Goal: Check status: Check status

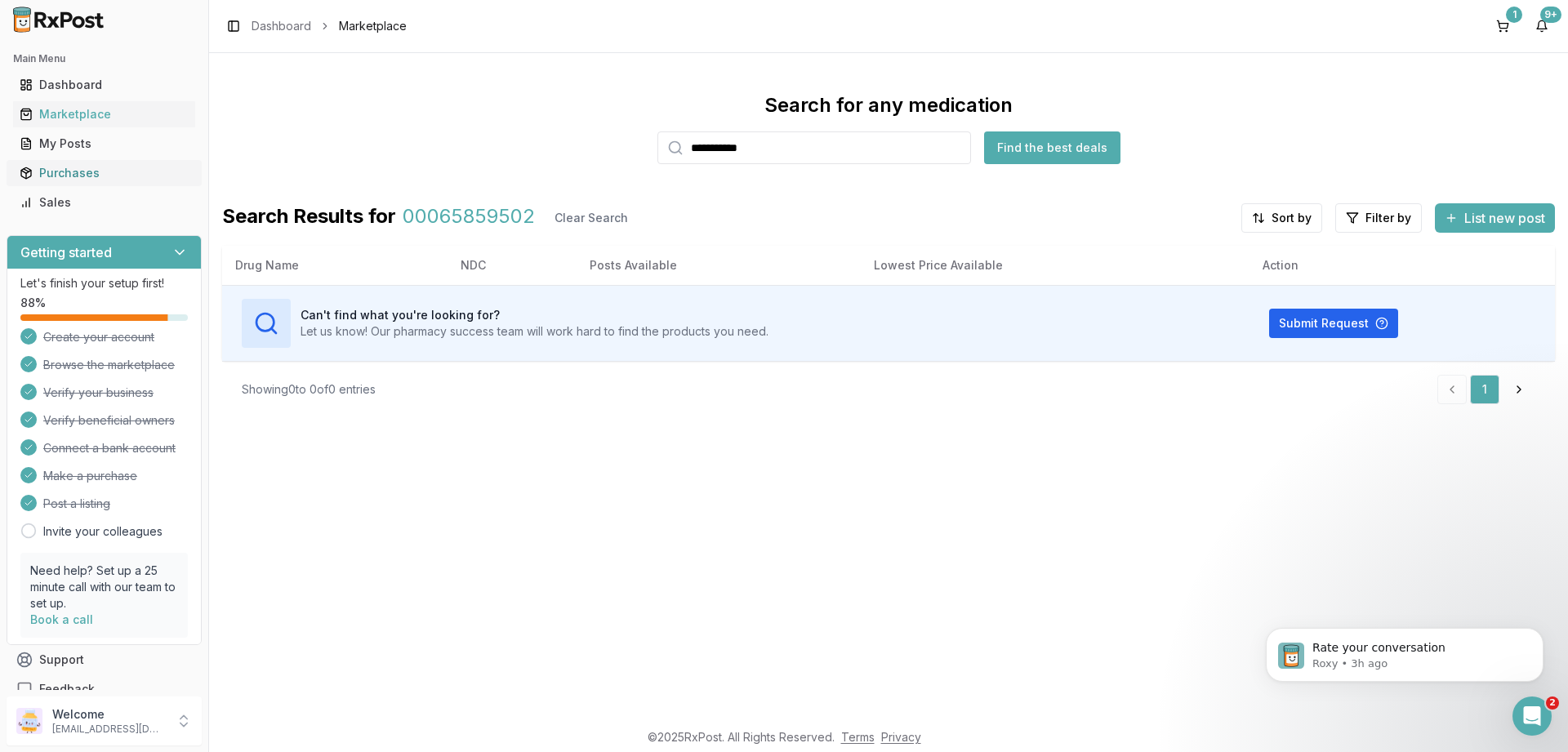
click at [81, 168] on div "Purchases" at bounding box center [104, 173] width 169 height 16
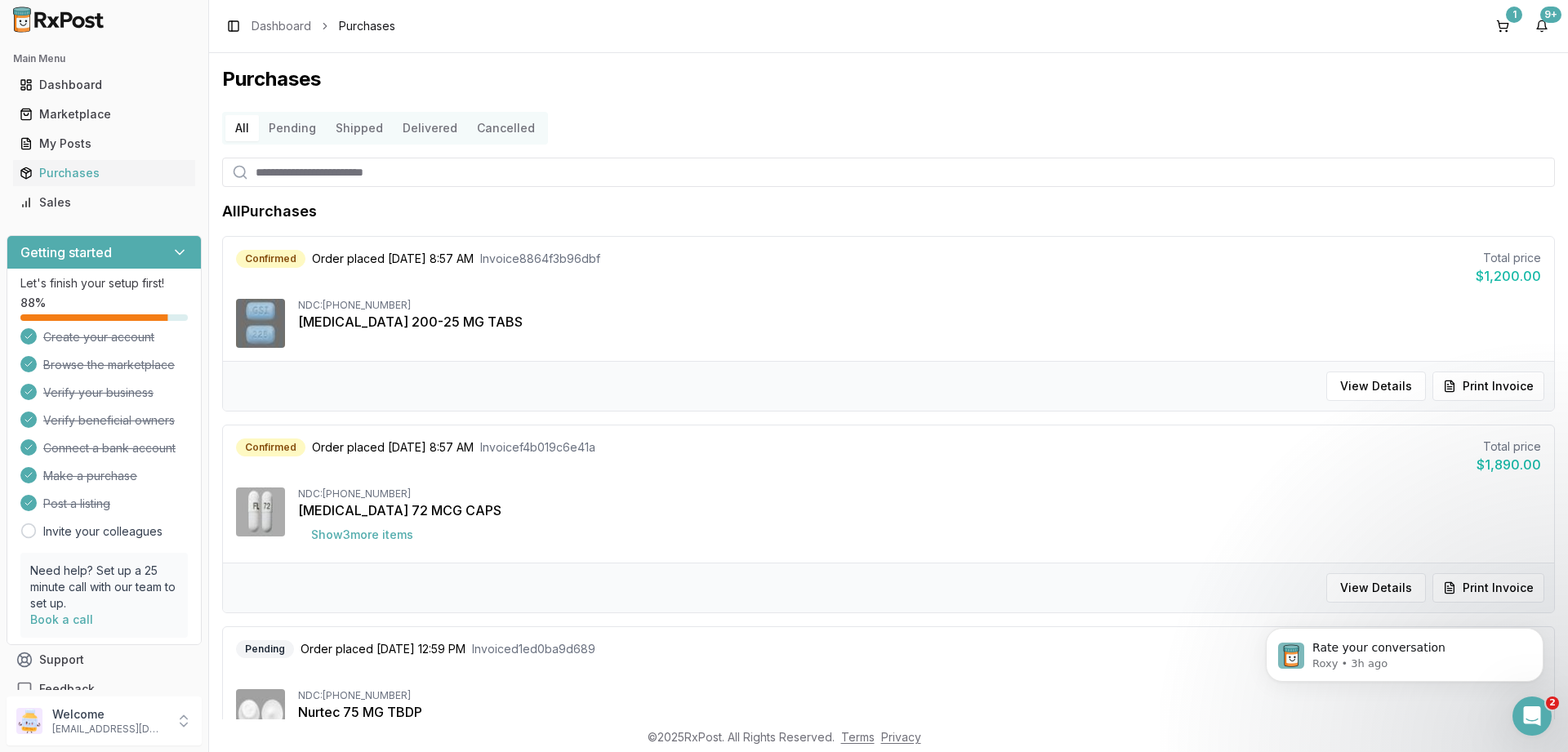
click at [440, 135] on button "Delivered" at bounding box center [429, 128] width 74 height 26
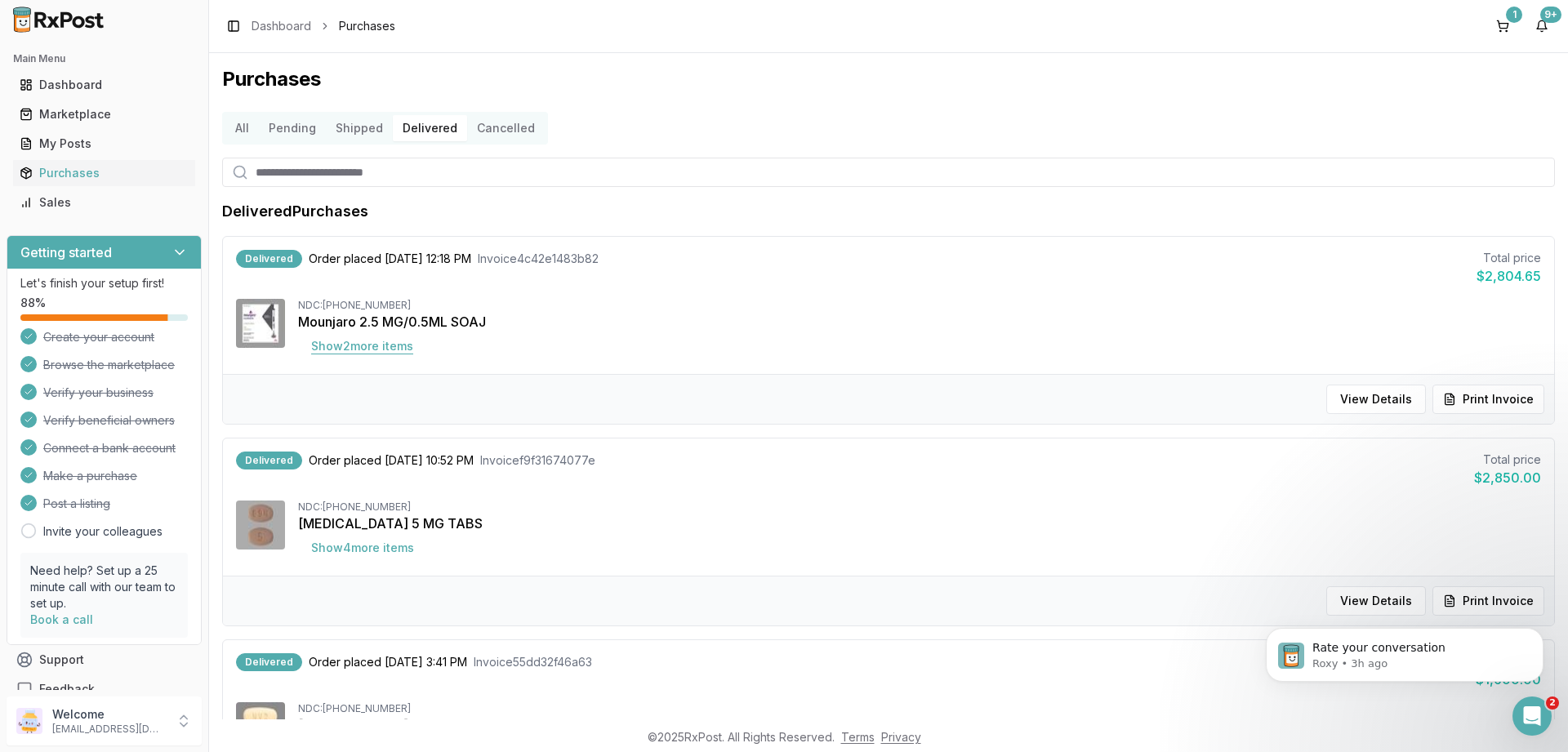
click at [354, 340] on button "Show 2 more item s" at bounding box center [363, 346] width 129 height 30
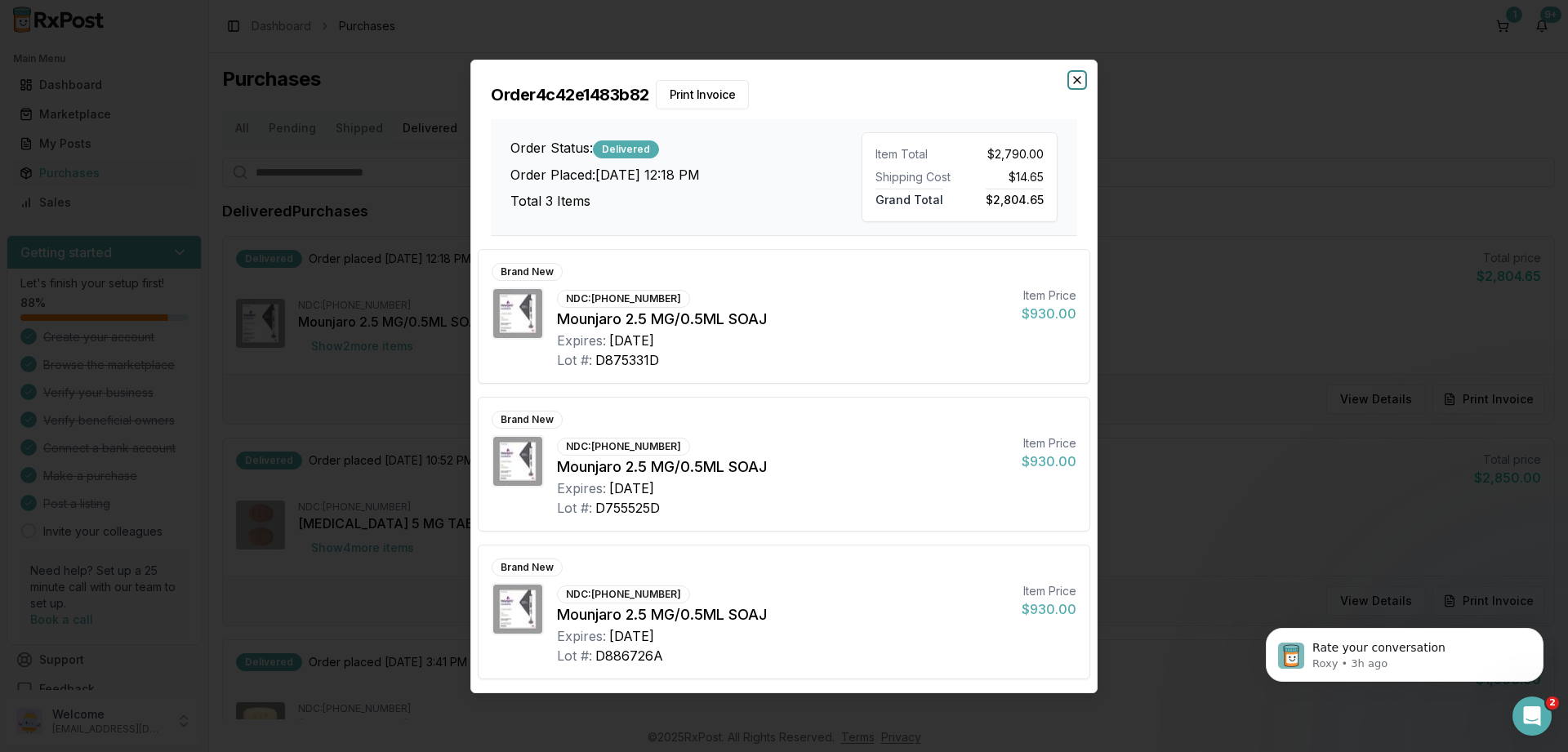
click at [1077, 80] on icon "button" at bounding box center [1077, 81] width 13 height 13
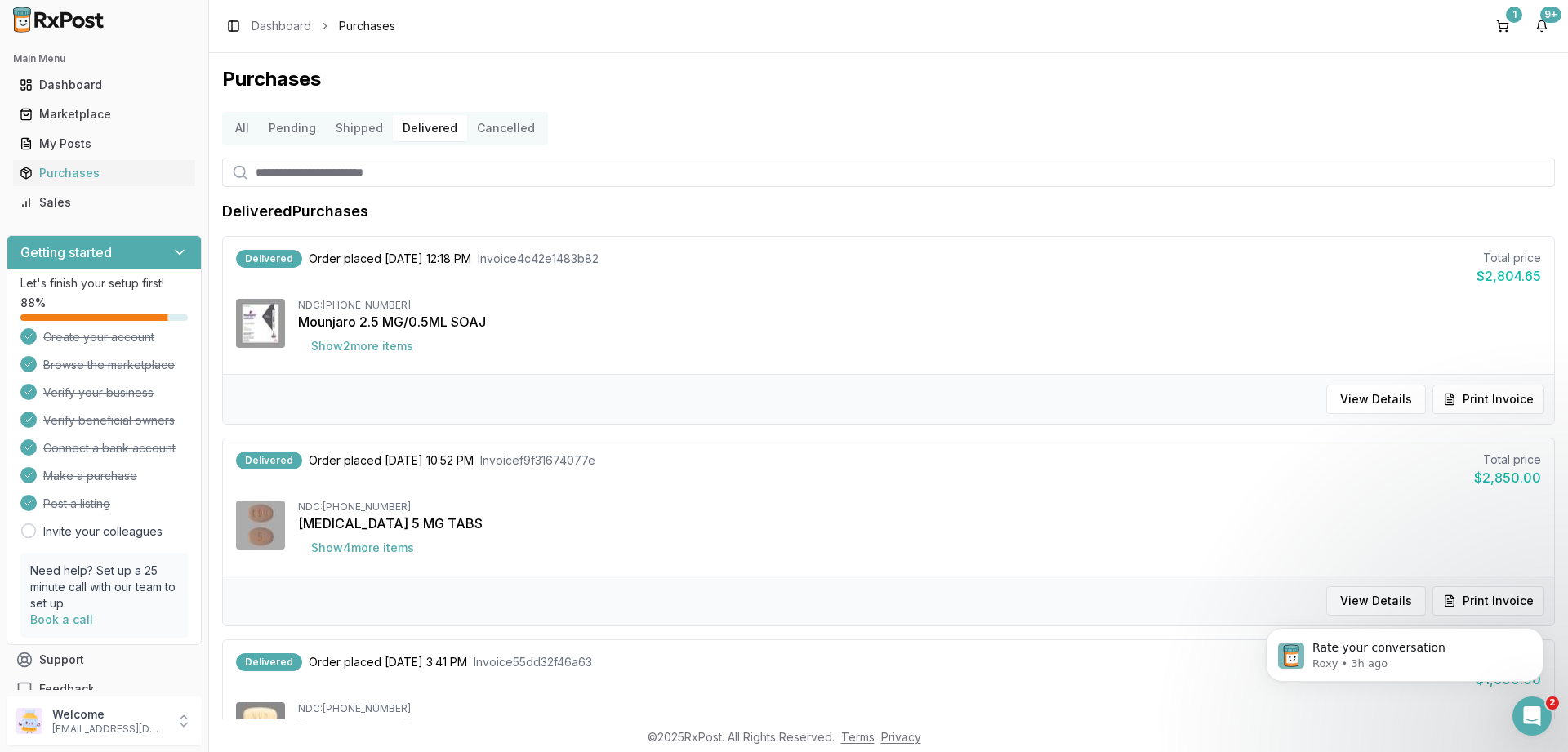
click at [339, 132] on button "Shipped" at bounding box center [360, 128] width 67 height 26
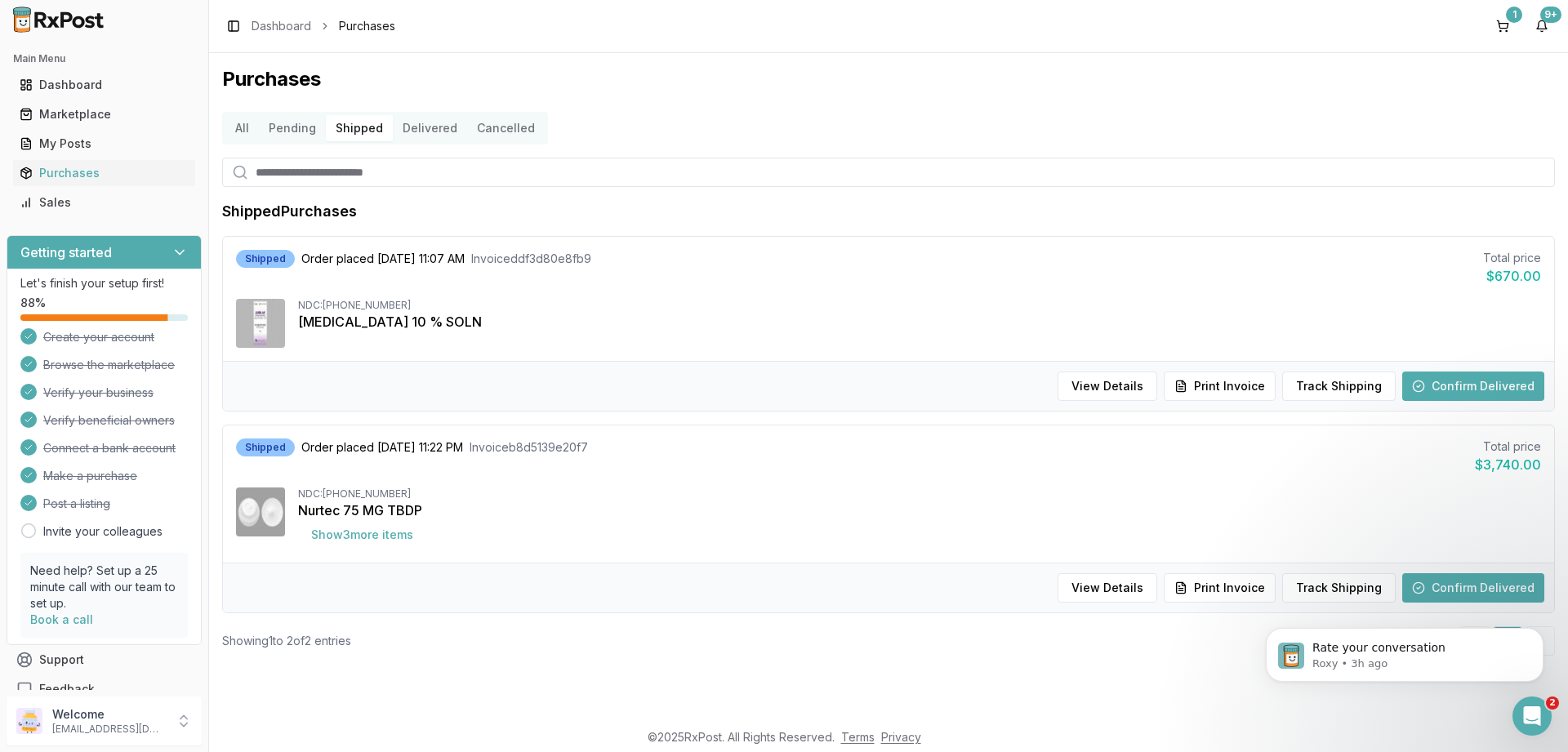
click at [293, 129] on button "Pending" at bounding box center [293, 128] width 67 height 26
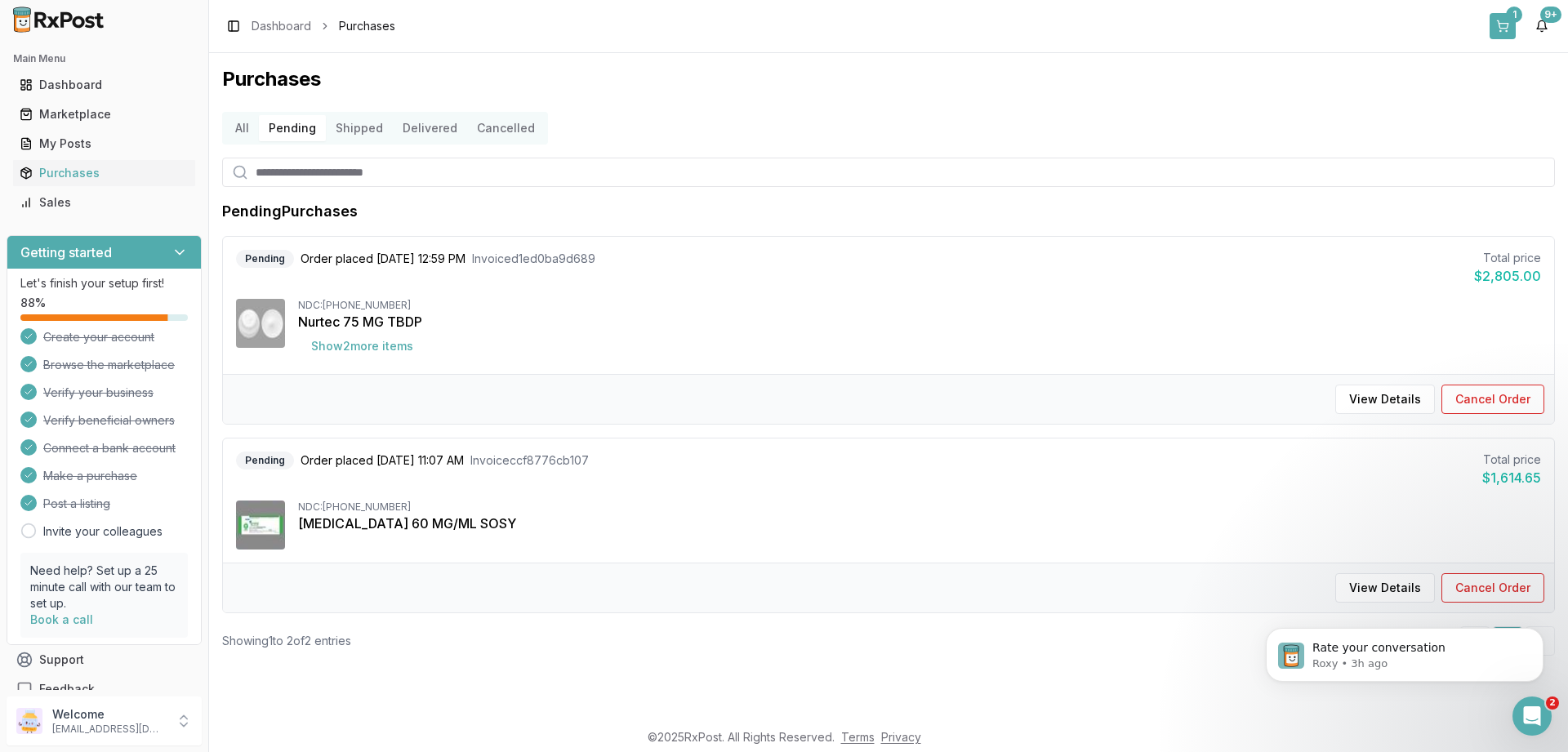
click at [1497, 18] on button "1" at bounding box center [1502, 26] width 26 height 26
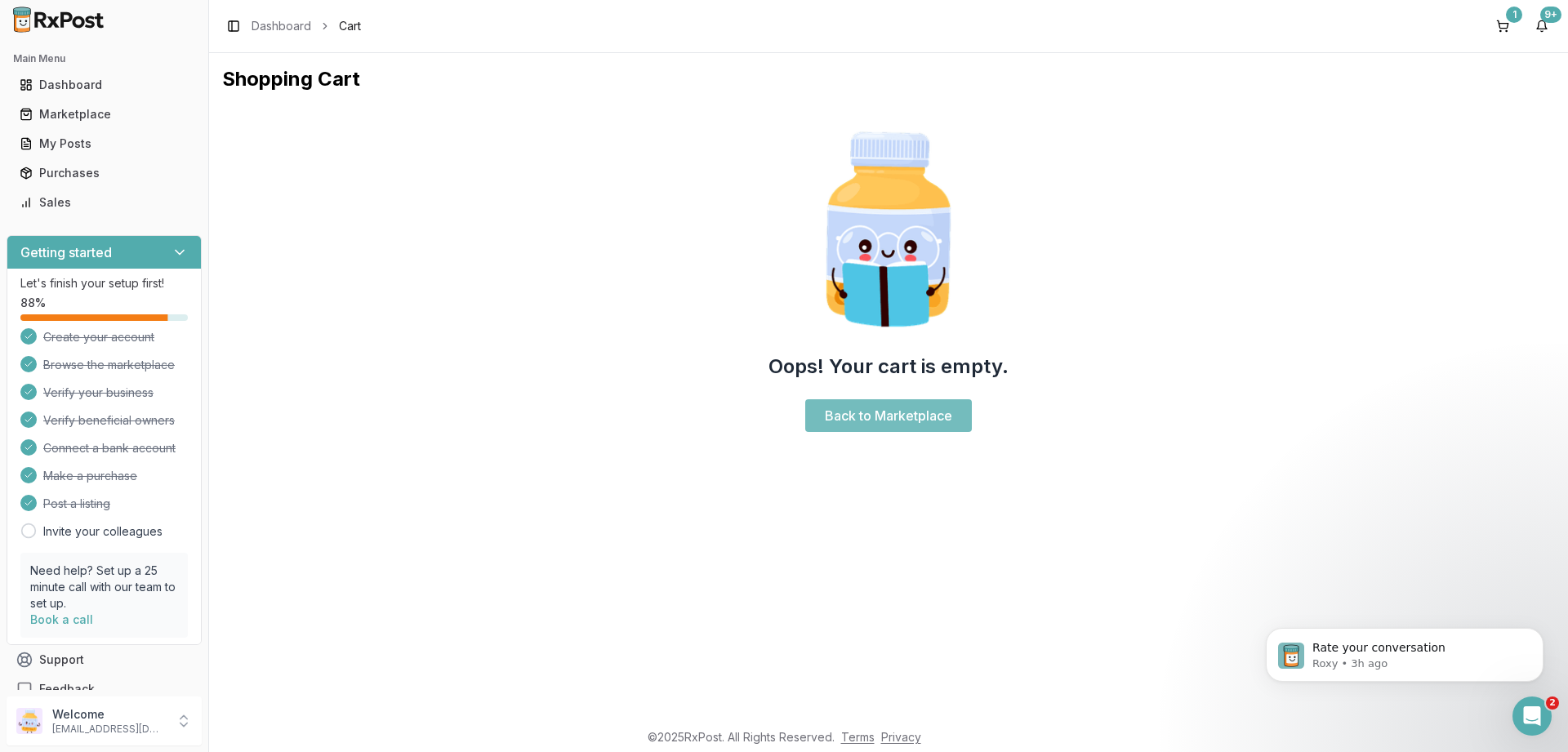
click at [851, 430] on link "Back to Marketplace" at bounding box center [888, 415] width 167 height 33
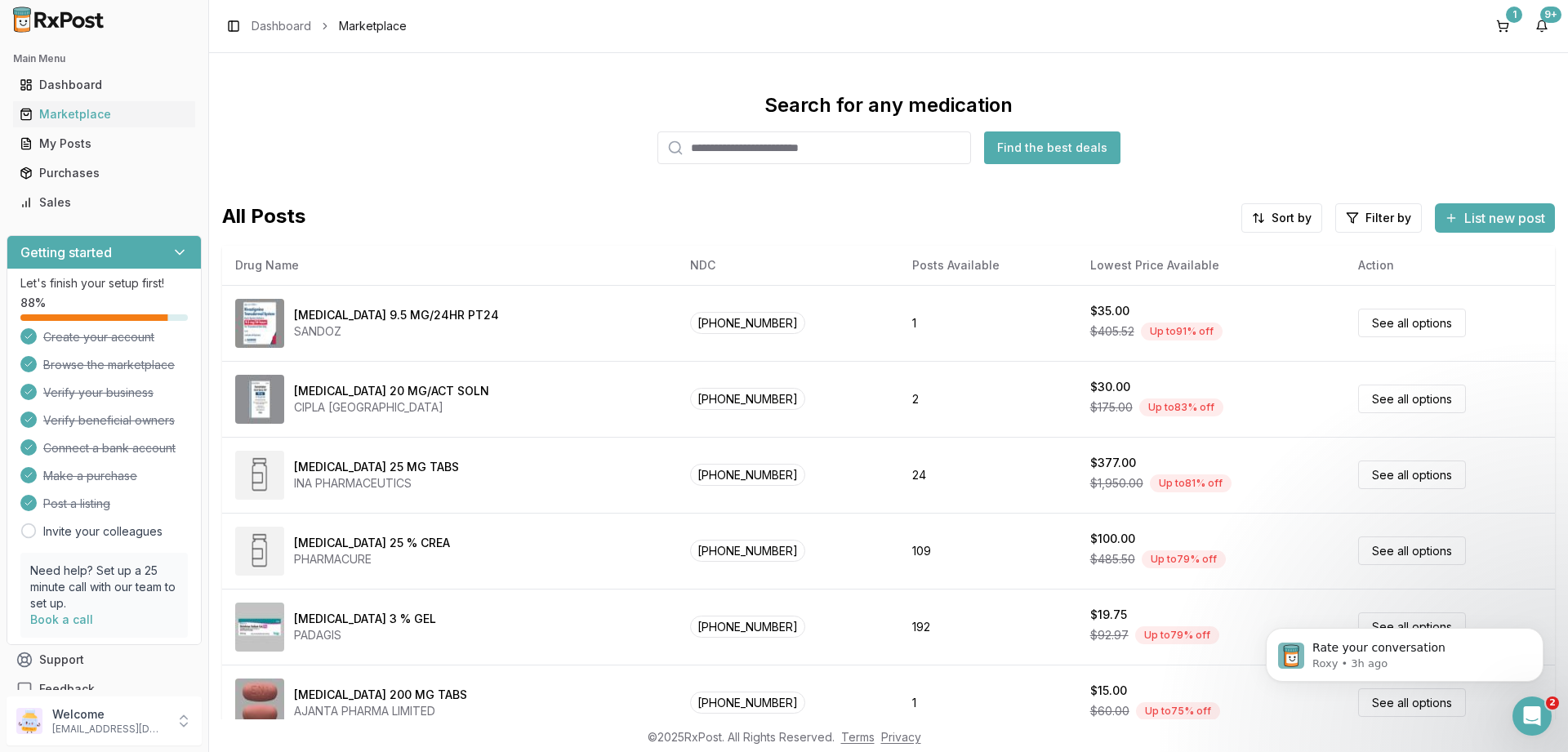
click at [1516, 28] on div "1 9+" at bounding box center [1522, 26] width 65 height 26
click at [1491, 26] on button "1" at bounding box center [1502, 26] width 26 height 26
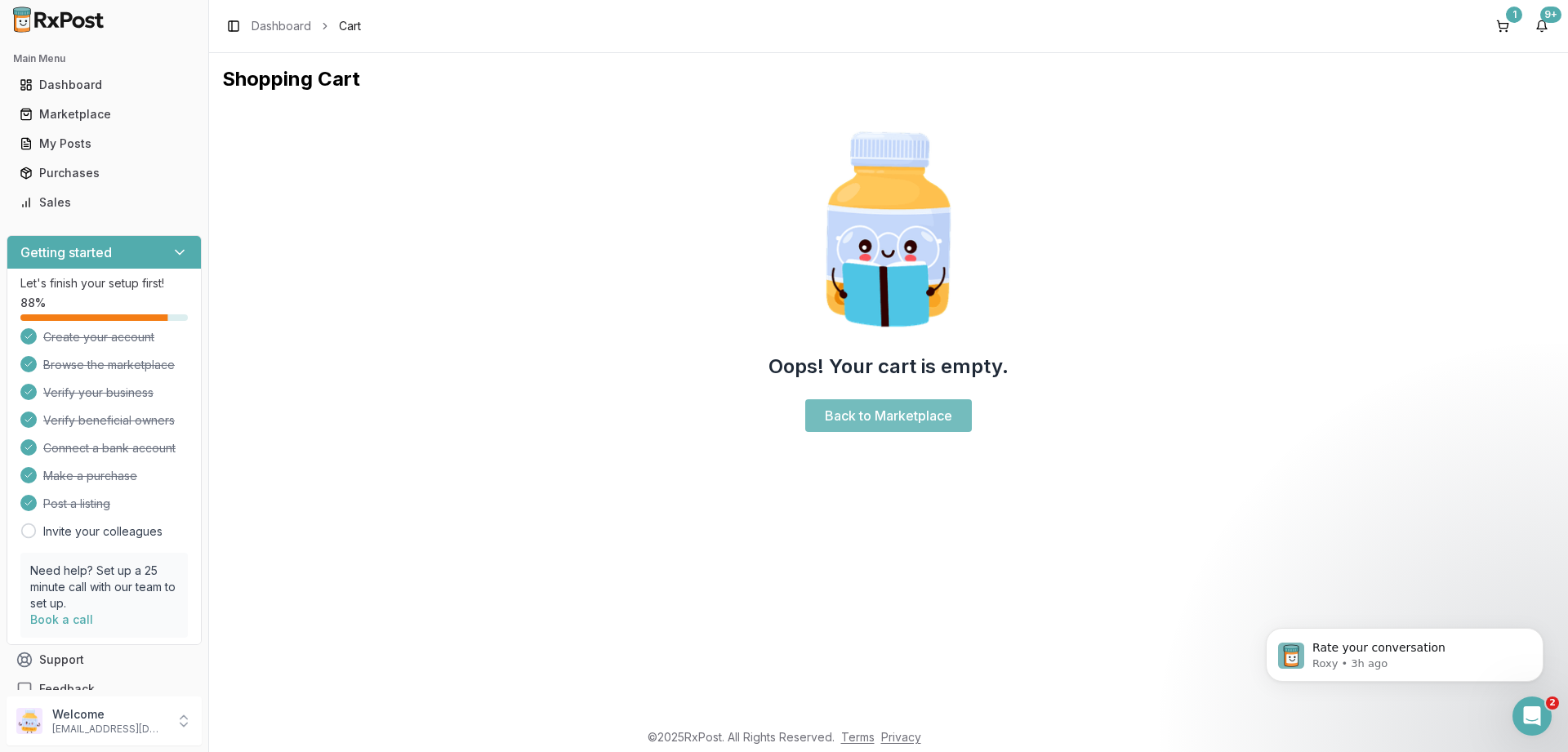
click at [920, 416] on link "Back to Marketplace" at bounding box center [888, 415] width 167 height 33
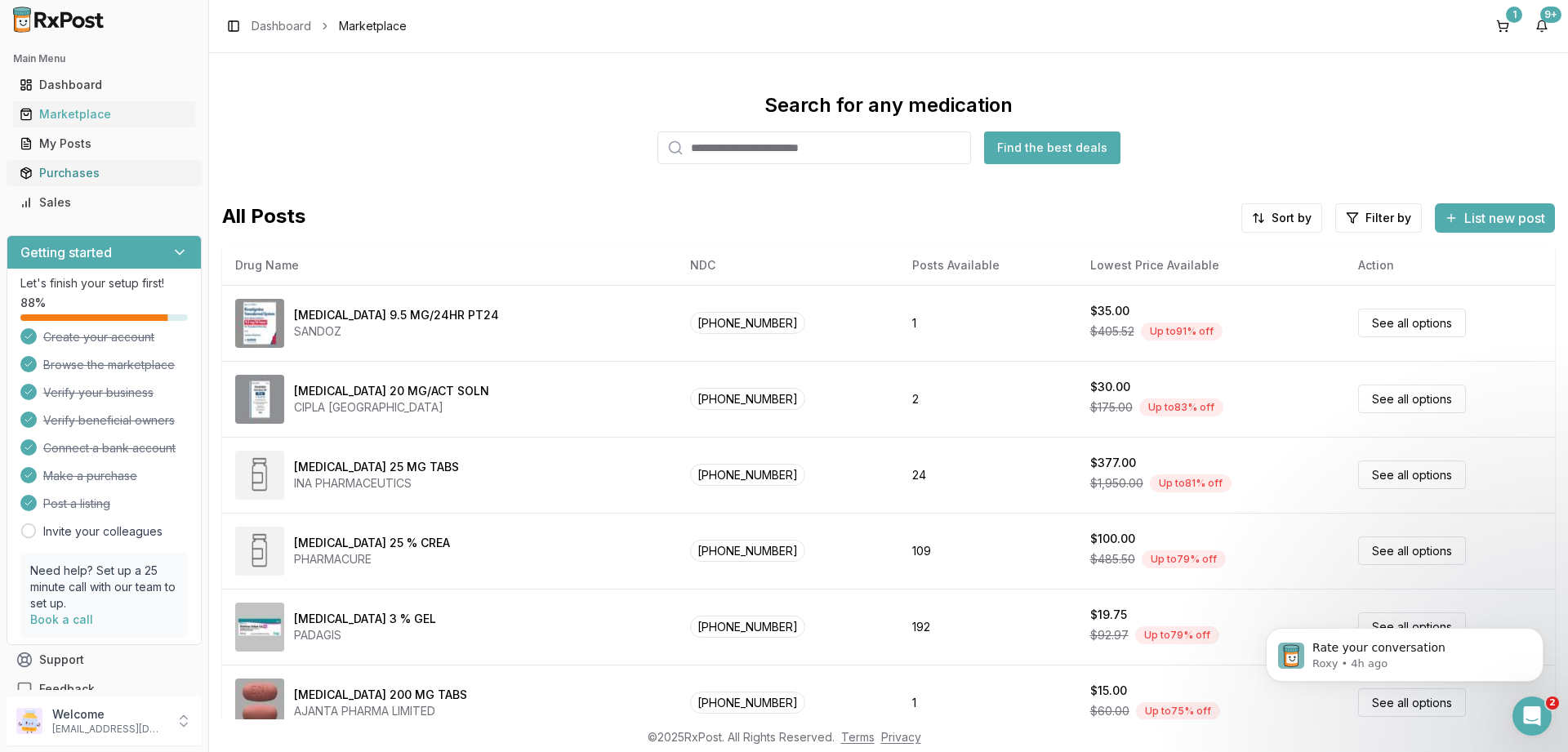
click at [63, 167] on div "Purchases" at bounding box center [104, 173] width 169 height 16
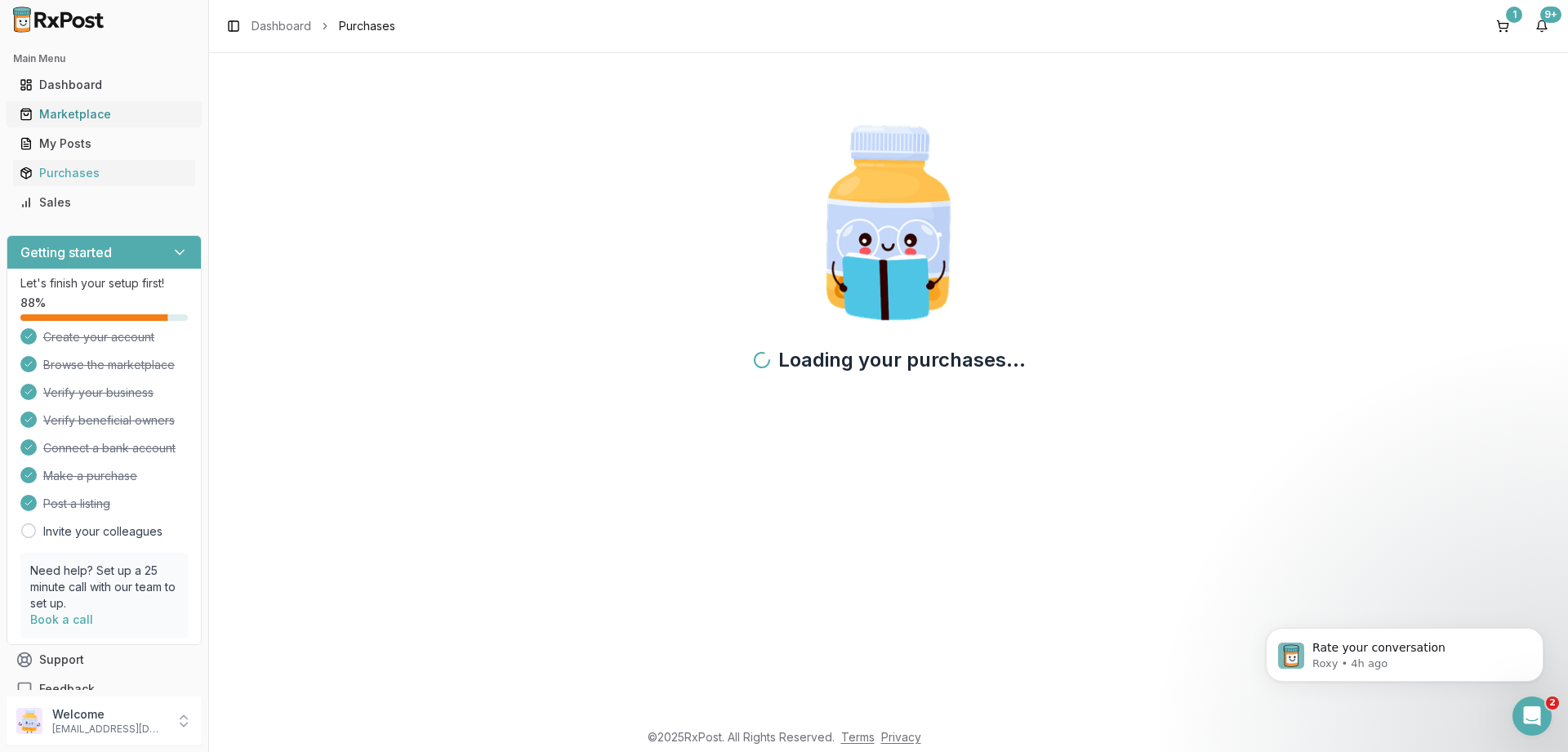
click at [60, 107] on div "Marketplace" at bounding box center [104, 114] width 169 height 16
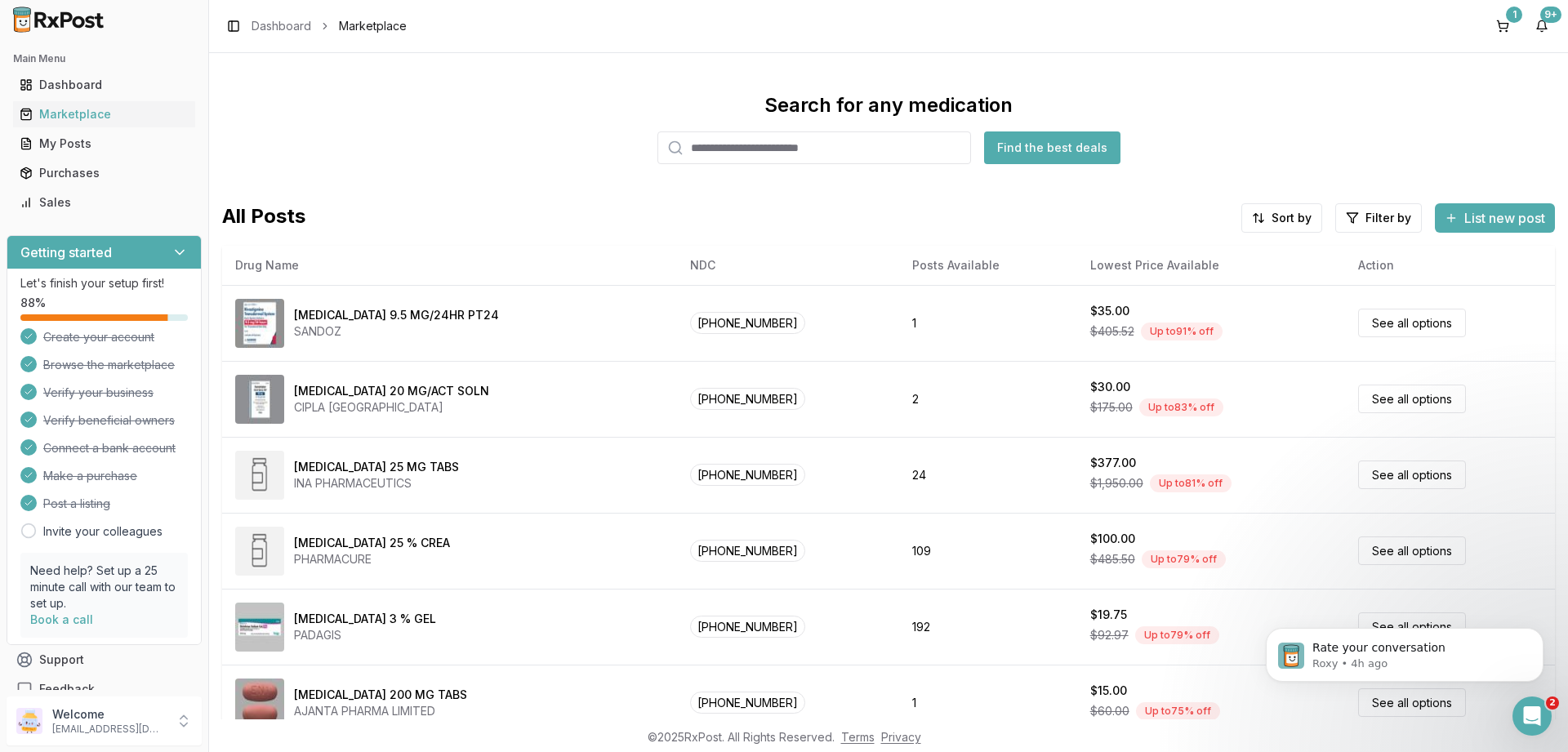
click at [771, 153] on input "search" at bounding box center [813, 148] width 314 height 33
type input "*****"
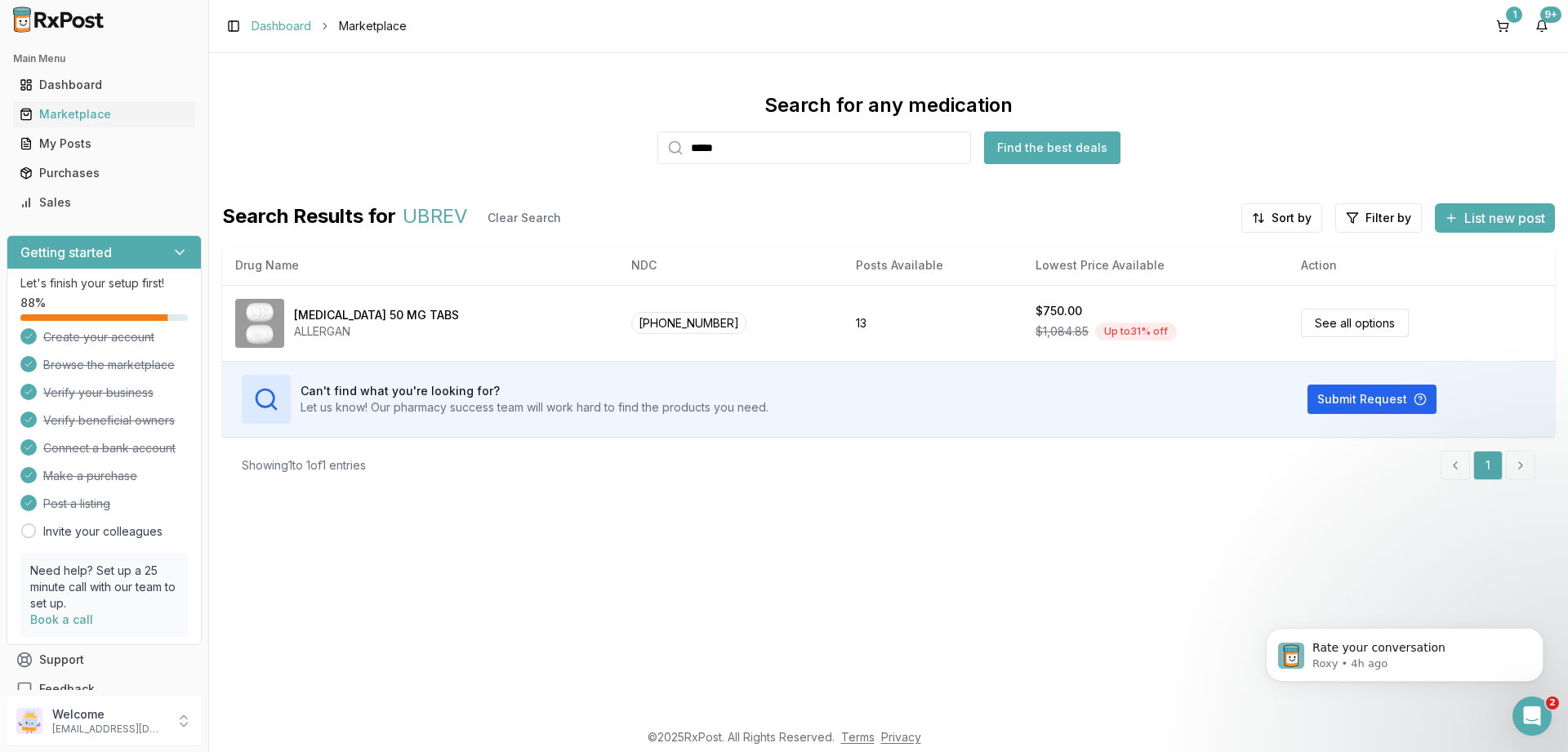
click at [258, 32] on link "Dashboard" at bounding box center [281, 26] width 59 height 16
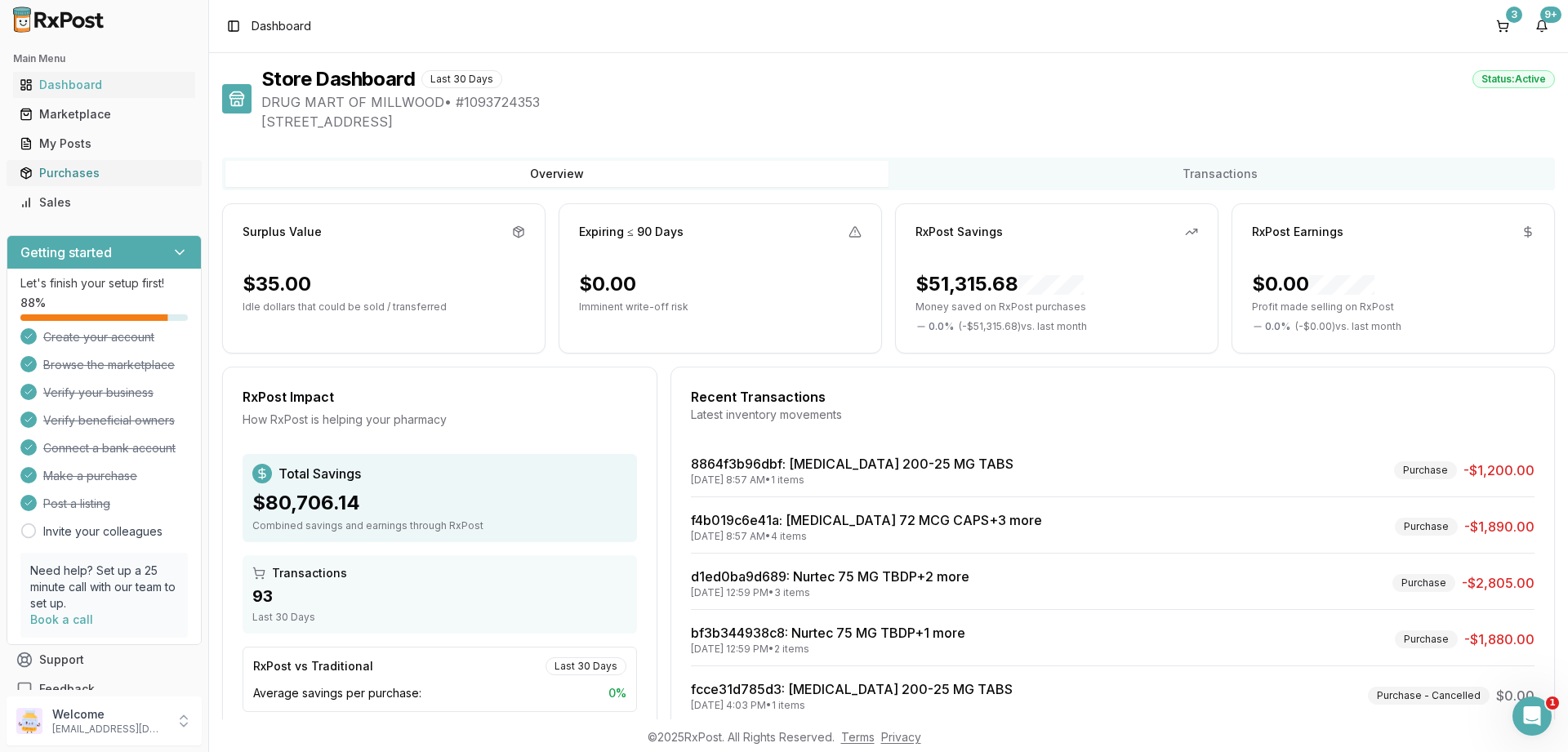
click at [83, 184] on link "Purchases" at bounding box center [105, 173] width 182 height 30
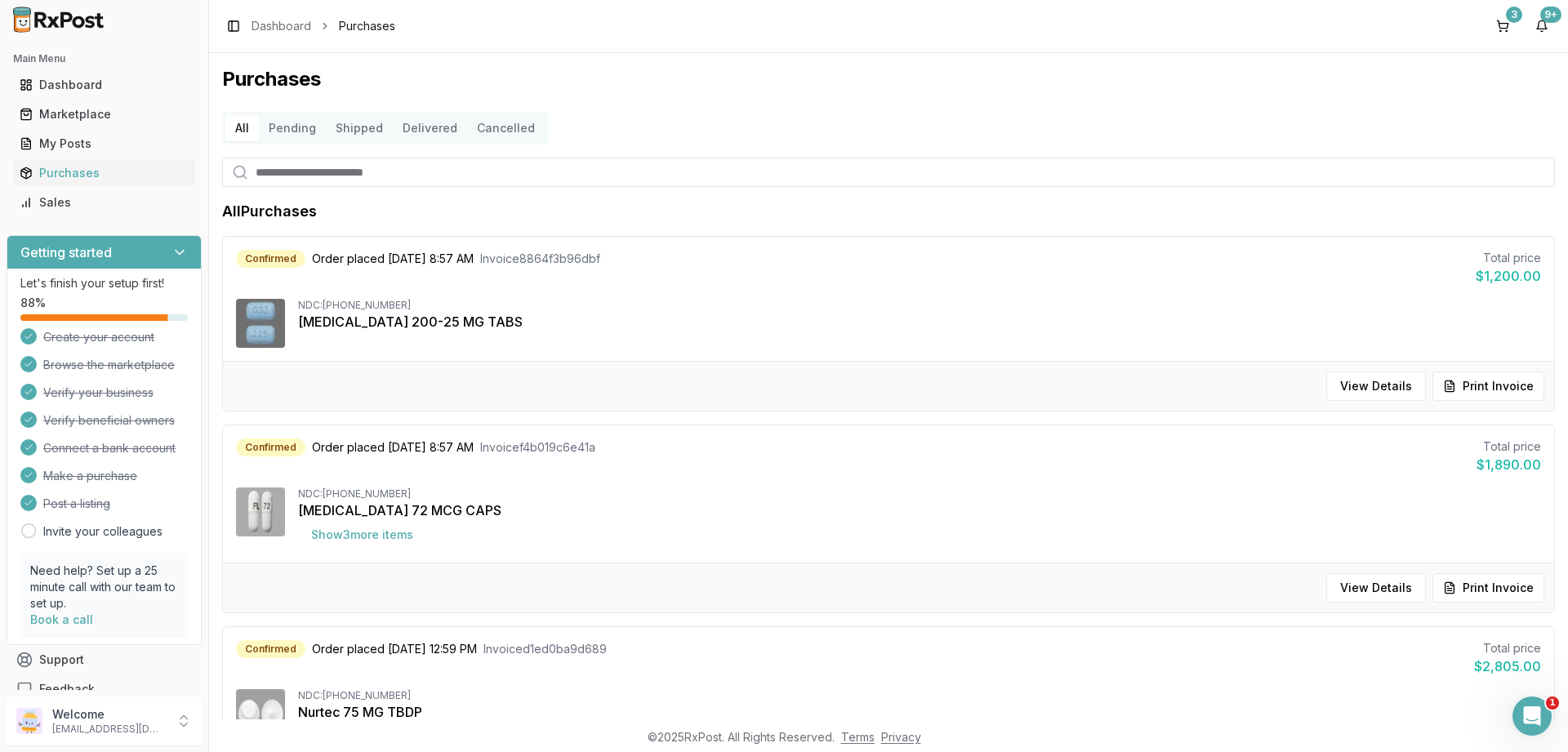
click at [285, 172] on input "search" at bounding box center [888, 172] width 1332 height 30
type input "*****"
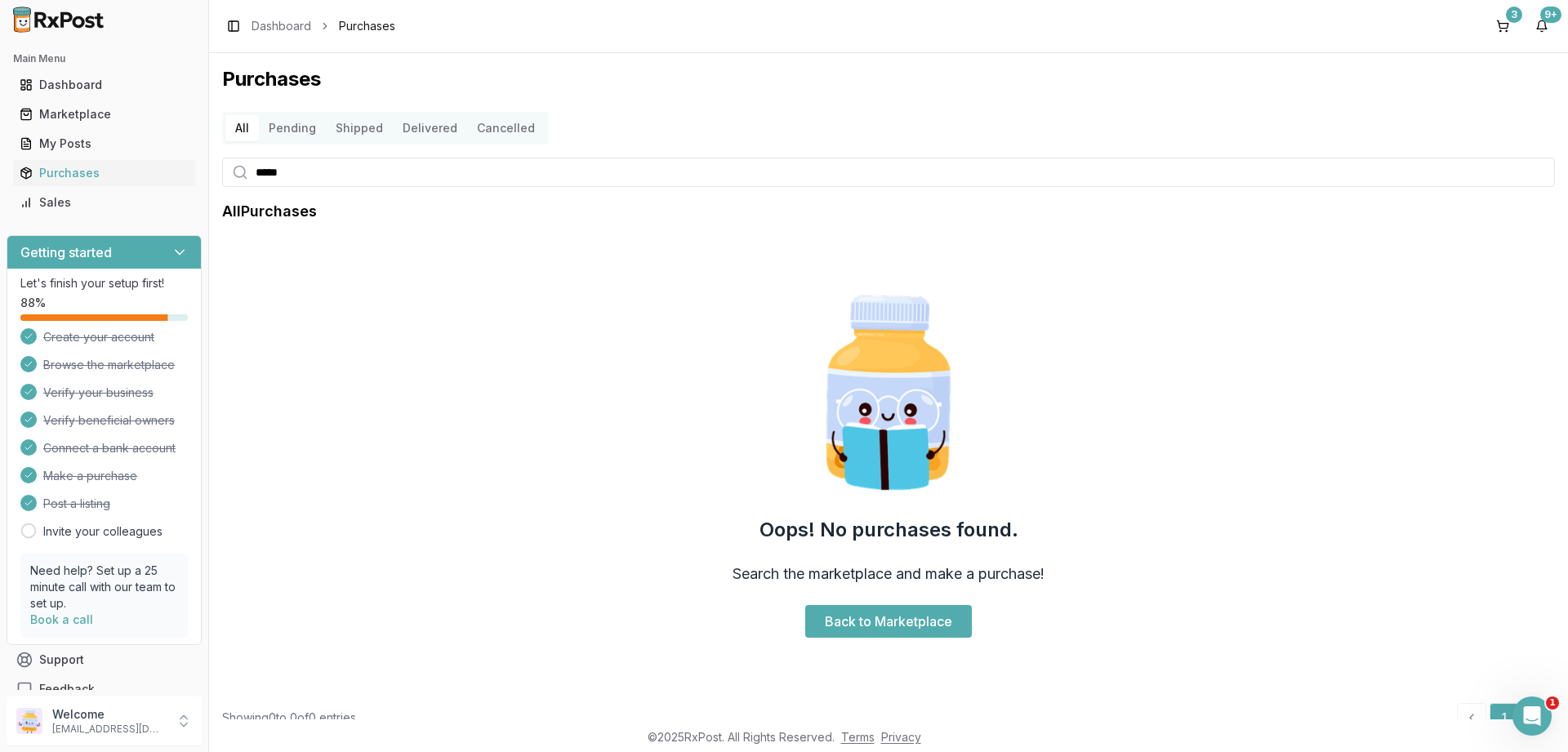
click at [283, 129] on button "Pending" at bounding box center [293, 128] width 67 height 26
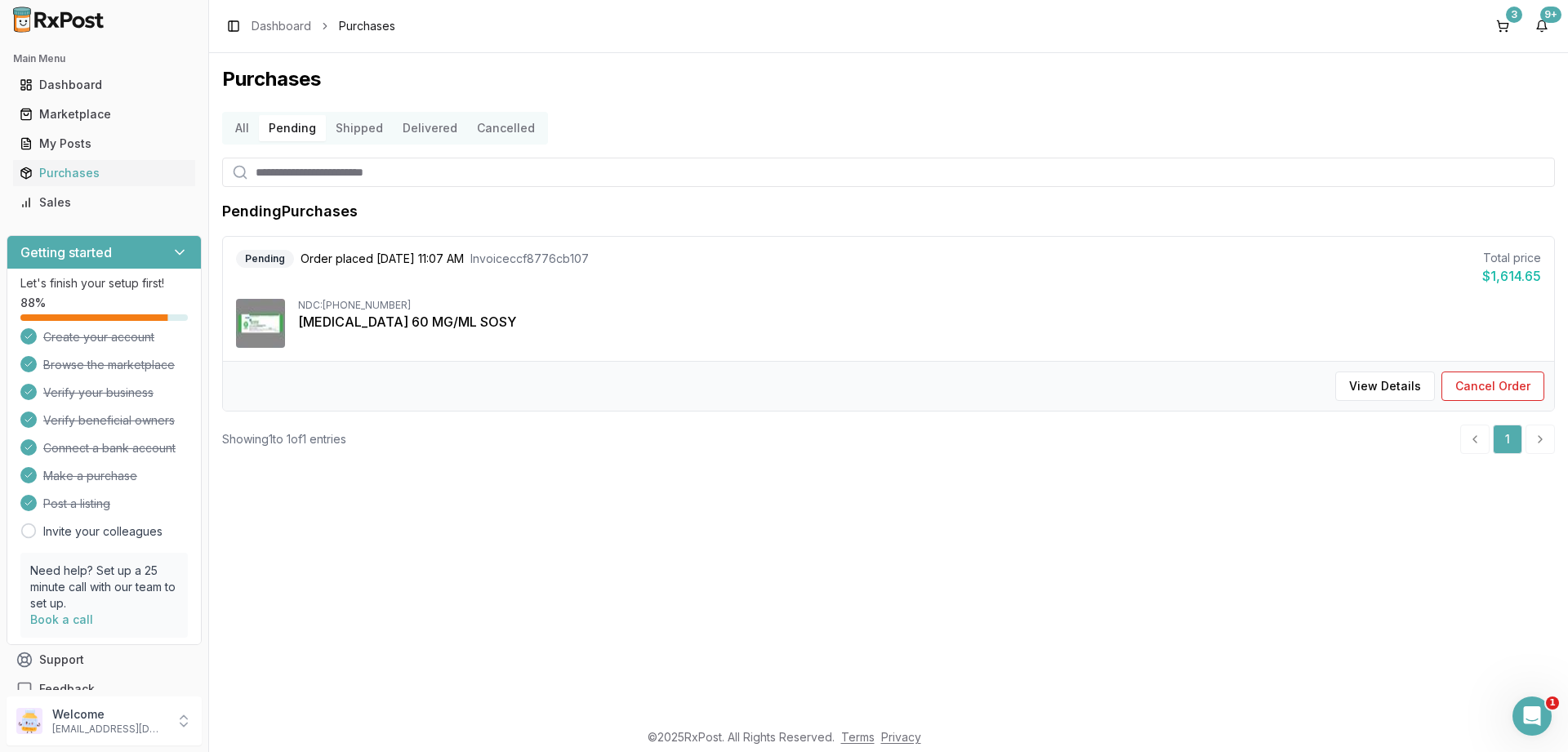
click at [354, 134] on button "Shipped" at bounding box center [360, 128] width 67 height 26
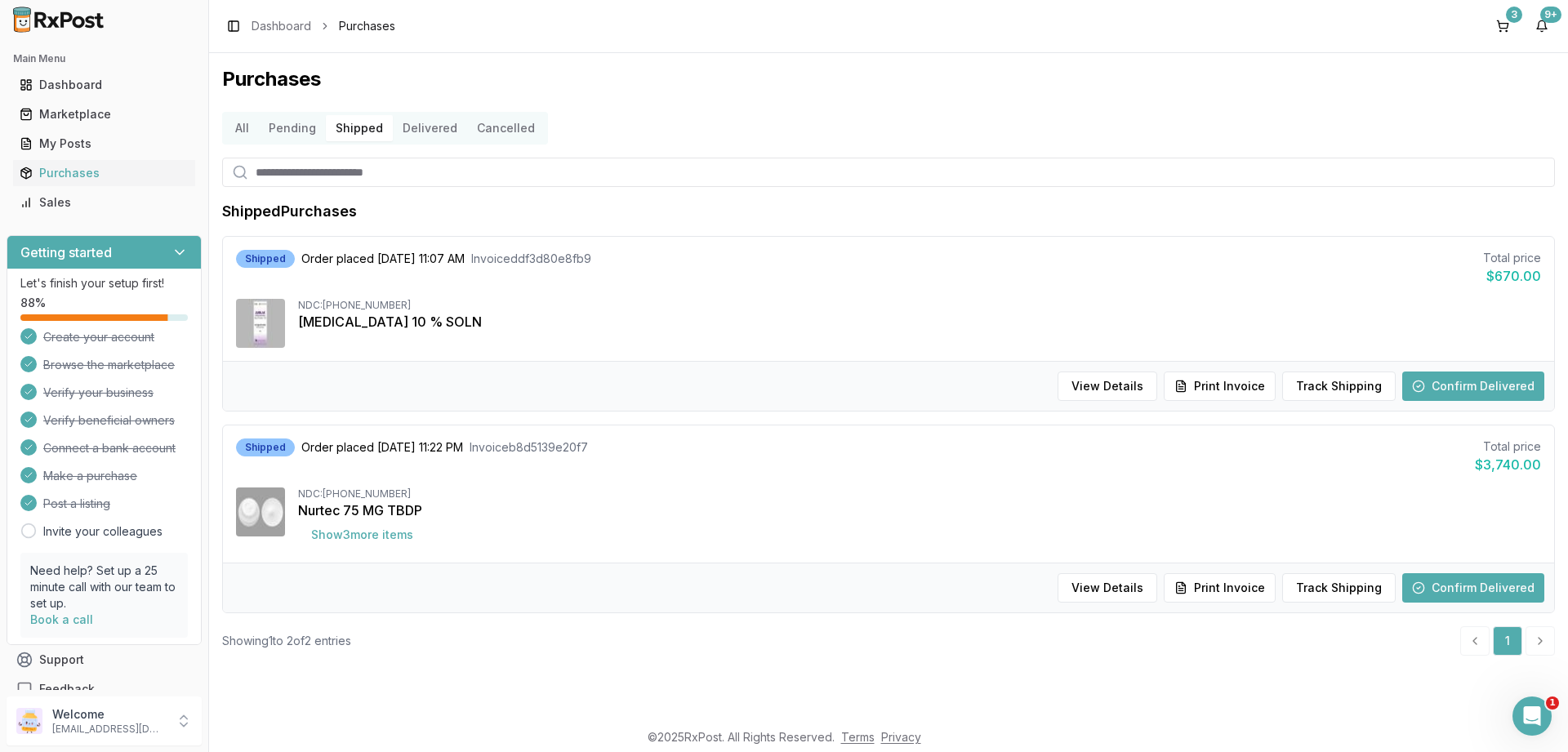
click at [406, 127] on button "Delivered" at bounding box center [429, 128] width 74 height 26
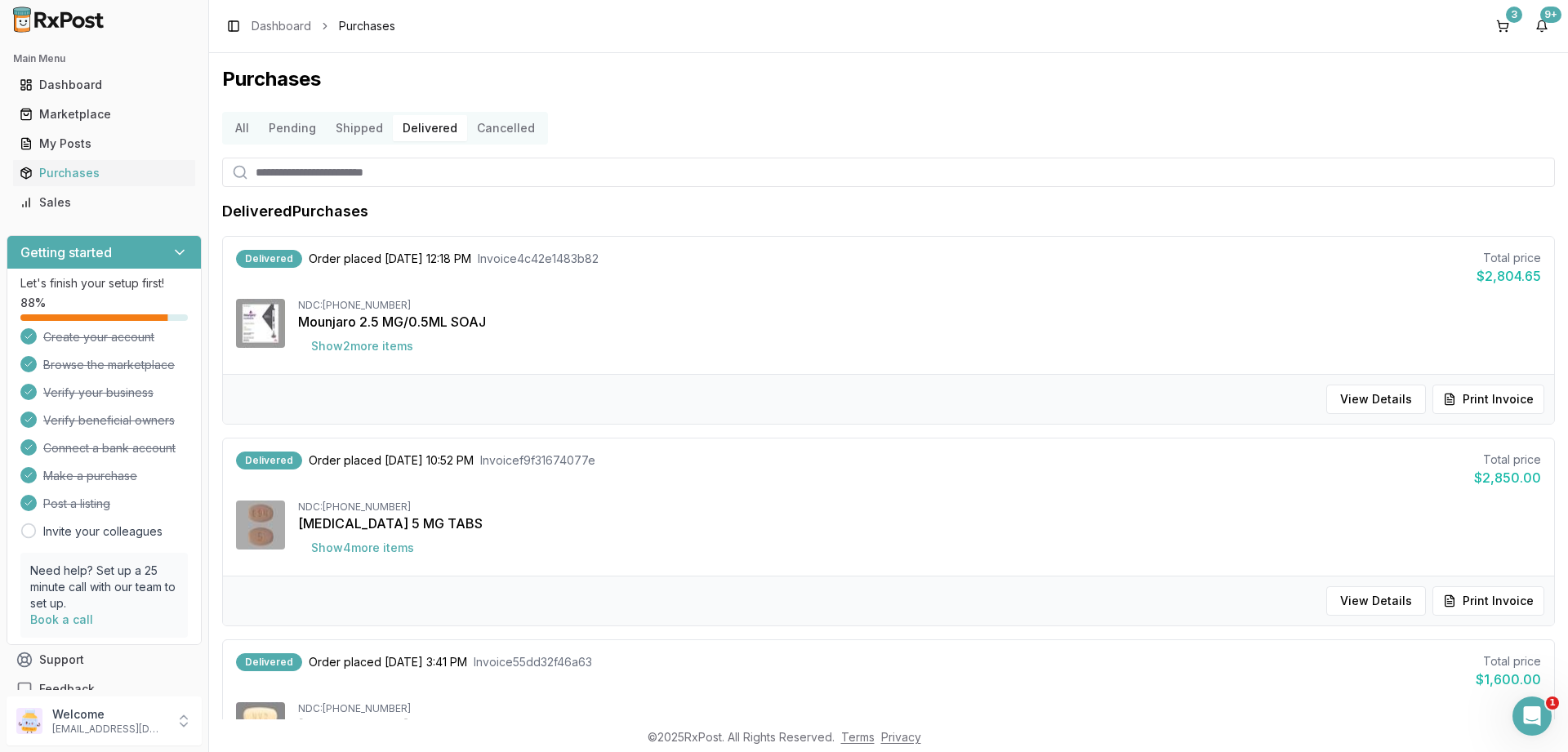
click at [516, 133] on button "Cancelled" at bounding box center [505, 128] width 78 height 26
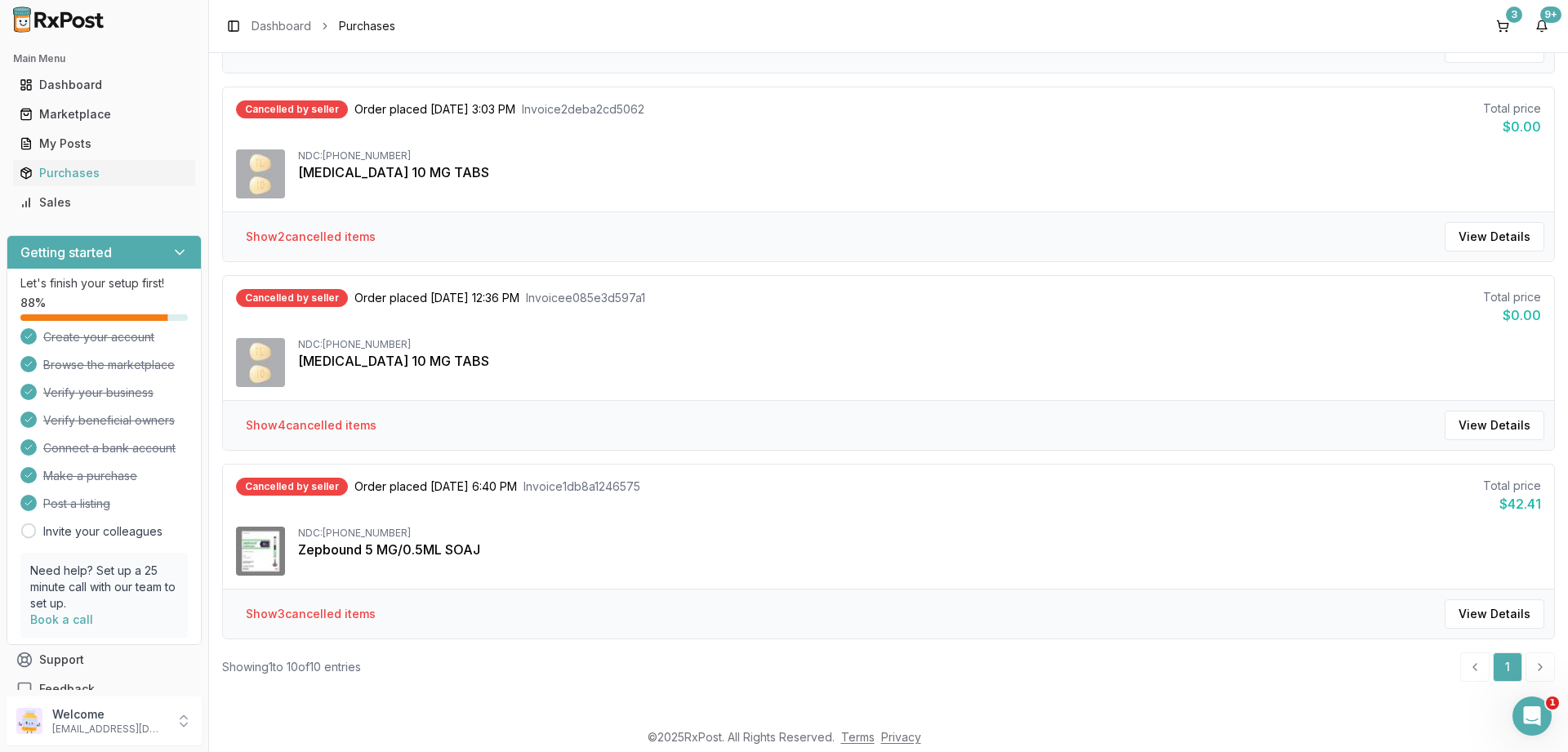
scroll to position [1471, 0]
click at [295, 609] on button "Show 3 cancelled item s" at bounding box center [311, 612] width 156 height 30
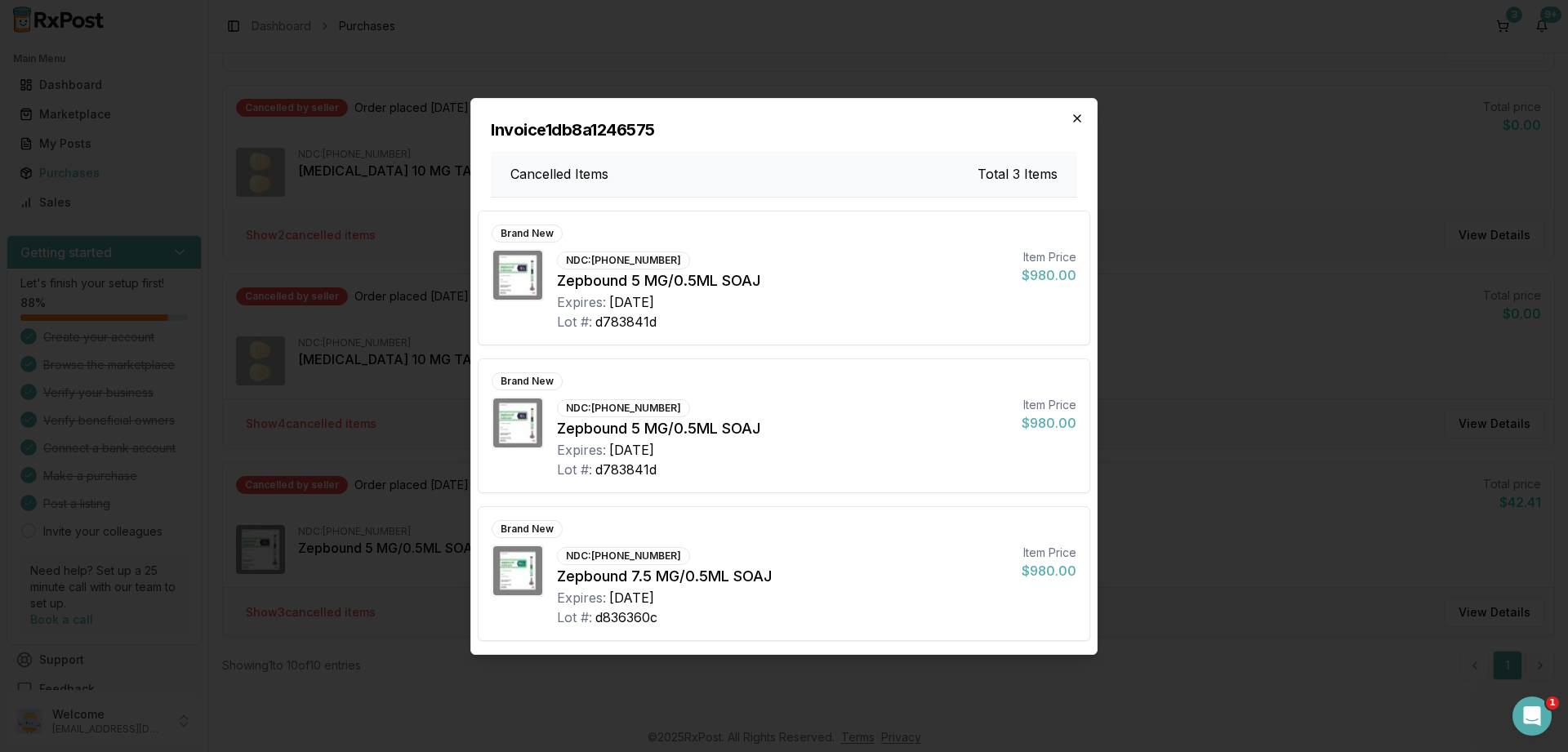
click at [1077, 117] on icon "button" at bounding box center [1077, 119] width 13 height 13
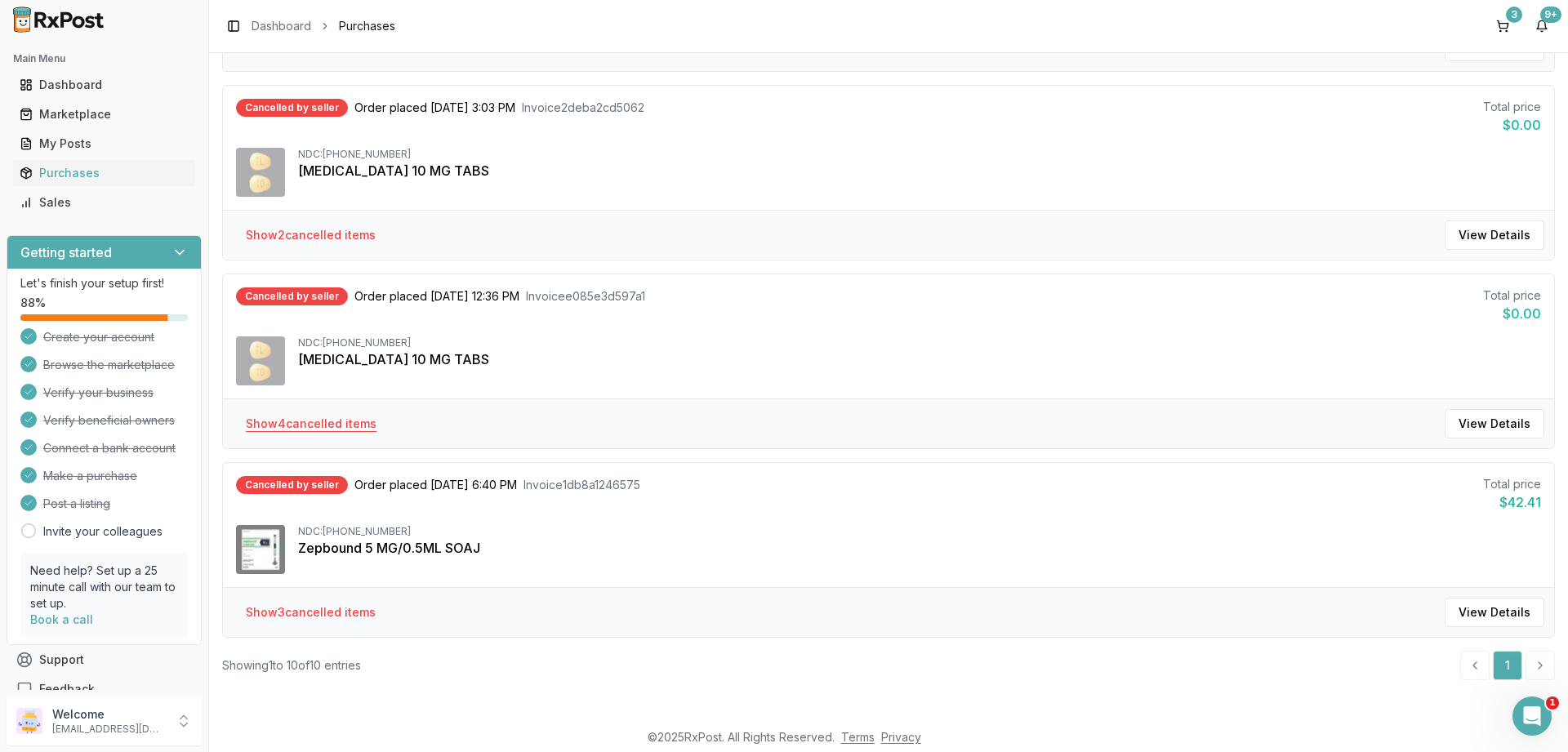
click at [325, 427] on button "Show 4 cancelled item s" at bounding box center [311, 424] width 156 height 30
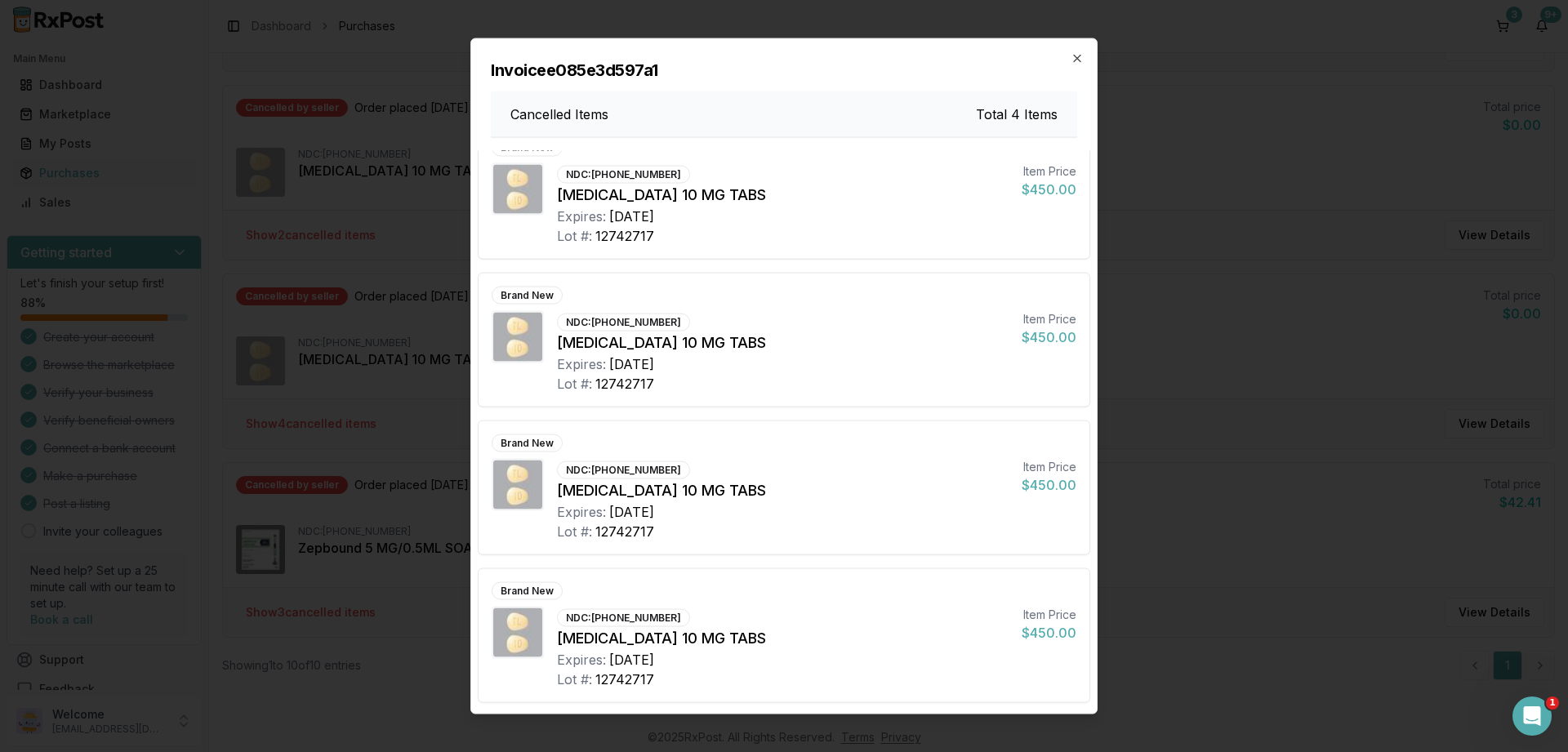
scroll to position [0, 0]
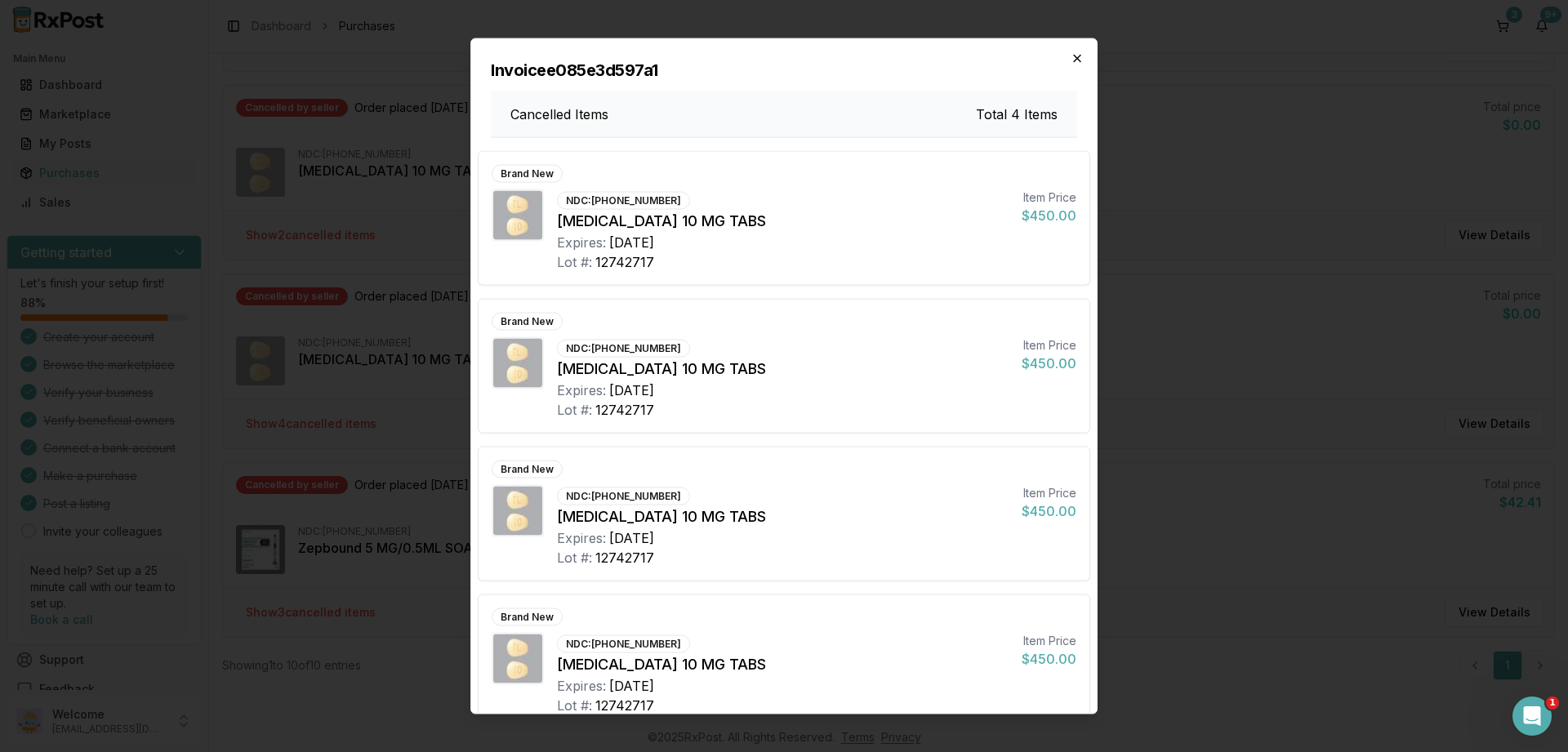
click at [1079, 54] on icon "button" at bounding box center [1077, 59] width 13 height 13
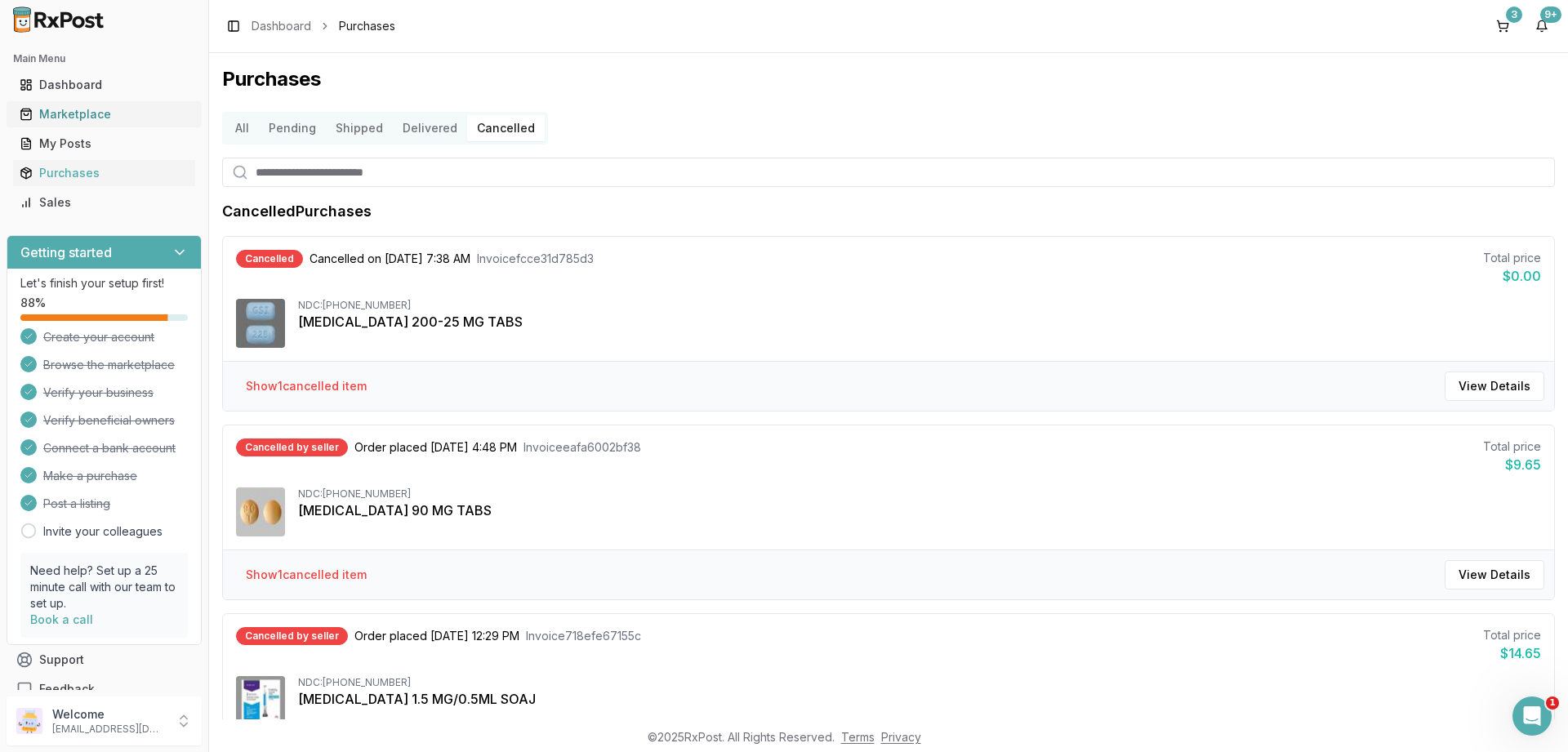
click at [80, 117] on div "Marketplace" at bounding box center [104, 114] width 169 height 16
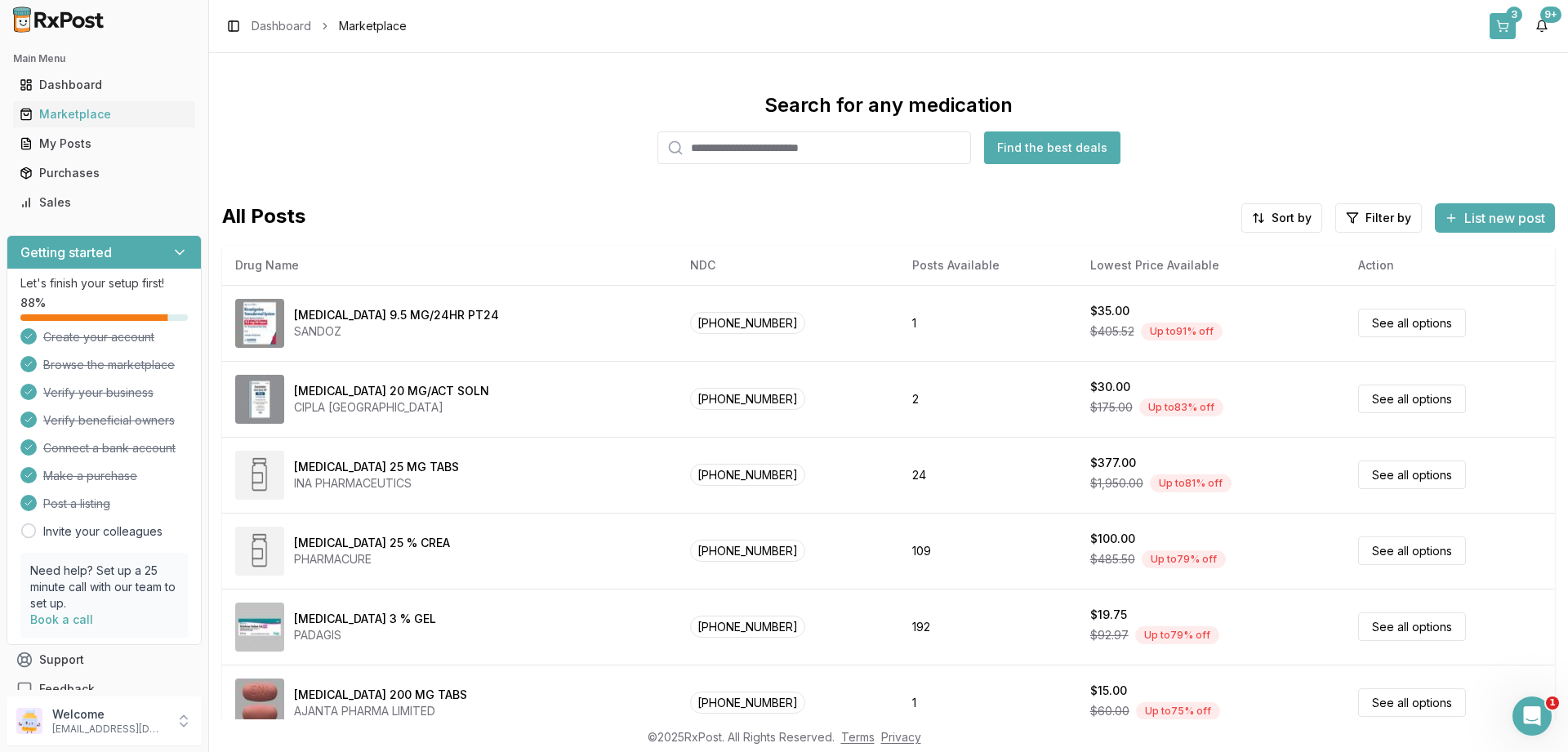
click at [1517, 20] on div "3" at bounding box center [1513, 14] width 16 height 16
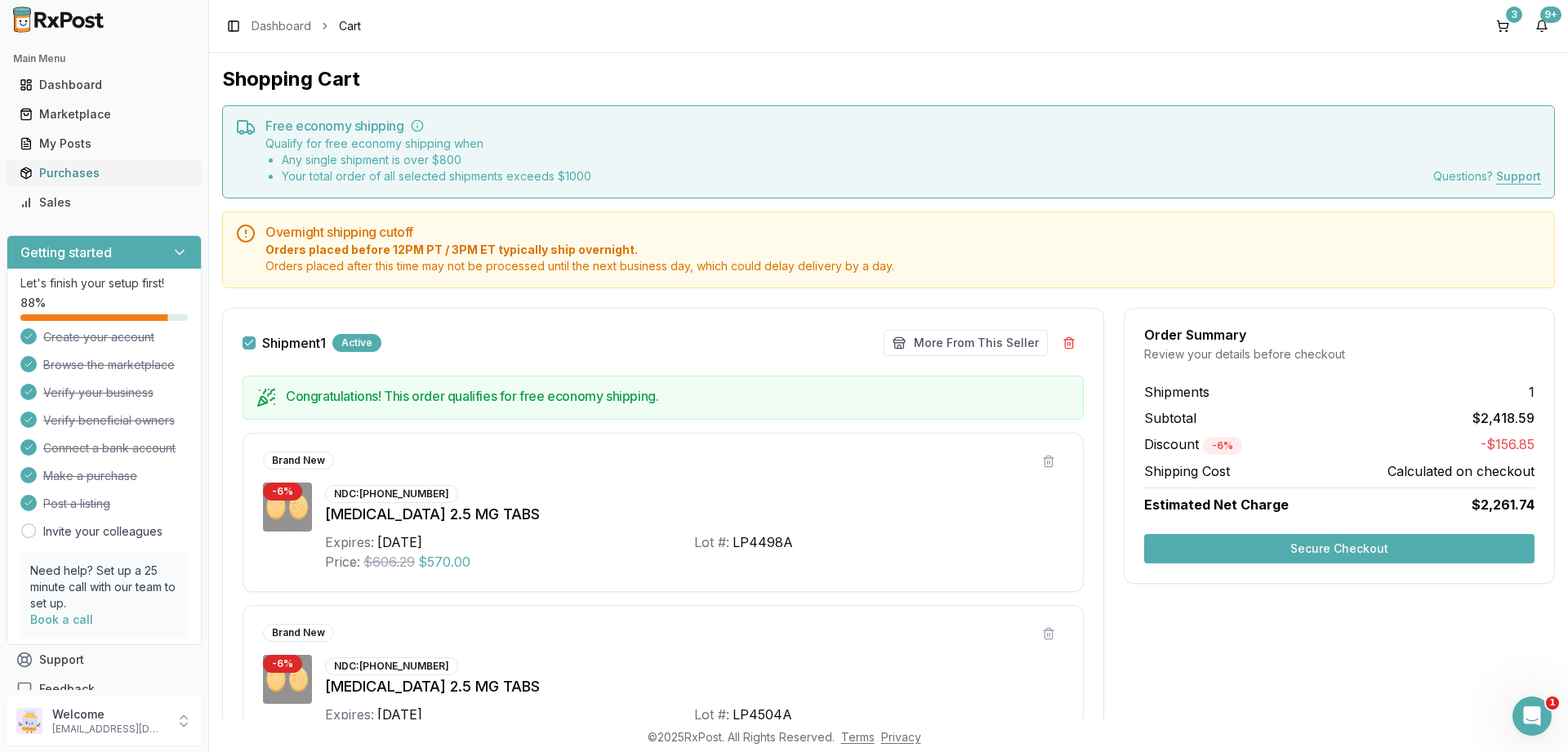
click at [98, 173] on div "Purchases" at bounding box center [104, 173] width 169 height 16
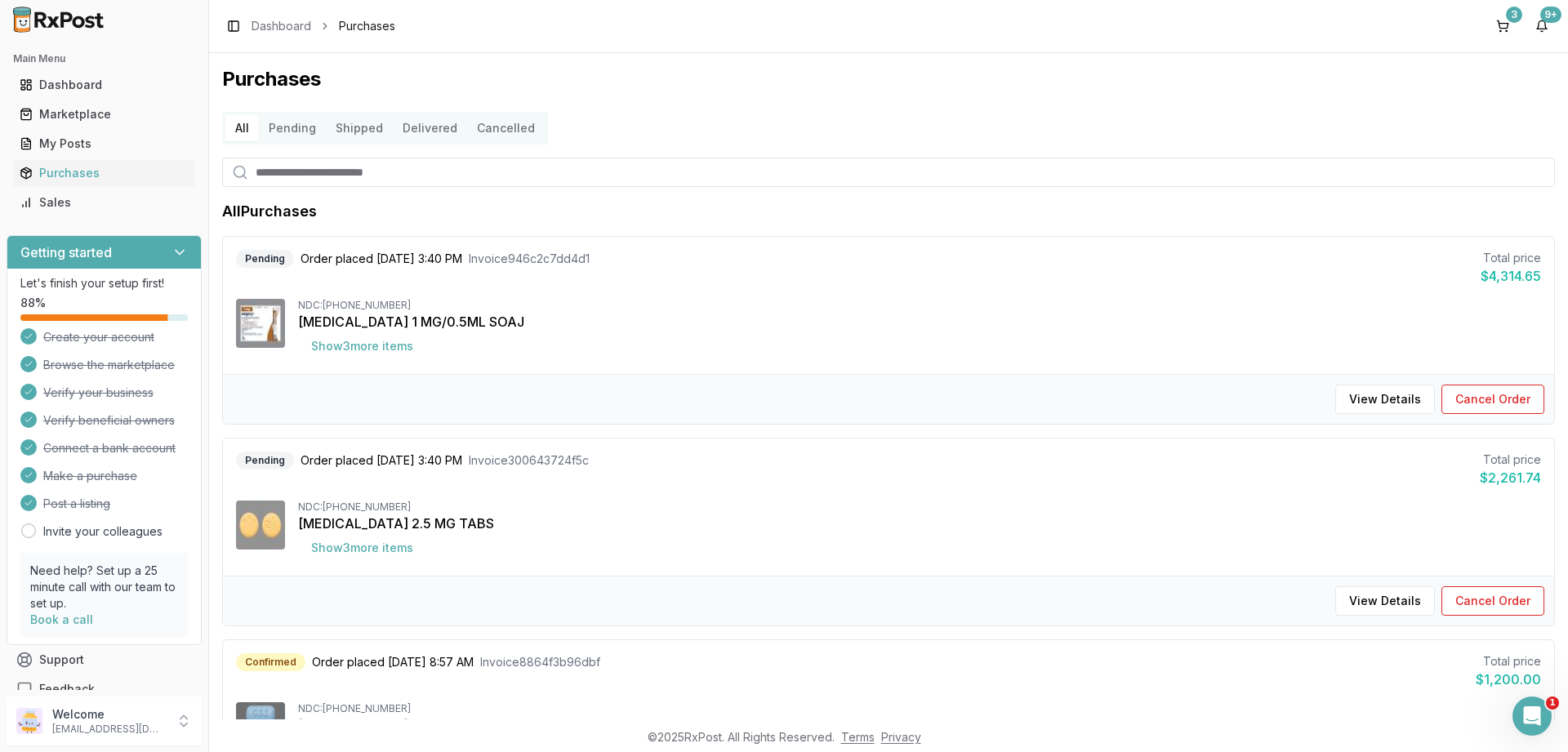
click at [506, 130] on button "Cancelled" at bounding box center [505, 128] width 78 height 26
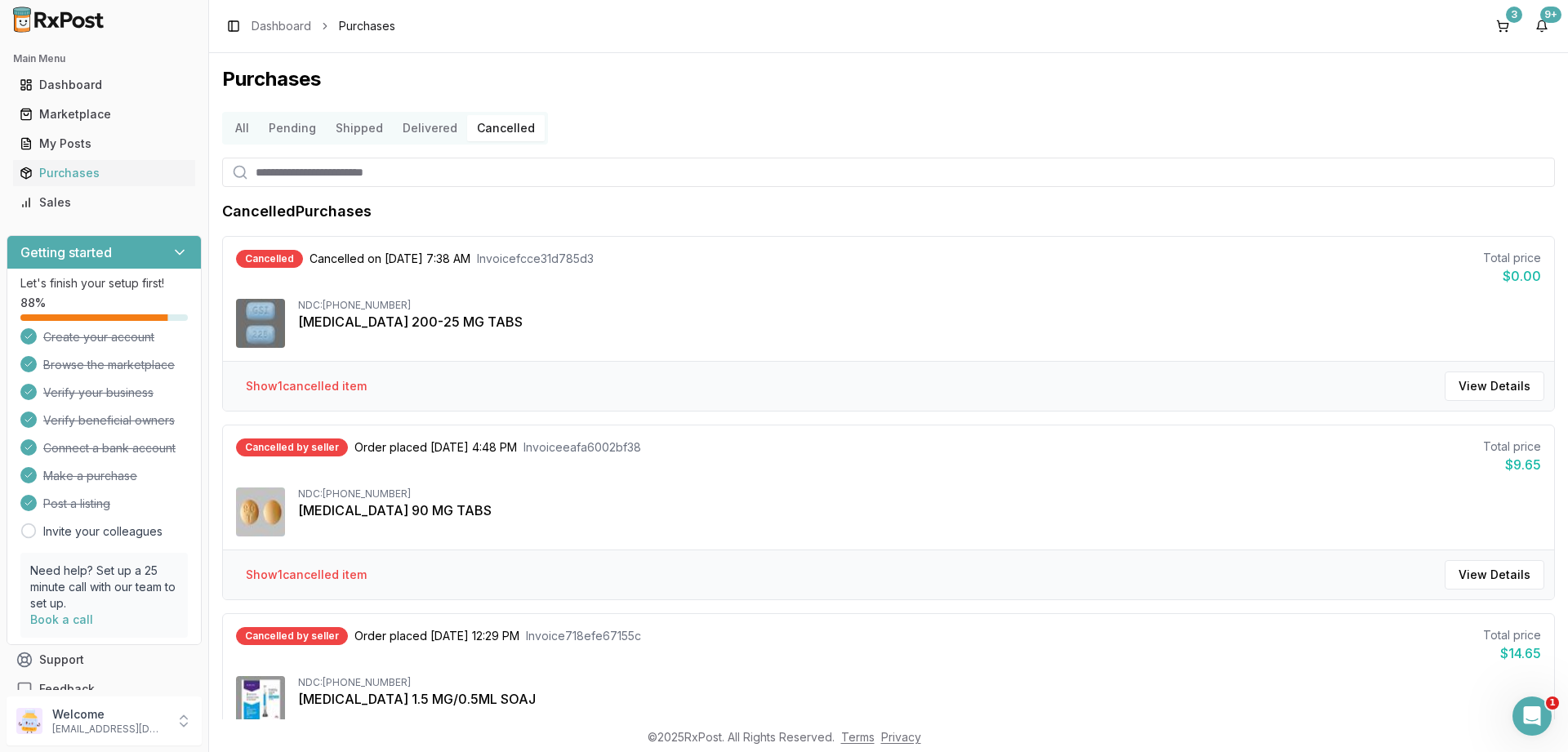
click at [440, 133] on button "Delivered" at bounding box center [429, 128] width 74 height 26
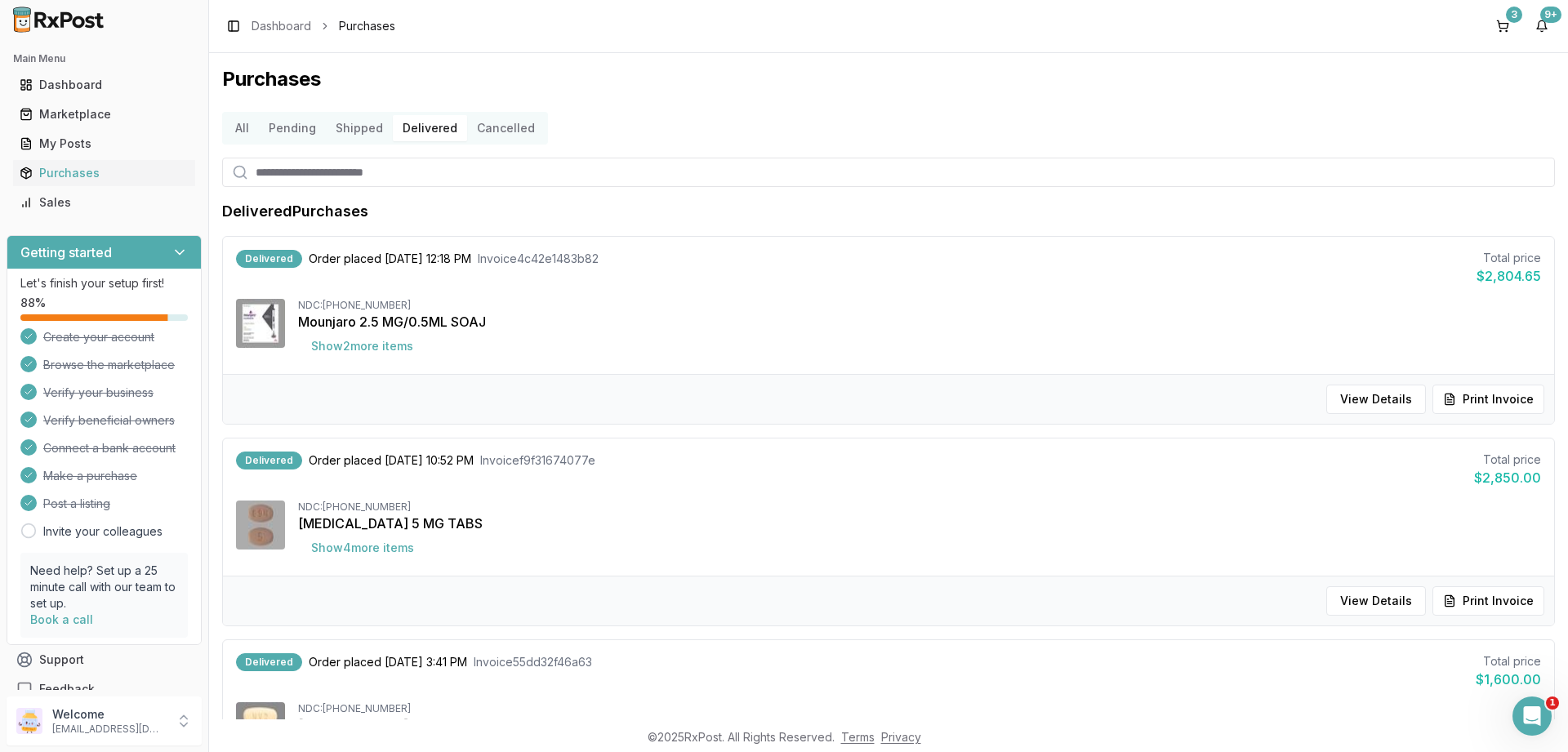
click at [499, 129] on button "Cancelled" at bounding box center [505, 128] width 78 height 26
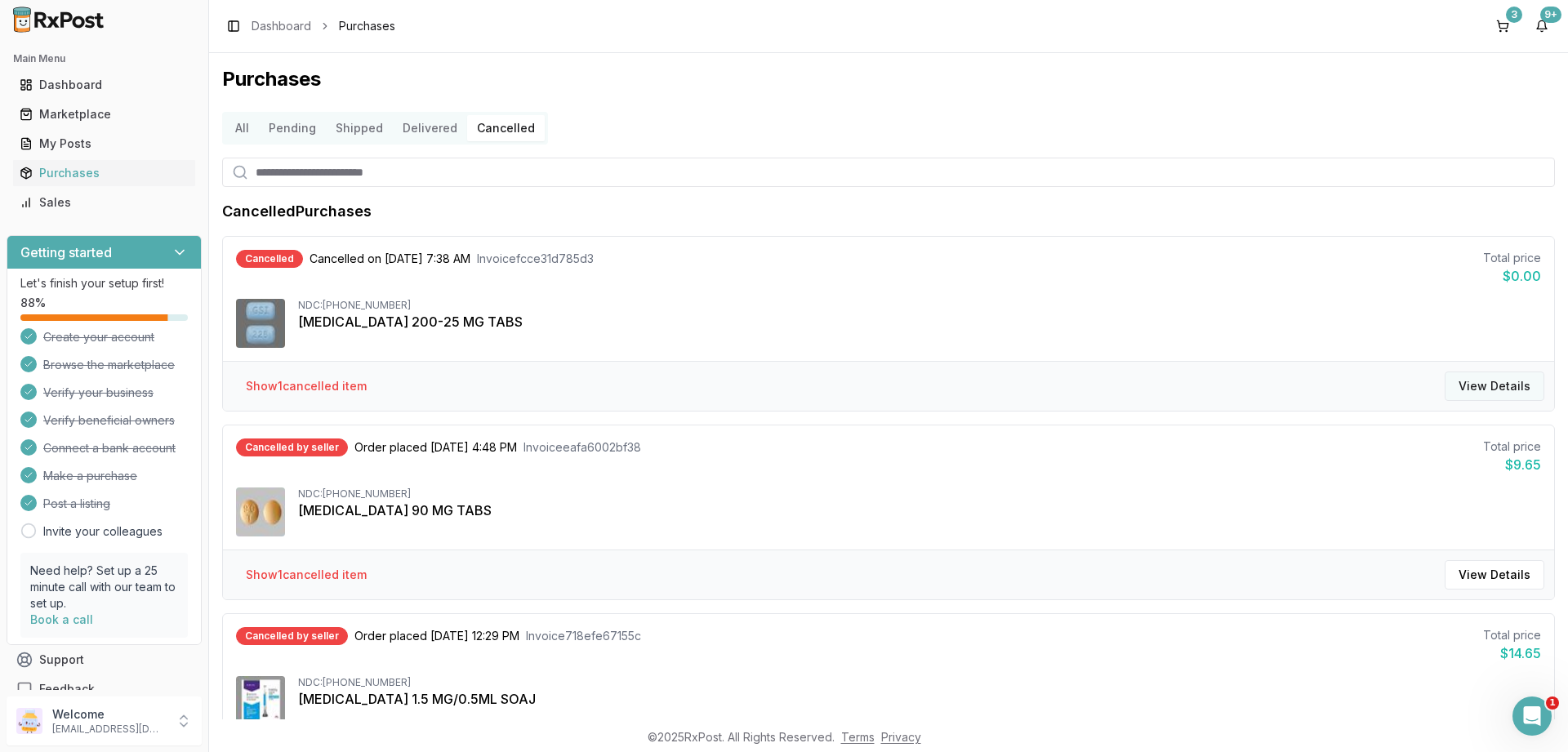
click at [1463, 390] on button "View Details" at bounding box center [1494, 386] width 100 height 30
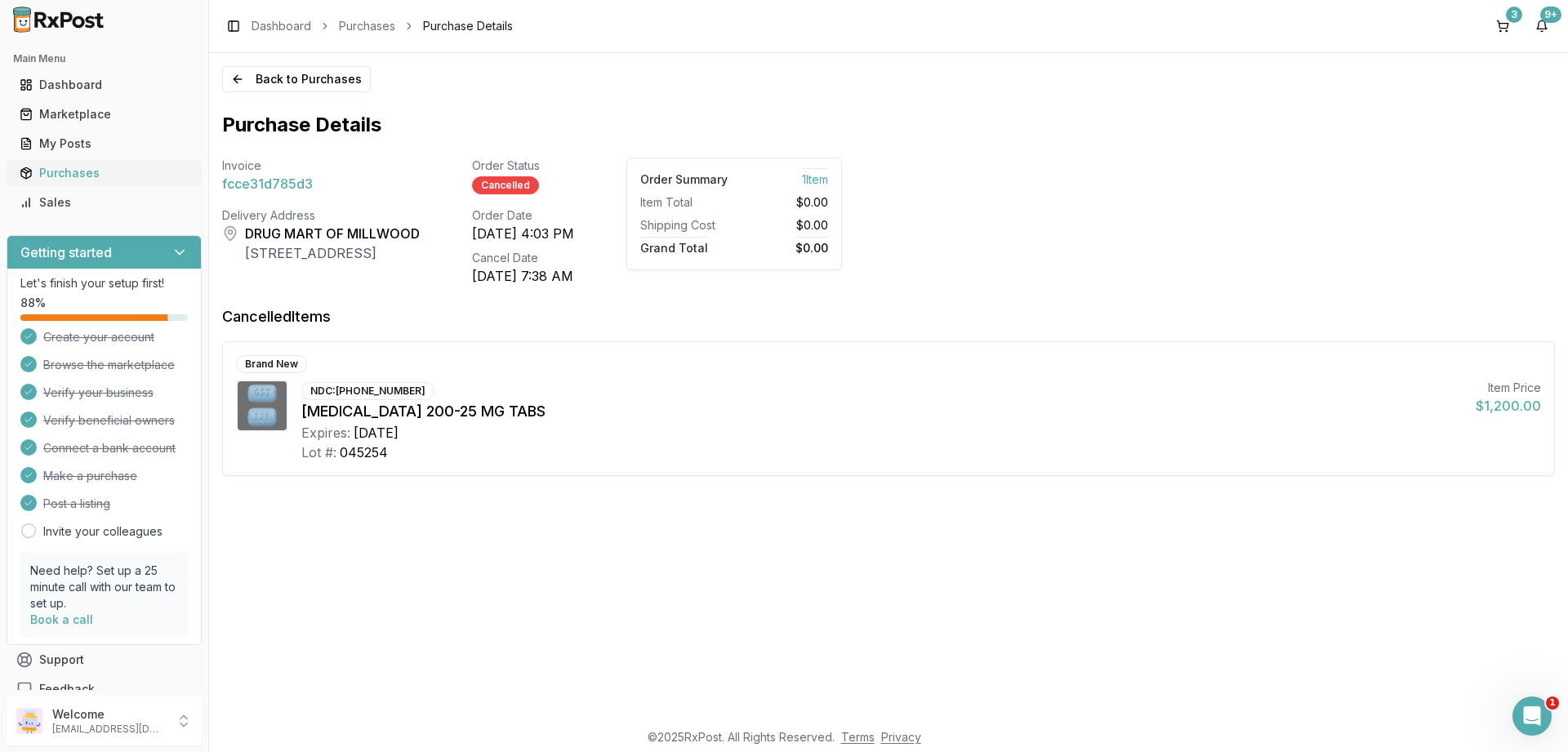
click at [68, 176] on div "Purchases" at bounding box center [104, 173] width 169 height 16
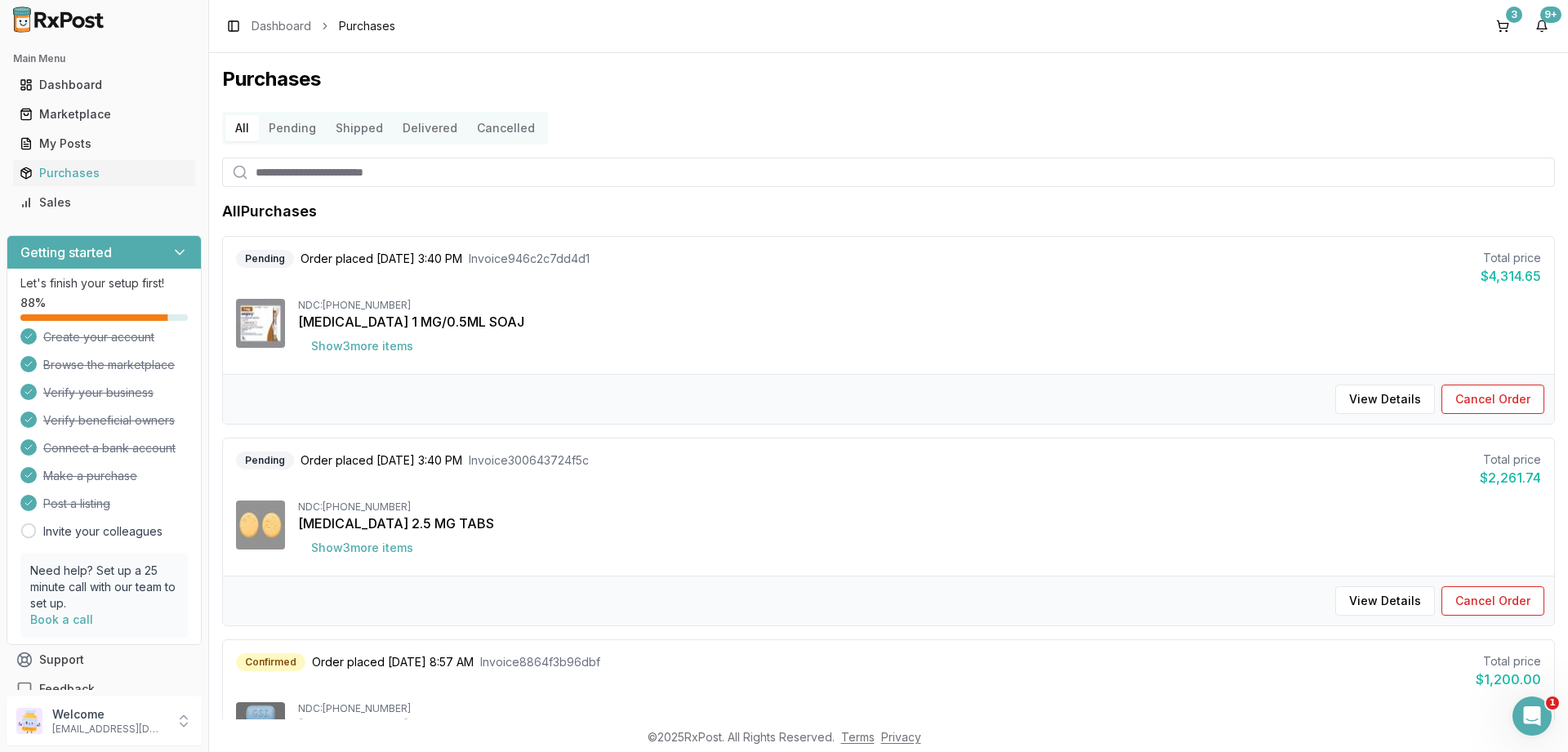
click at [419, 133] on button "Delivered" at bounding box center [429, 128] width 74 height 26
click at [433, 129] on button "Delivered" at bounding box center [429, 128] width 74 height 26
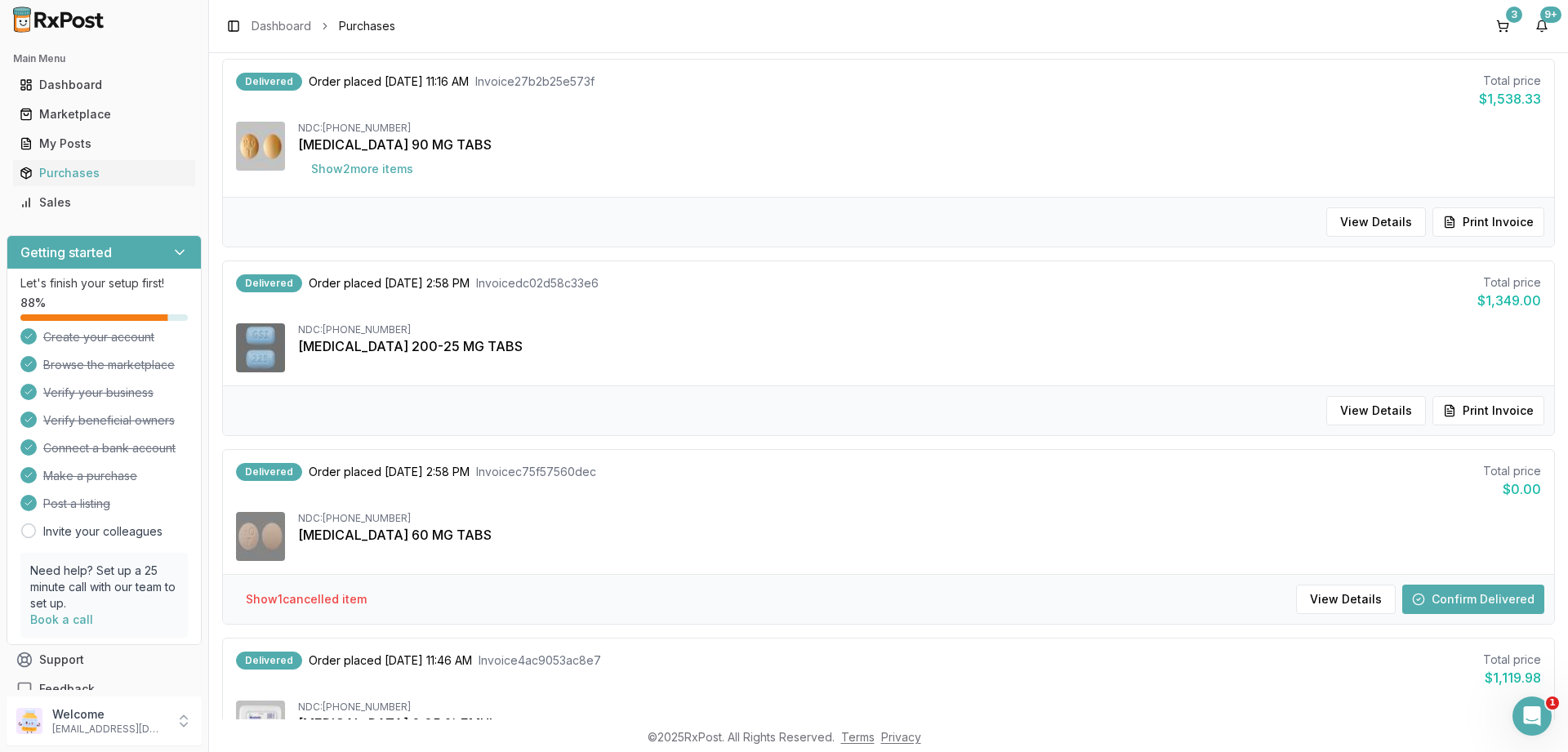
scroll to position [1176, 0]
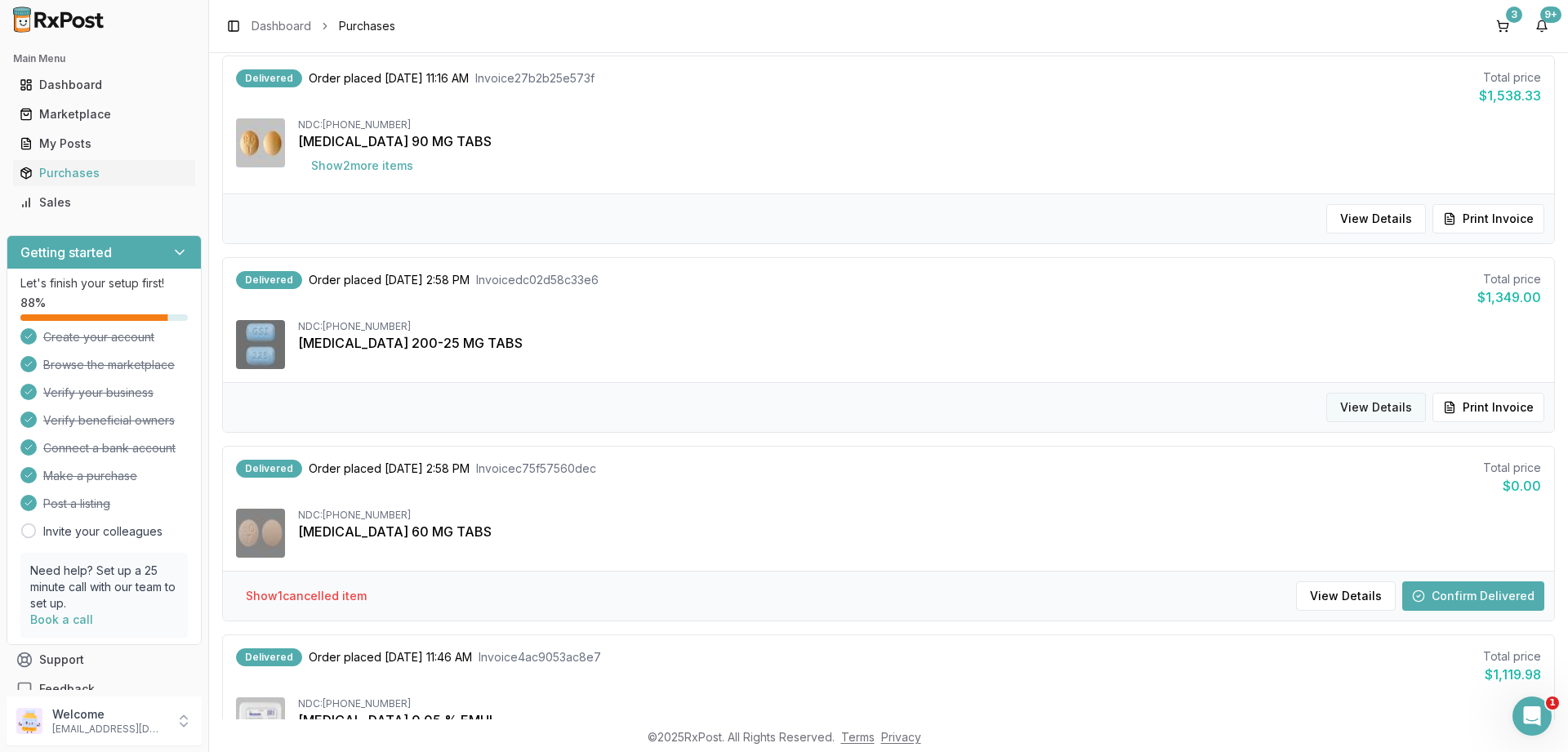
click at [1399, 410] on button "View Details" at bounding box center [1376, 407] width 100 height 30
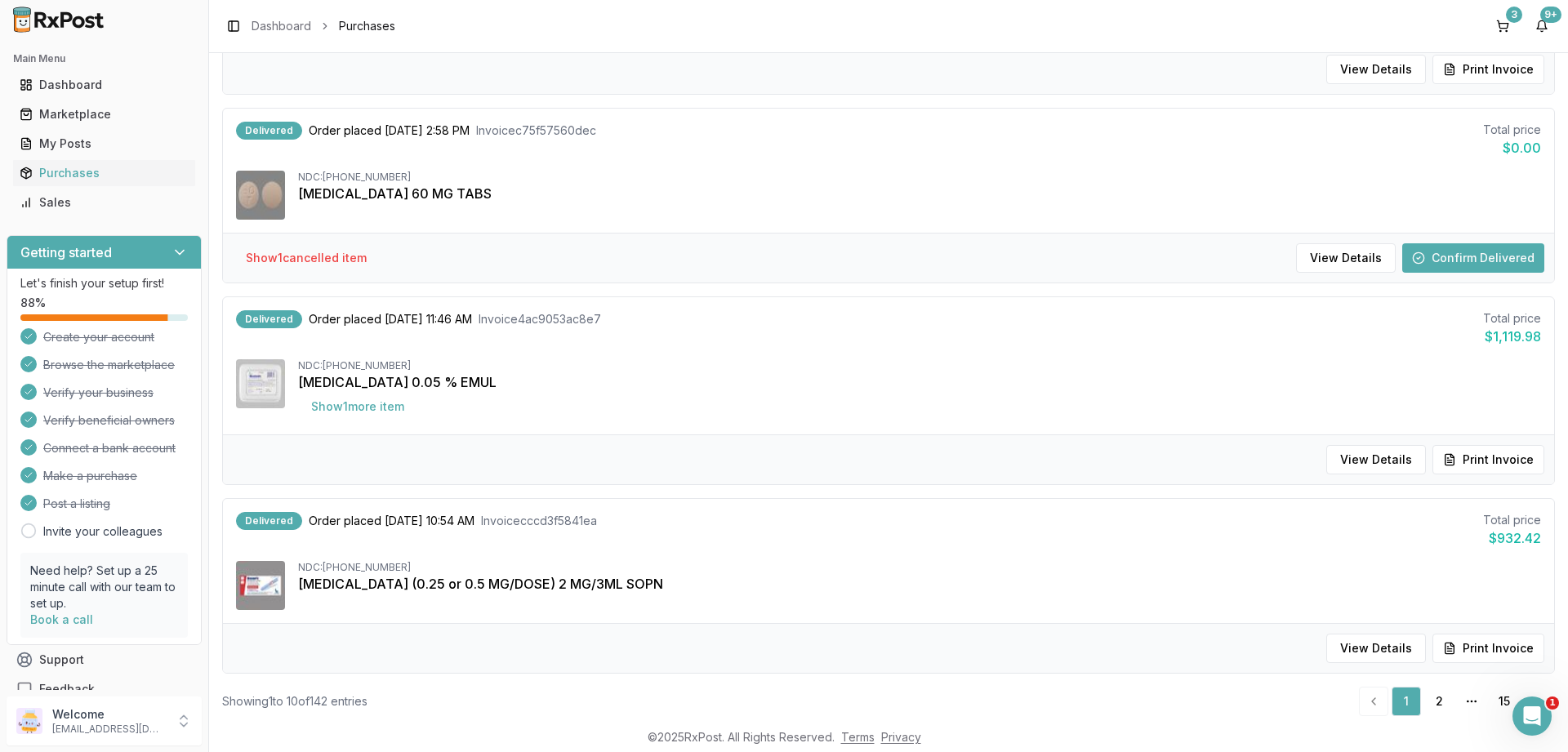
scroll to position [1550, 0]
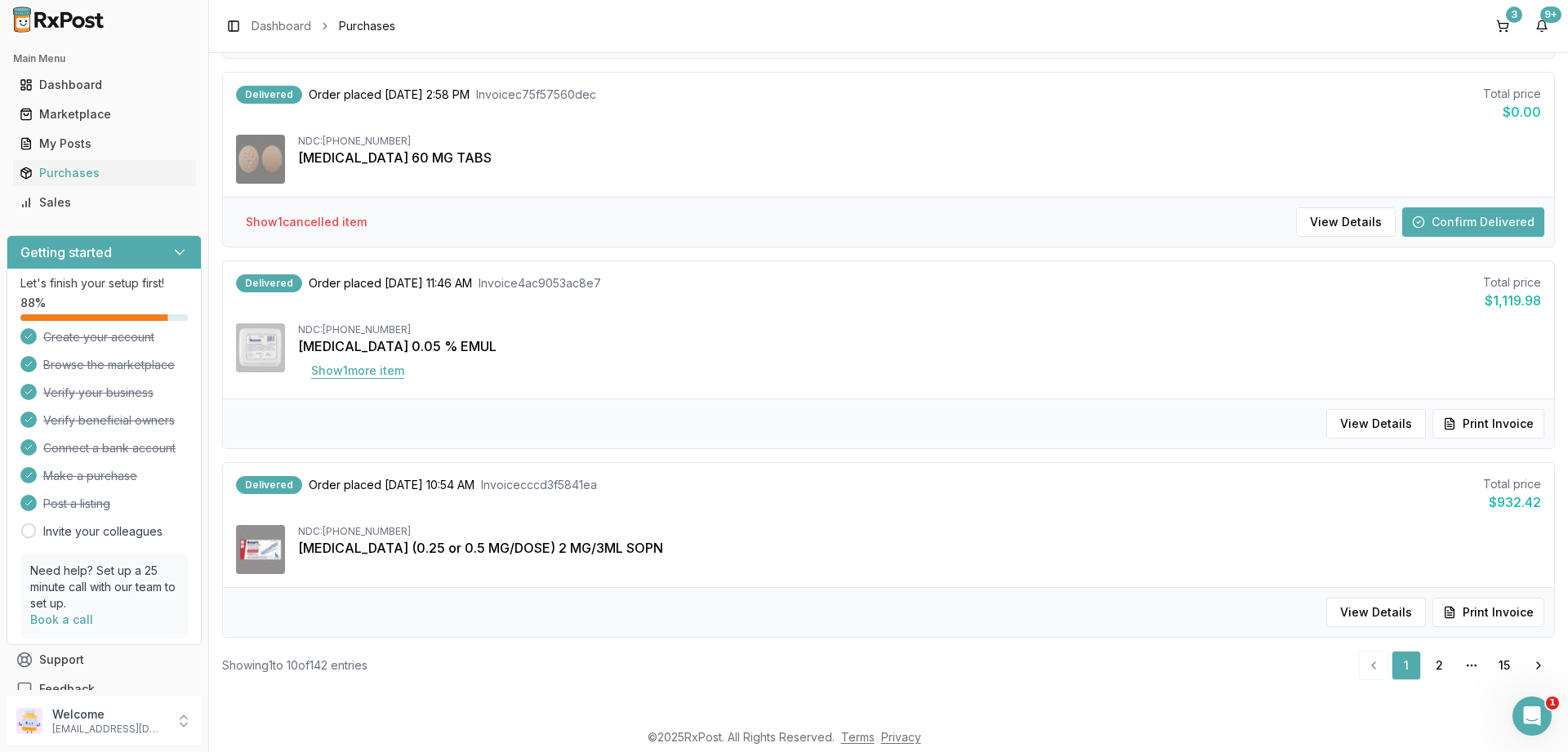
click at [344, 376] on button "Show 1 more item" at bounding box center [358, 370] width 119 height 30
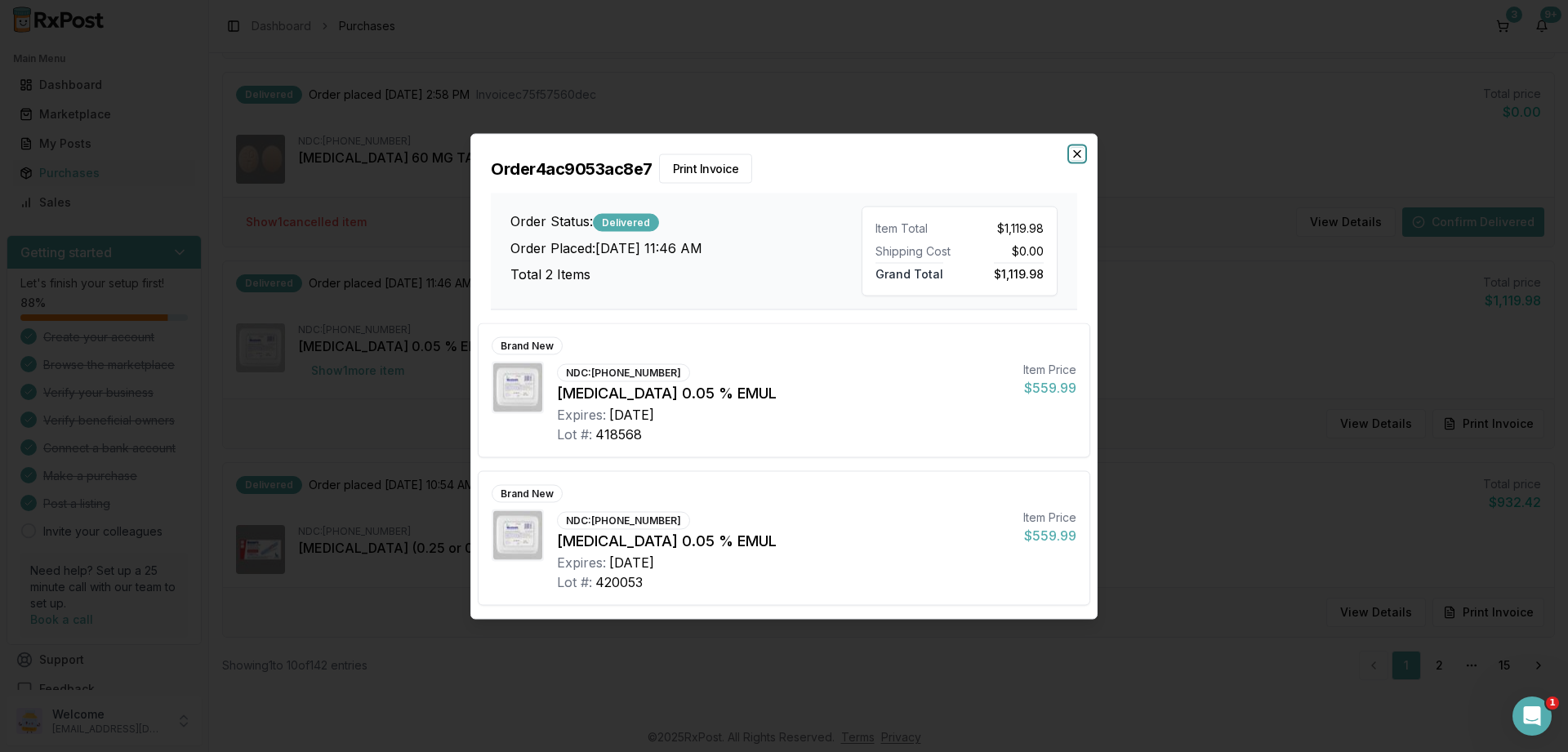
click at [1078, 151] on icon "button" at bounding box center [1077, 153] width 13 height 13
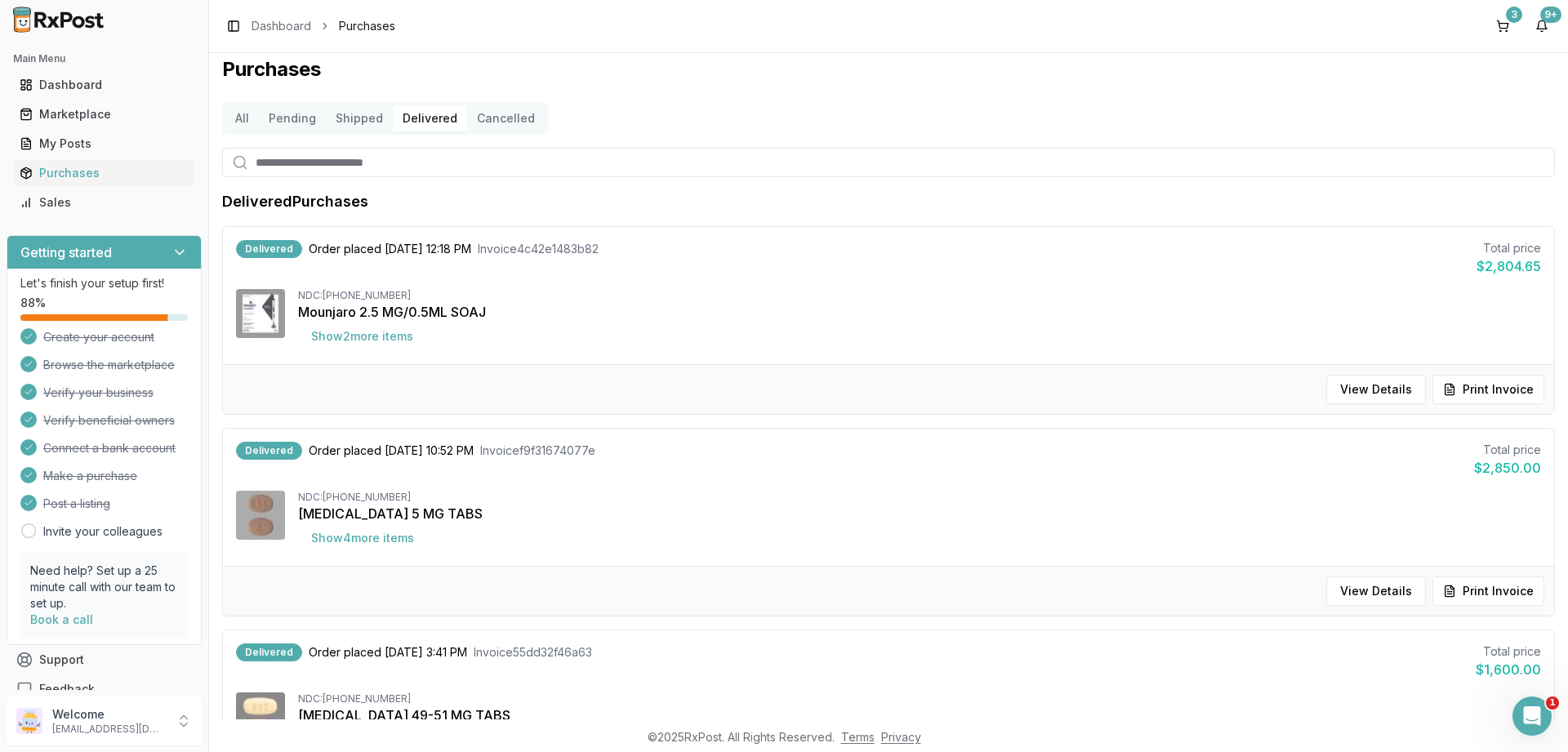
scroll to position [0, 0]
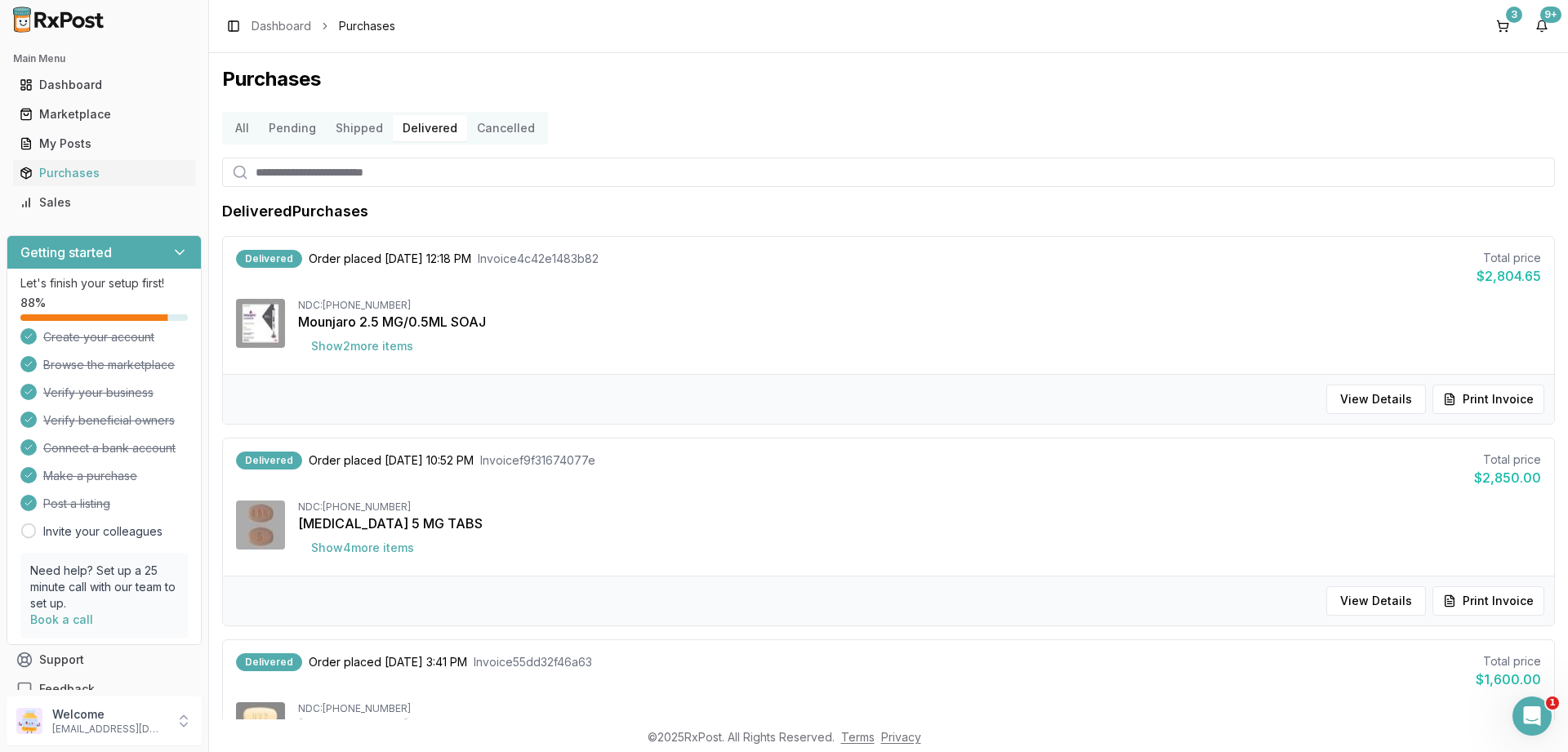
click at [365, 129] on button "Shipped" at bounding box center [360, 128] width 67 height 26
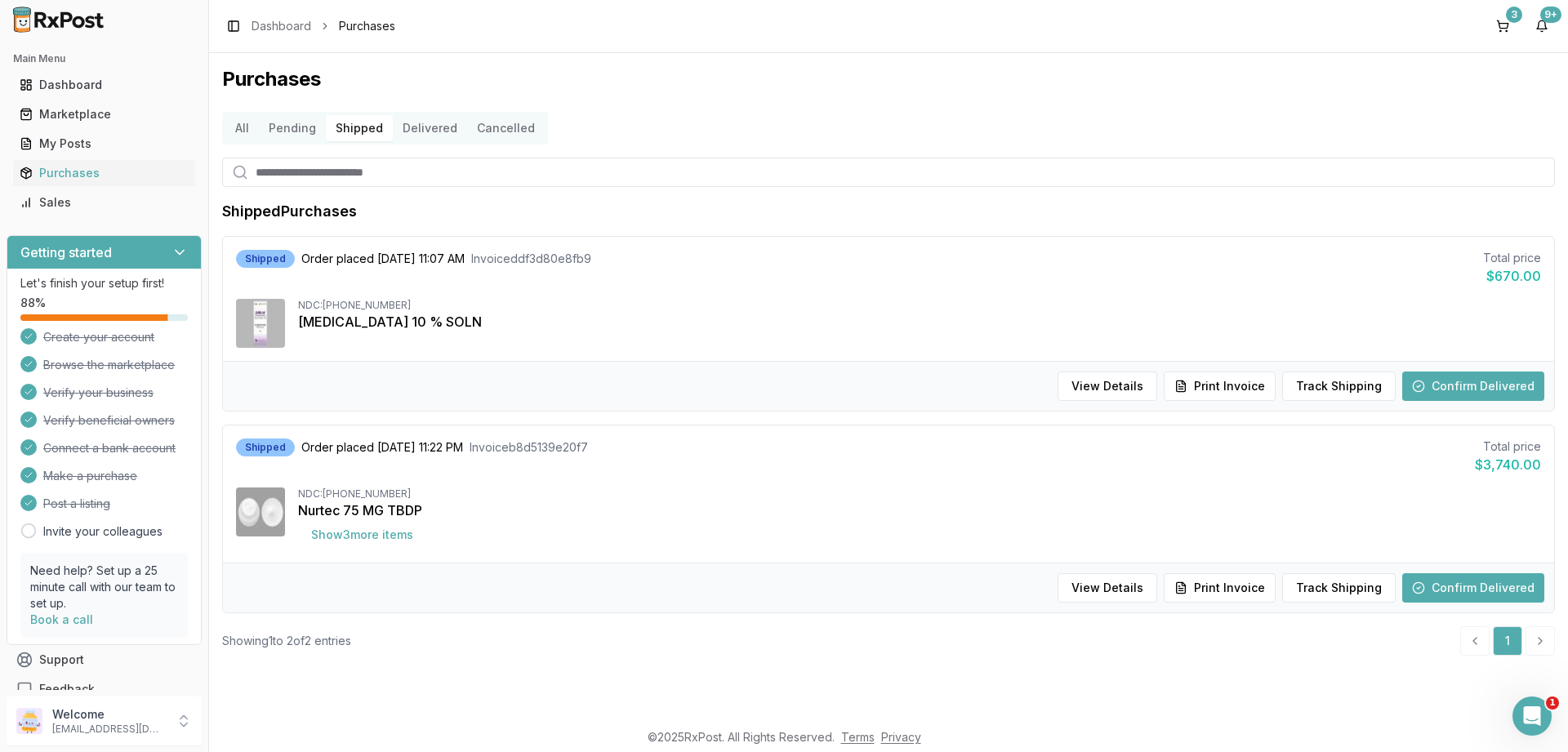
click at [304, 126] on button "Pending" at bounding box center [293, 128] width 67 height 26
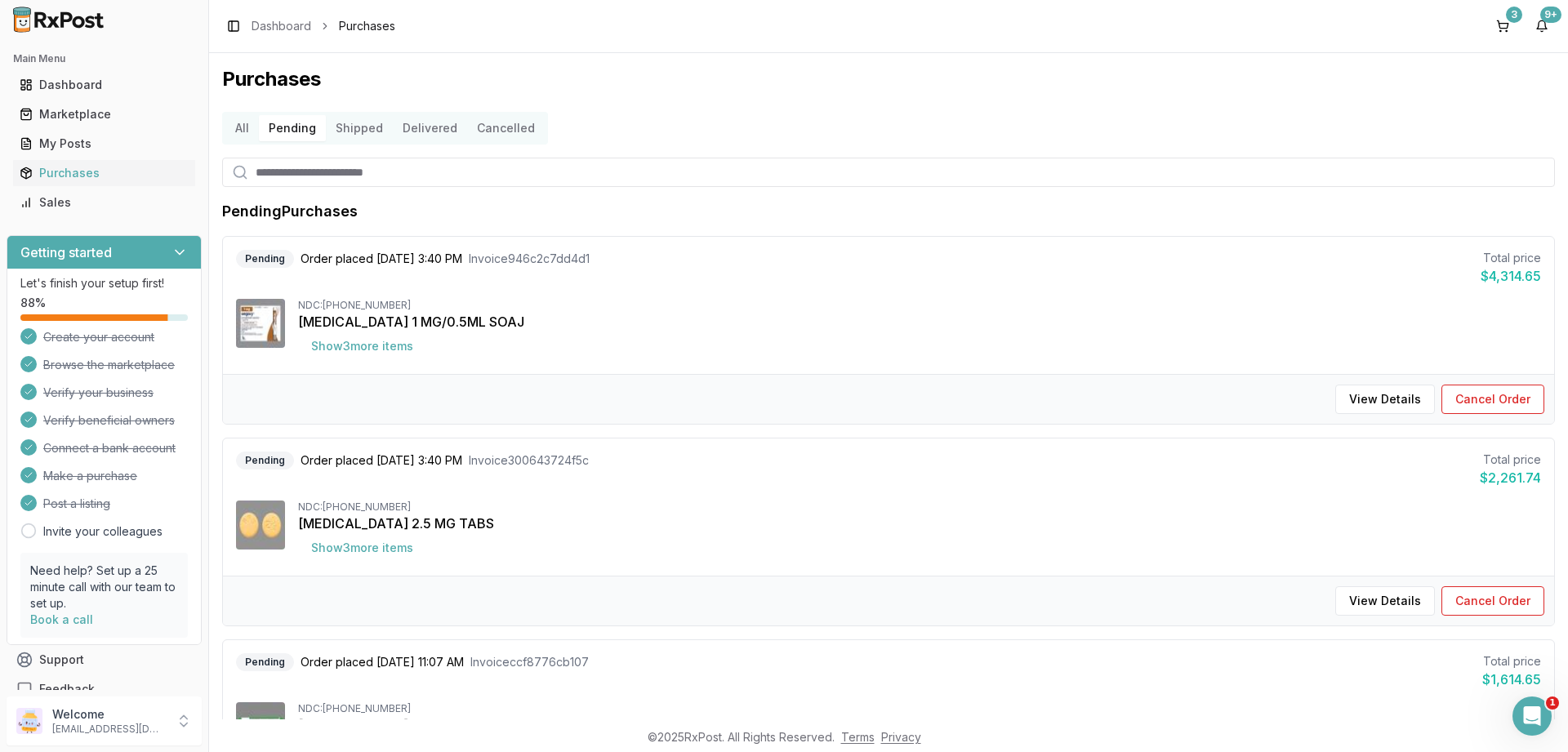
click at [233, 128] on button "All" at bounding box center [242, 128] width 34 height 26
click at [93, 111] on div "Marketplace" at bounding box center [104, 114] width 169 height 16
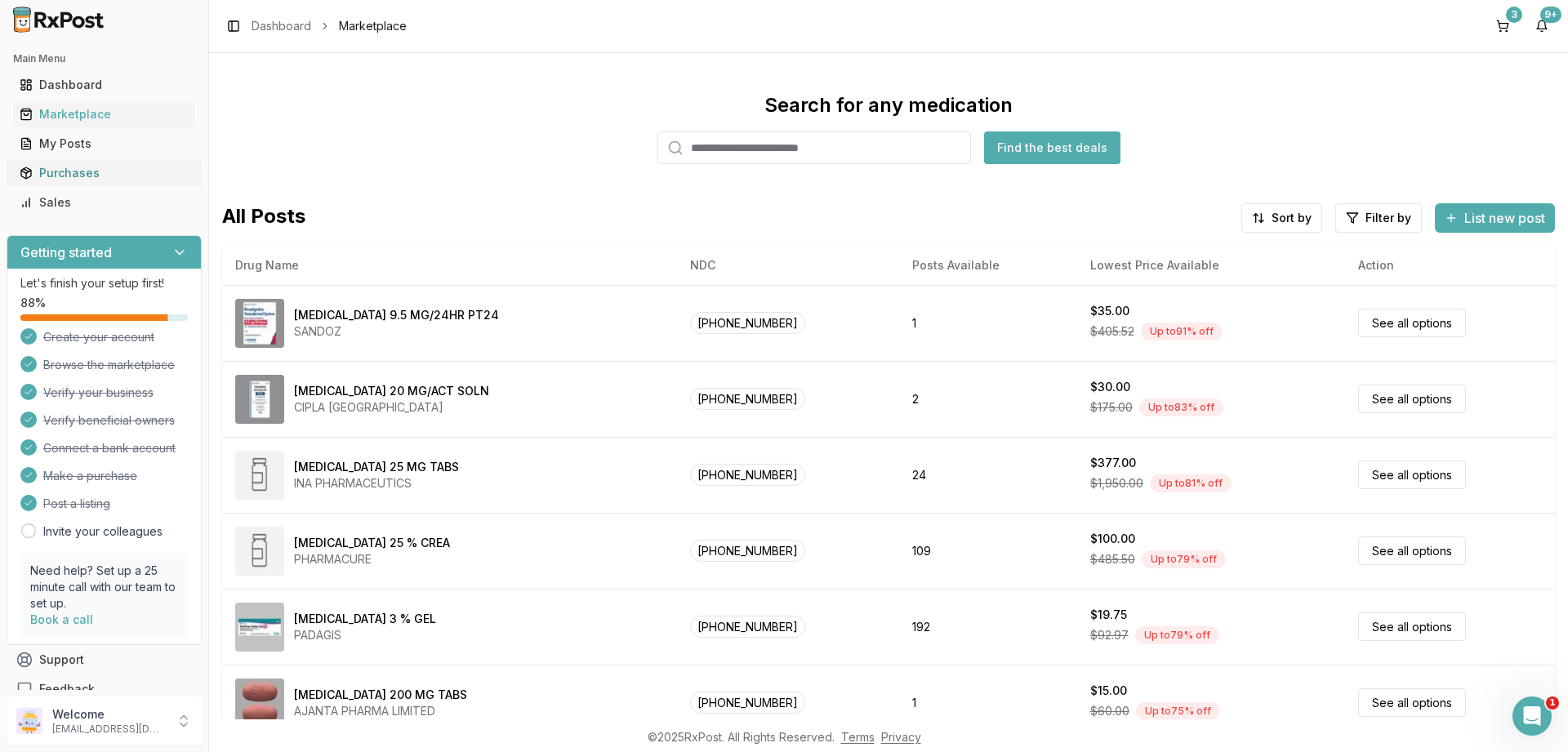
click at [73, 176] on div "Purchases" at bounding box center [104, 173] width 169 height 16
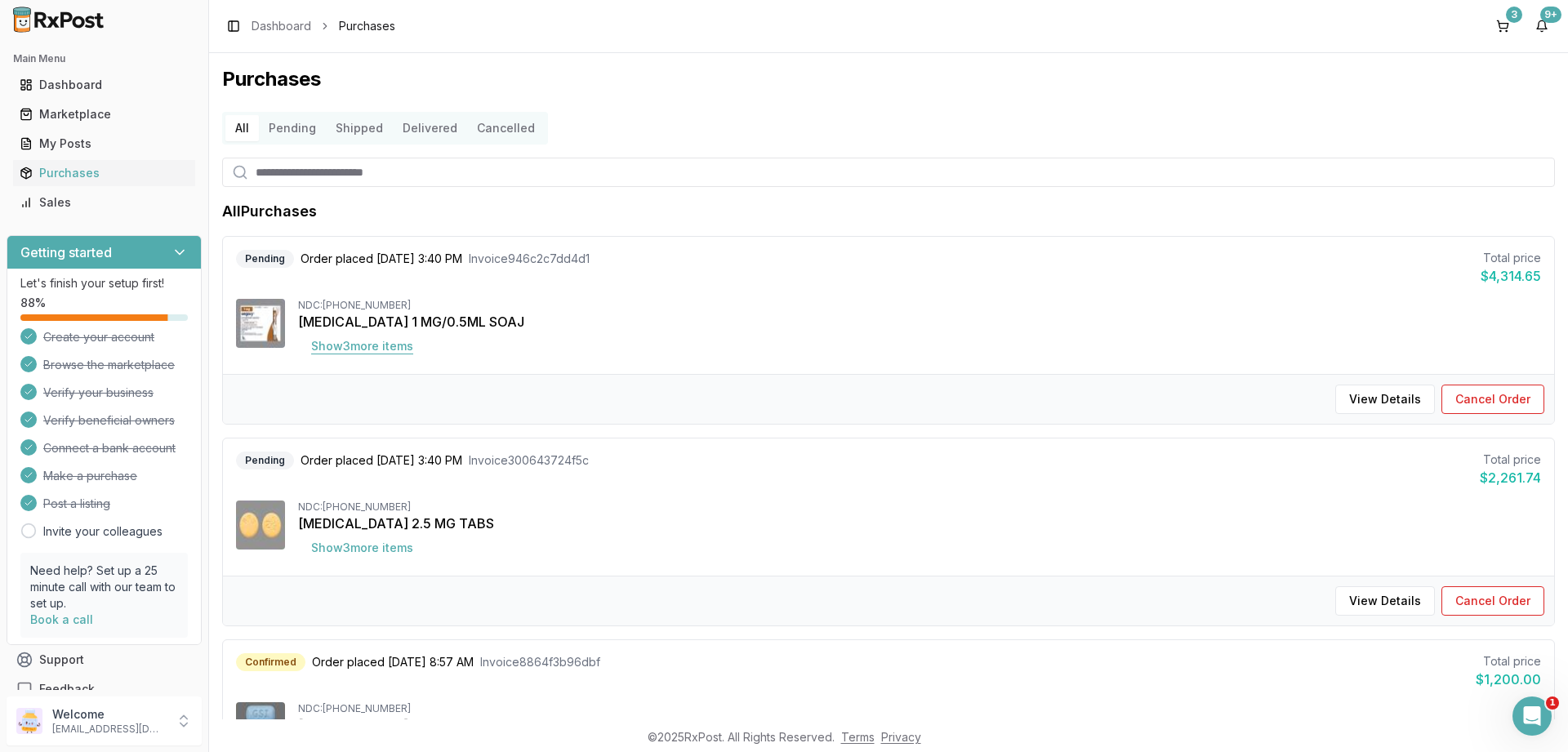
click at [387, 344] on button "Show 3 more item s" at bounding box center [363, 346] width 129 height 30
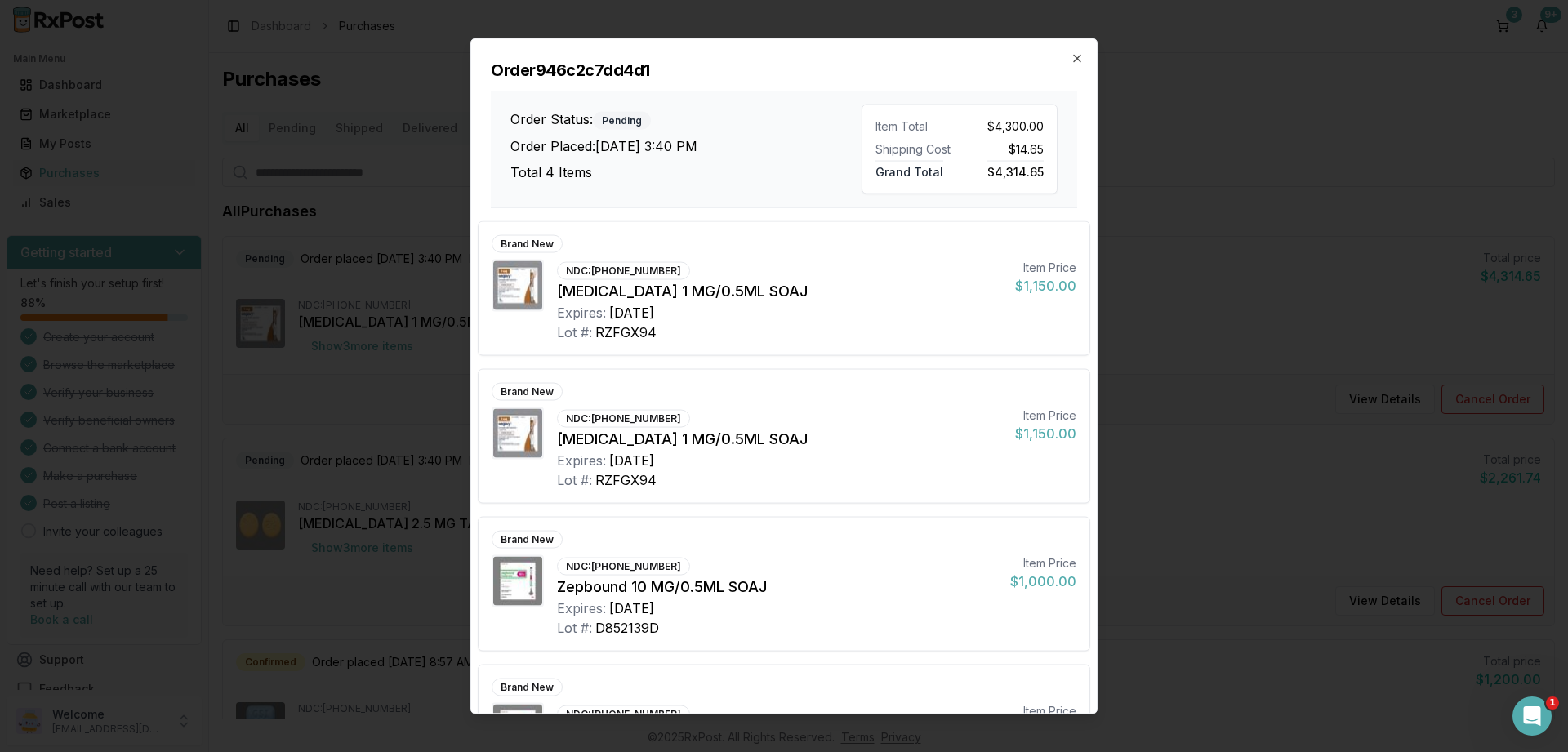
click at [1076, 51] on div "Order 946c2c7dd4d1 Order Status: Pending Order Placed: [DATE] 3:40 PM Total 4 I…" at bounding box center [784, 123] width 625 height 169
click at [1077, 57] on icon "button" at bounding box center [1077, 59] width 13 height 13
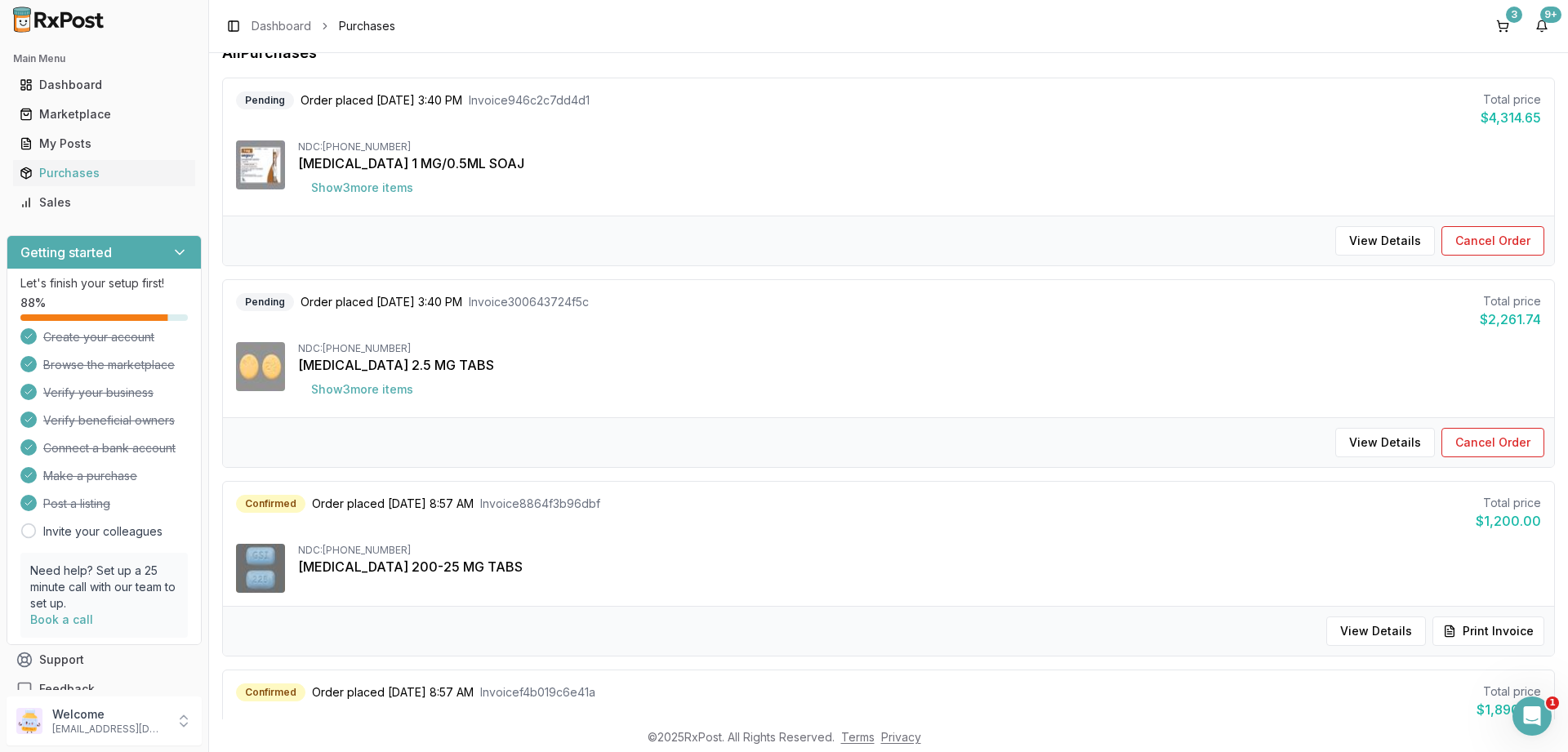
scroll to position [196, 0]
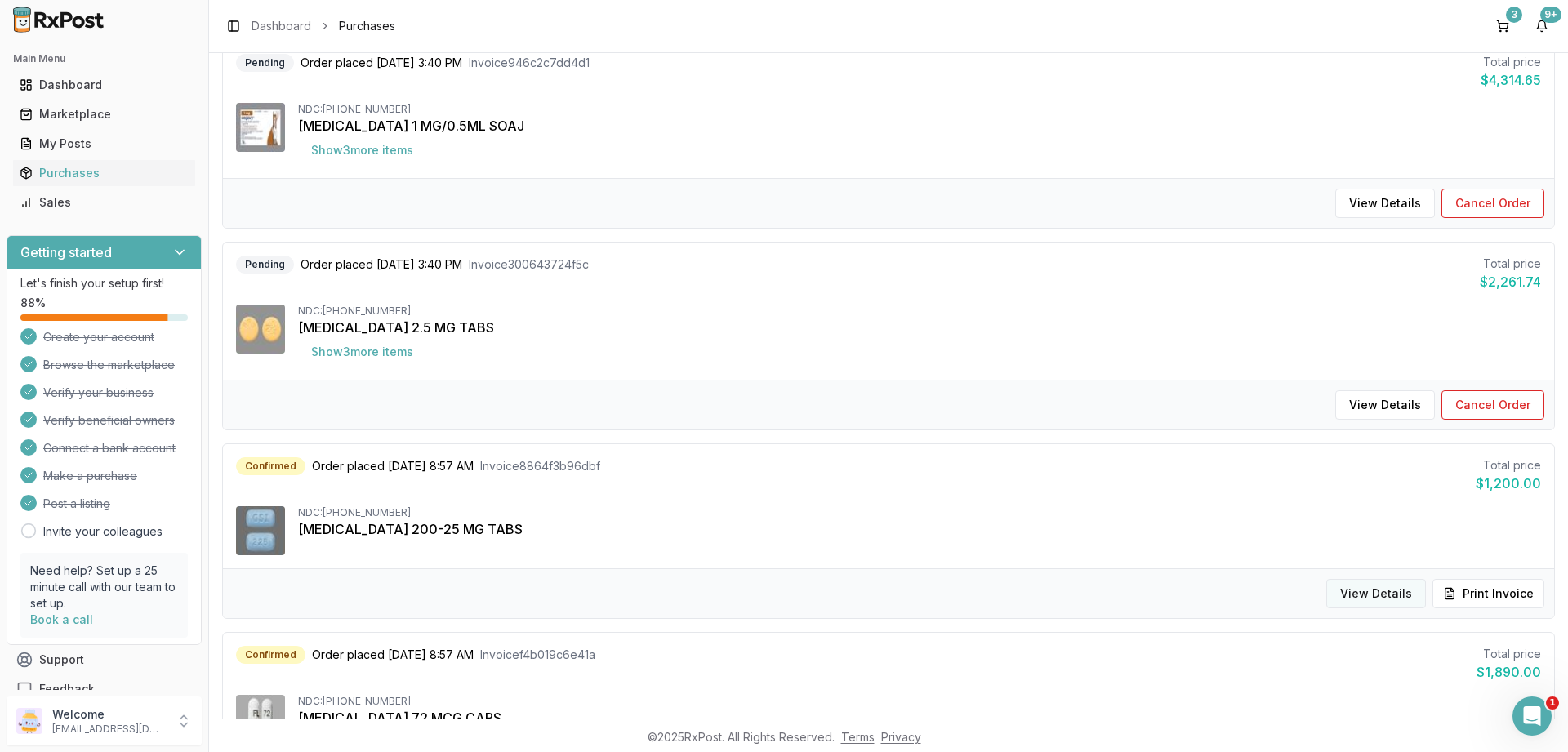
click at [1386, 589] on button "View Details" at bounding box center [1376, 594] width 100 height 30
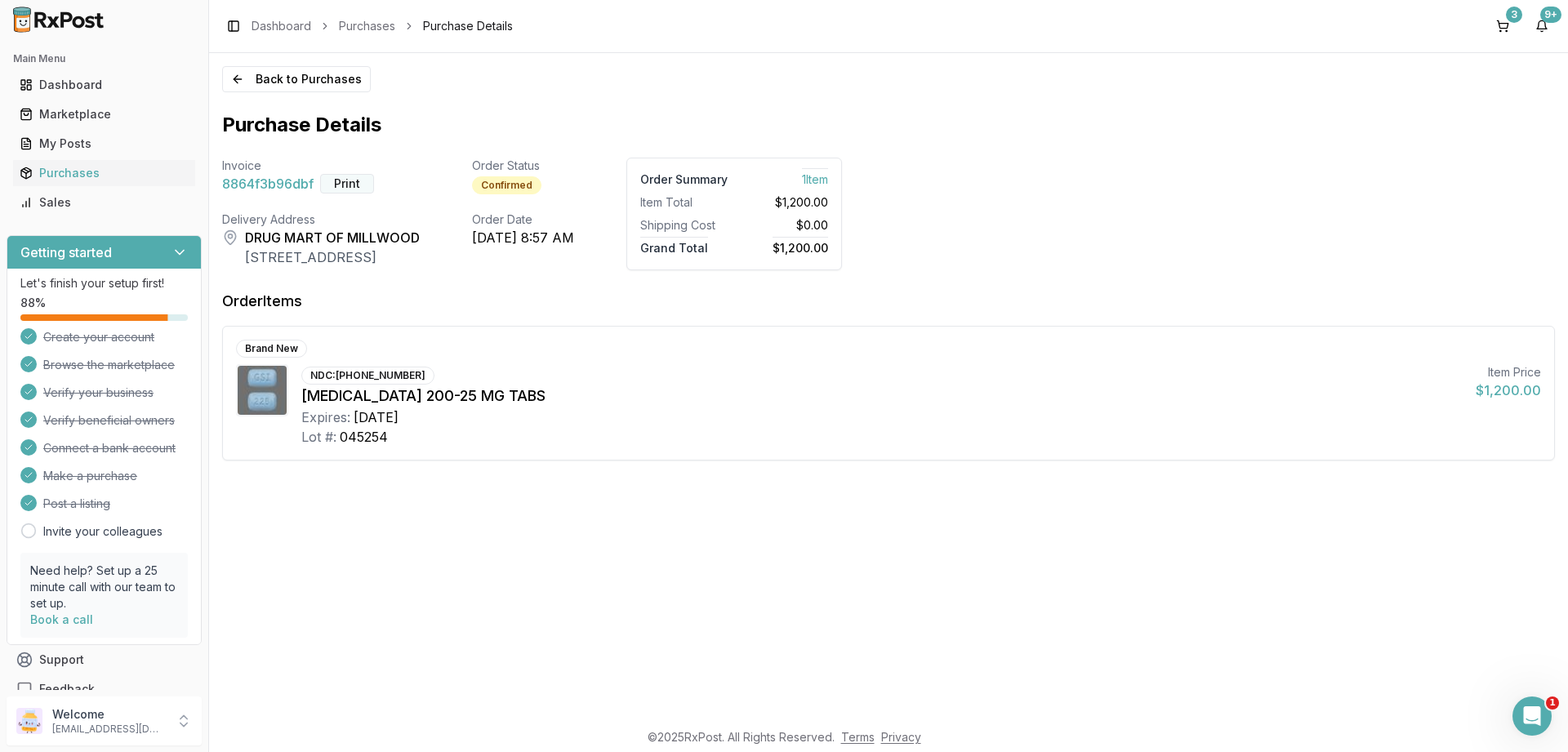
click at [335, 183] on button "Print" at bounding box center [347, 183] width 54 height 19
click at [305, 80] on button "Back to Purchases" at bounding box center [296, 79] width 149 height 26
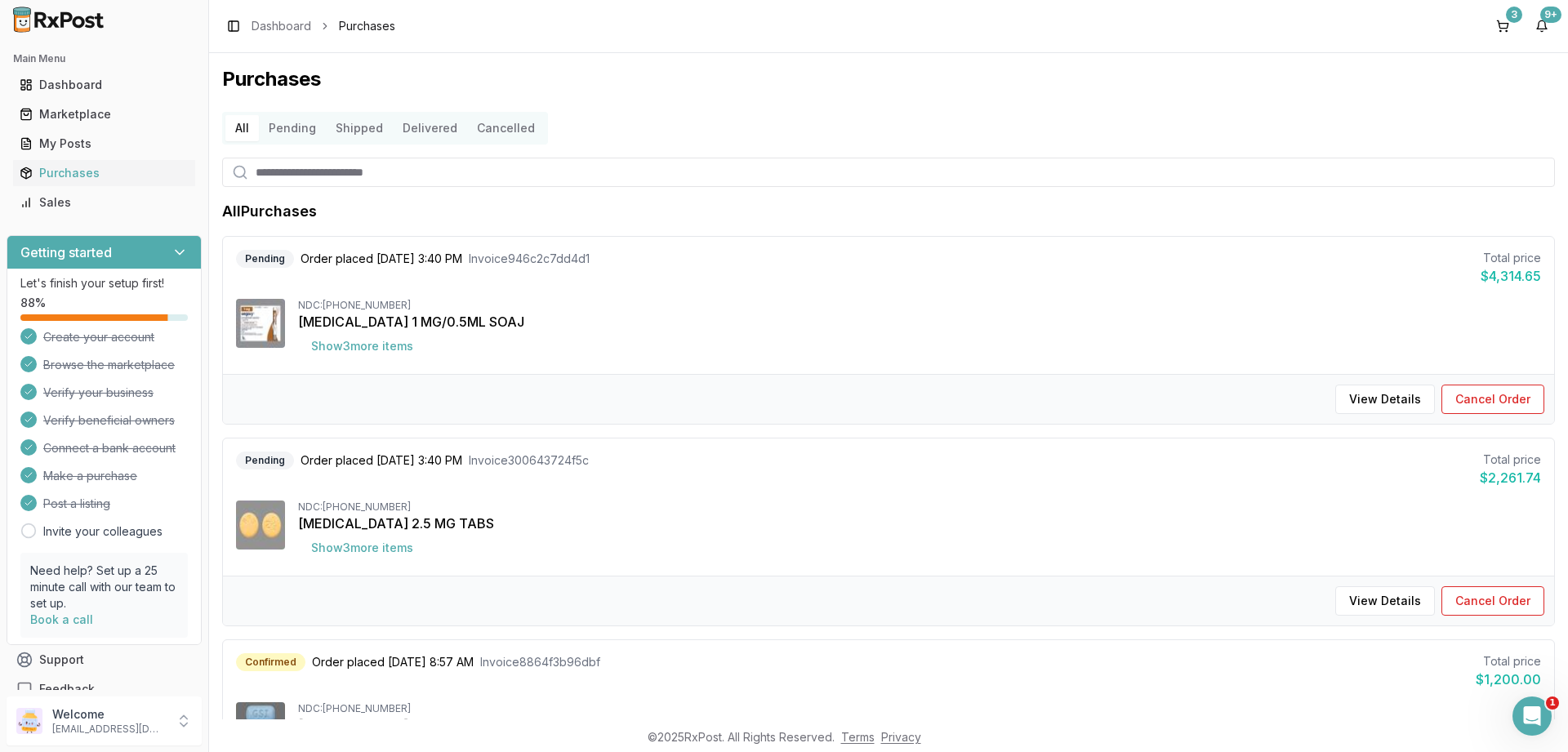
click at [496, 139] on button "Cancelled" at bounding box center [505, 128] width 78 height 26
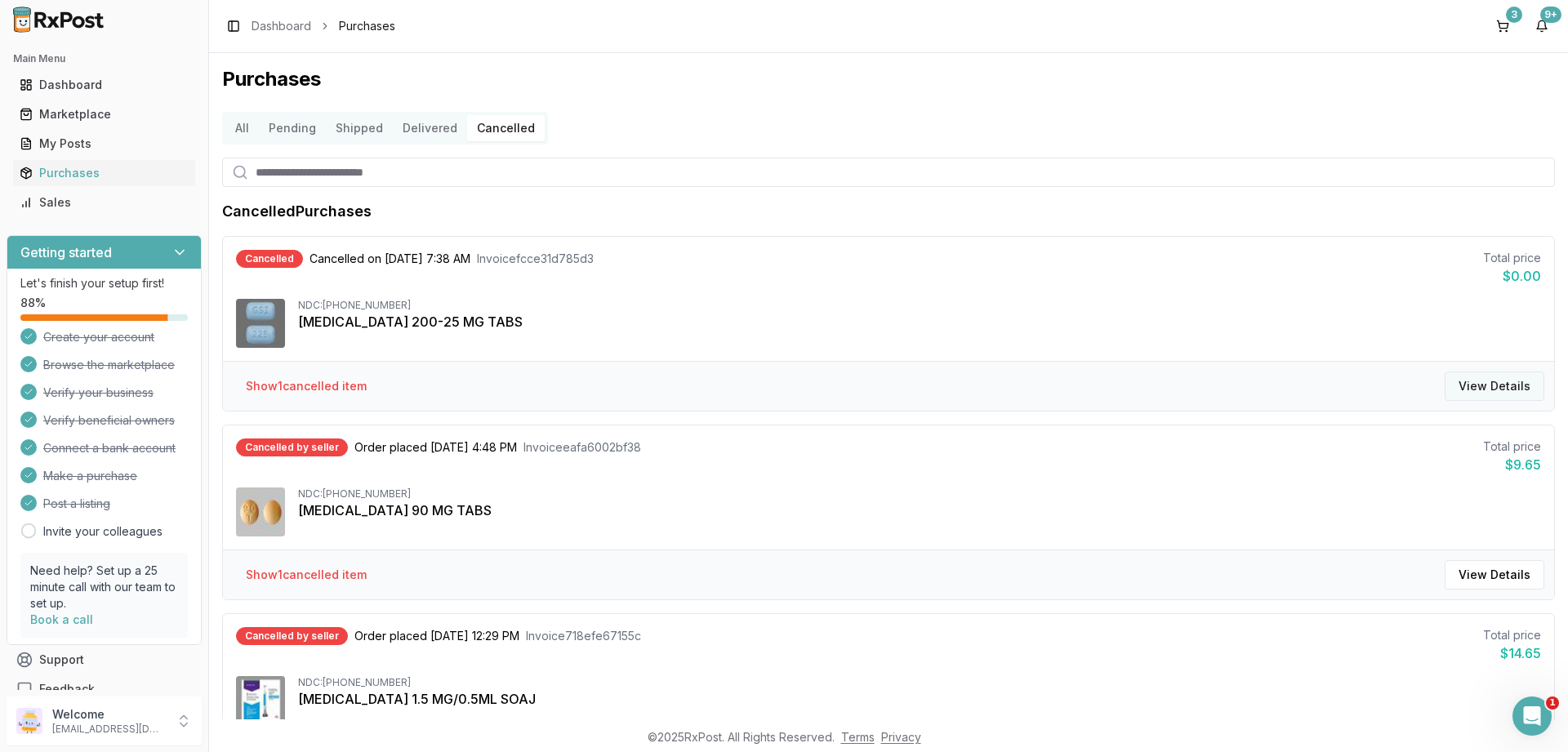
click at [1486, 389] on button "View Details" at bounding box center [1494, 386] width 100 height 30
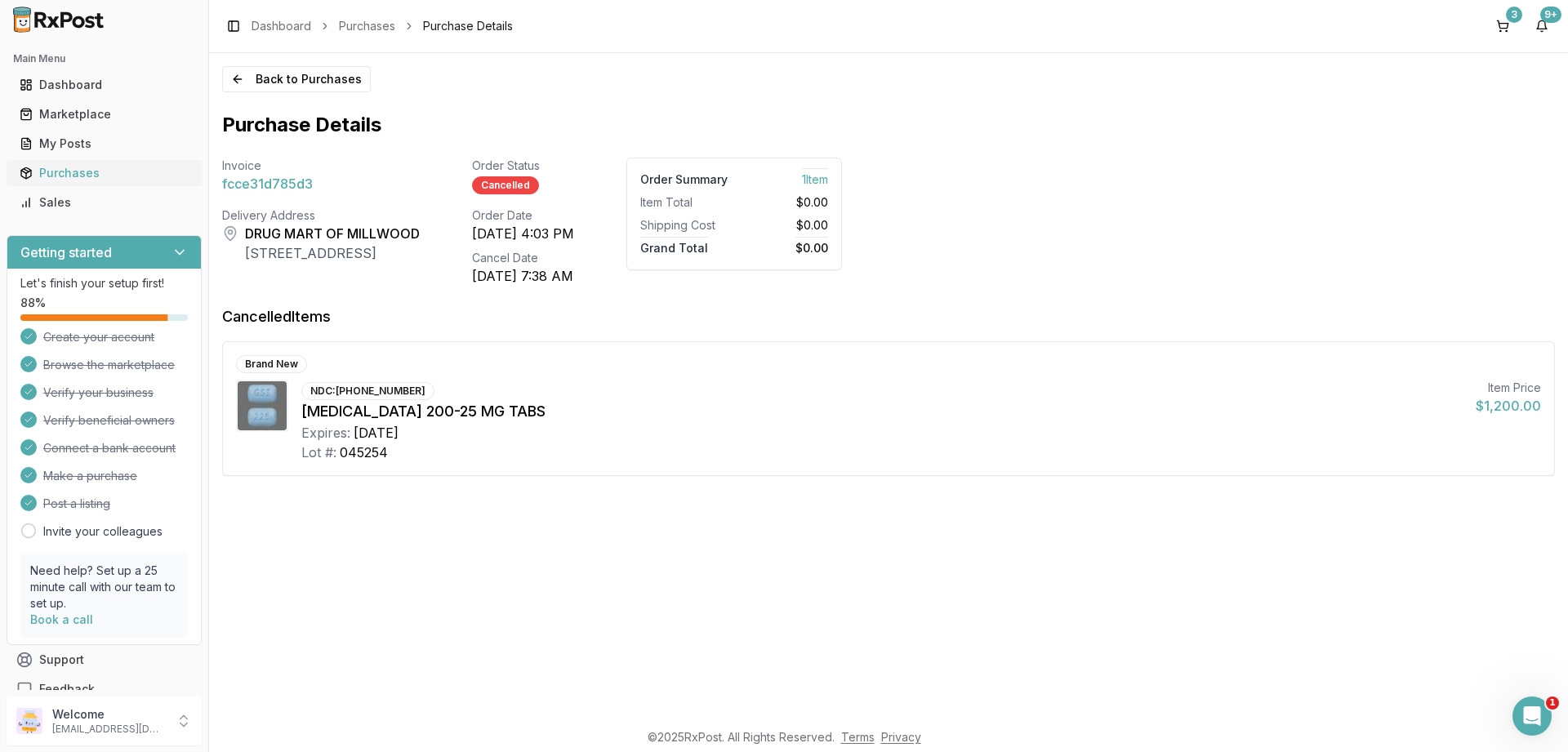
click at [54, 177] on div "Purchases" at bounding box center [104, 173] width 169 height 16
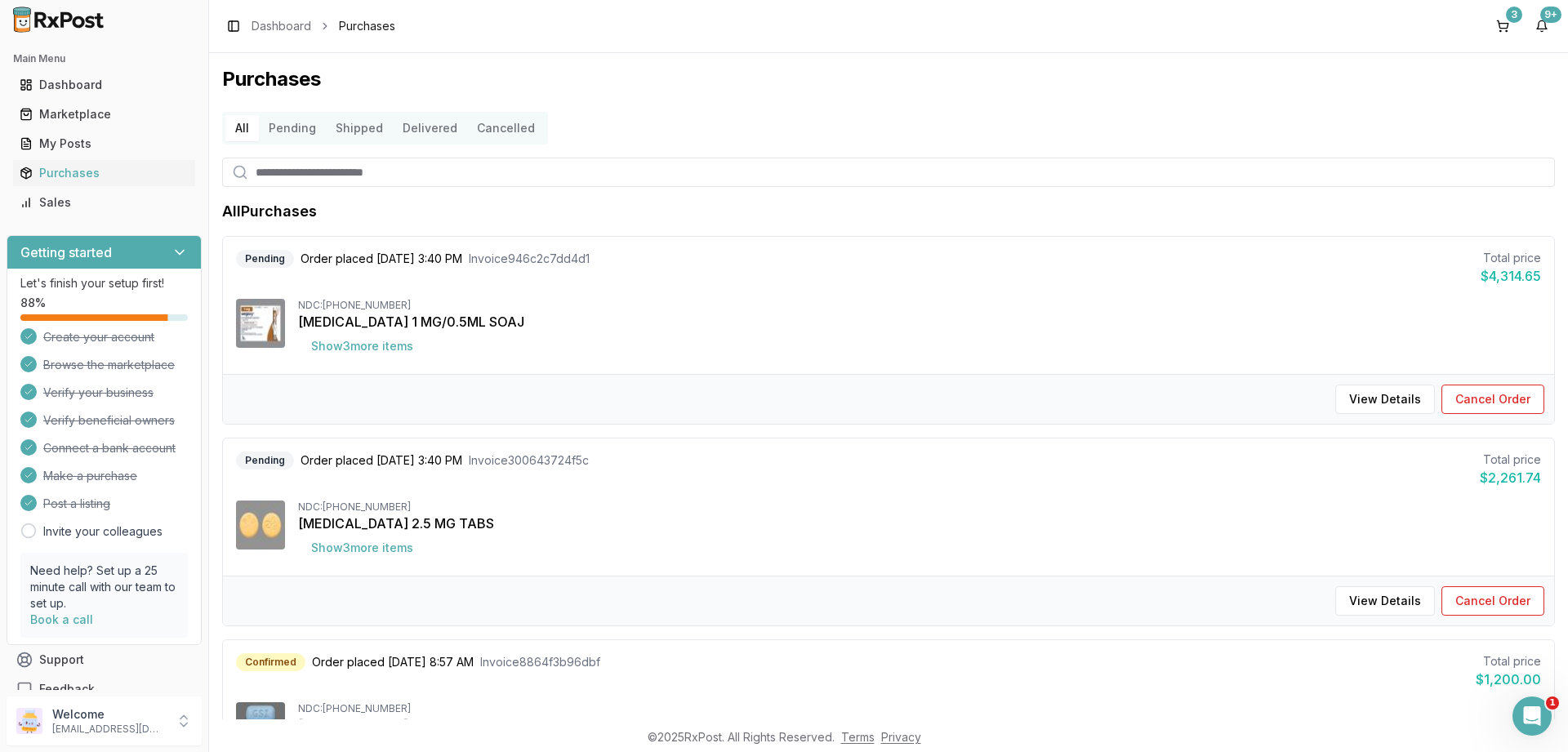
click at [13, 158] on link "Purchases" at bounding box center [105, 173] width 182 height 30
click at [63, 178] on div "Purchases" at bounding box center [104, 173] width 169 height 16
click at [296, 128] on button "Pending" at bounding box center [293, 128] width 67 height 26
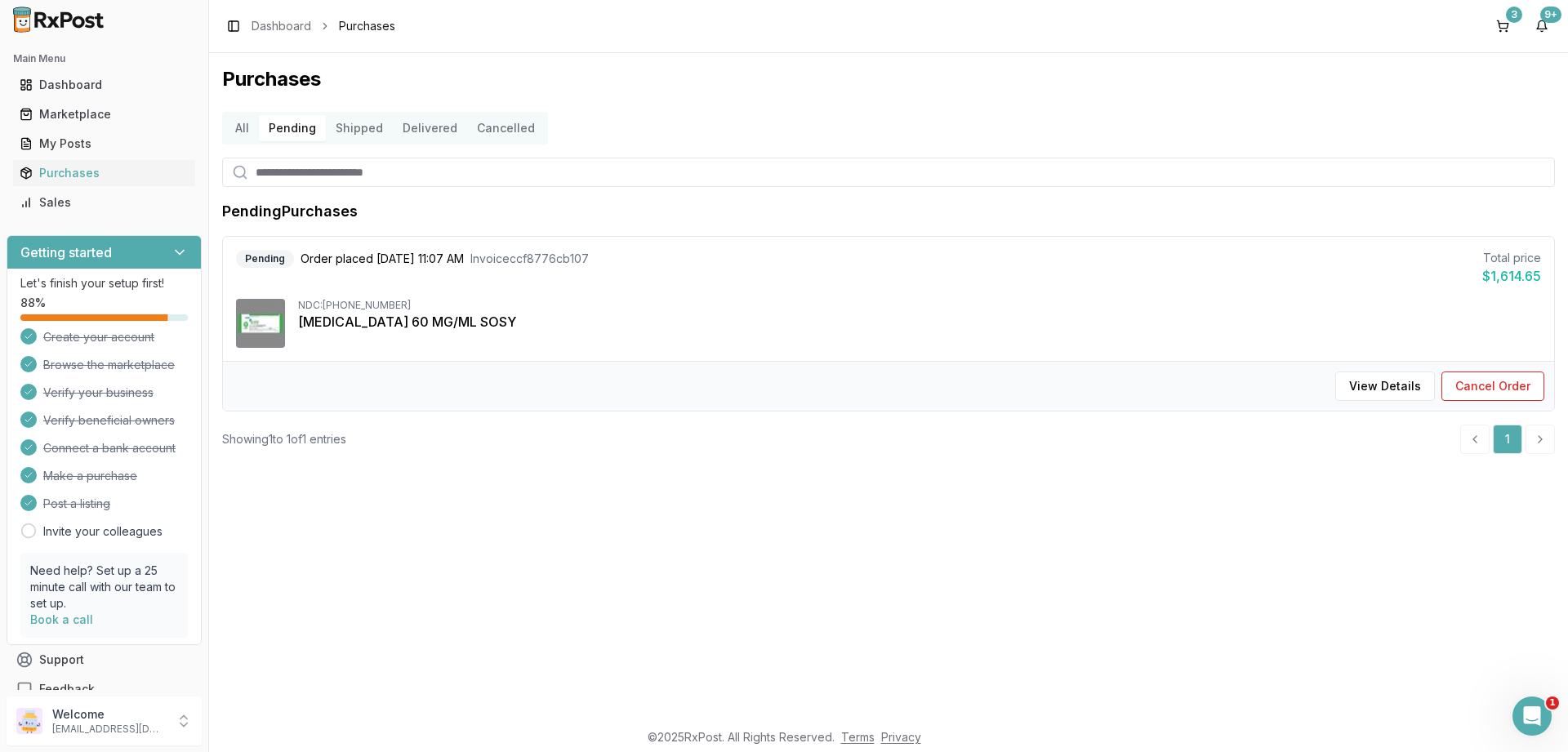
click at [345, 135] on button "Shipped" at bounding box center [360, 128] width 67 height 26
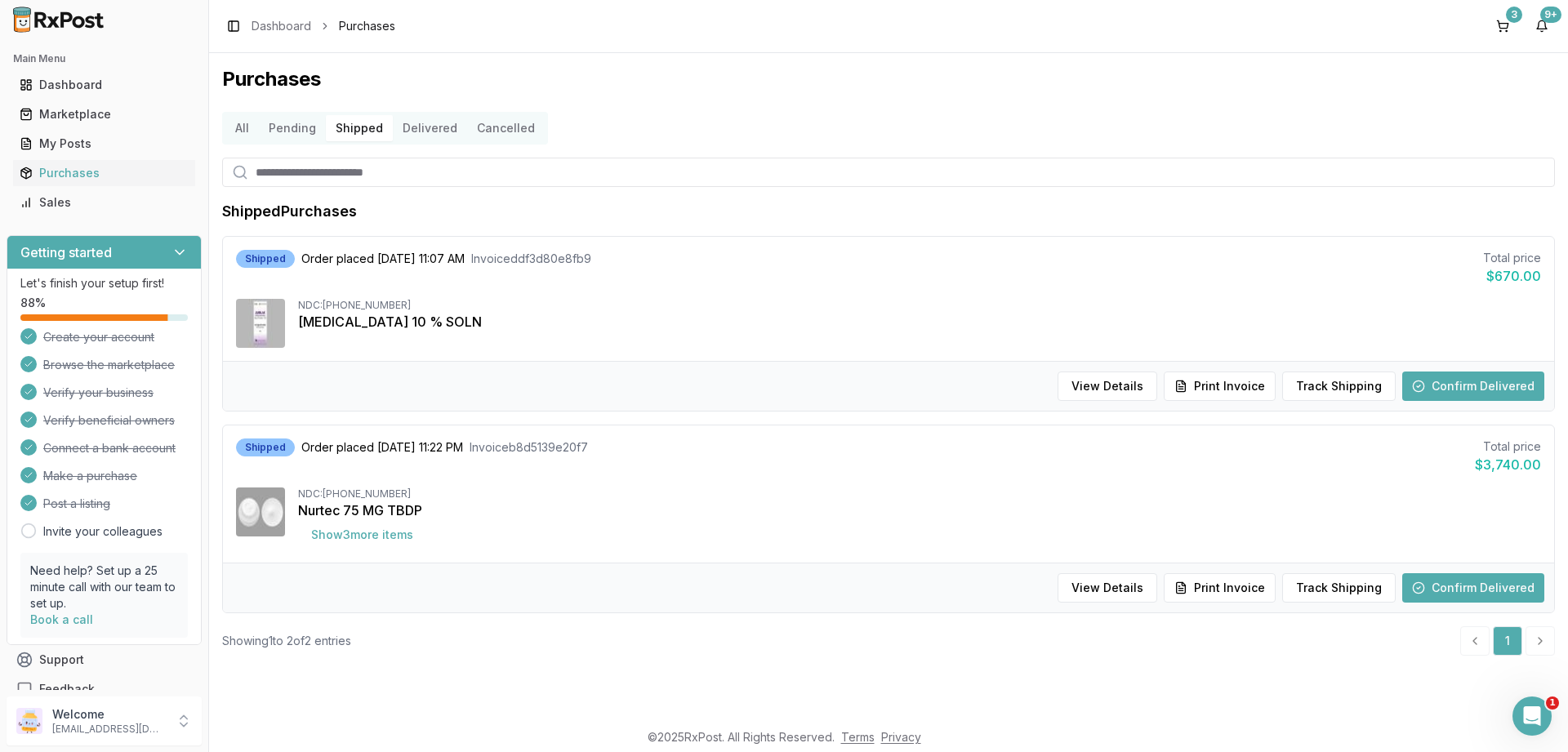
click at [424, 129] on button "Delivered" at bounding box center [429, 128] width 74 height 26
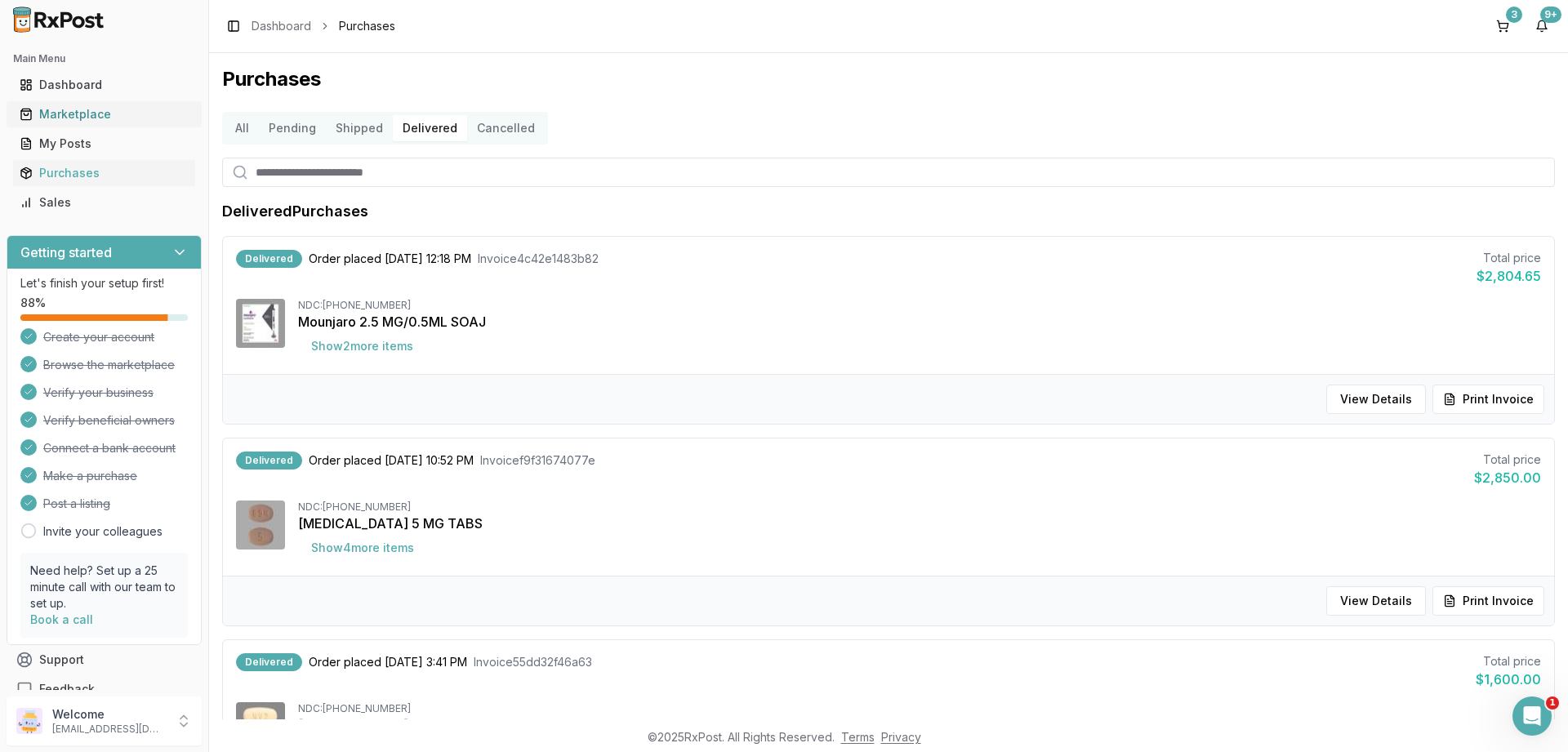
click at [101, 107] on div "Marketplace" at bounding box center [104, 114] width 169 height 16
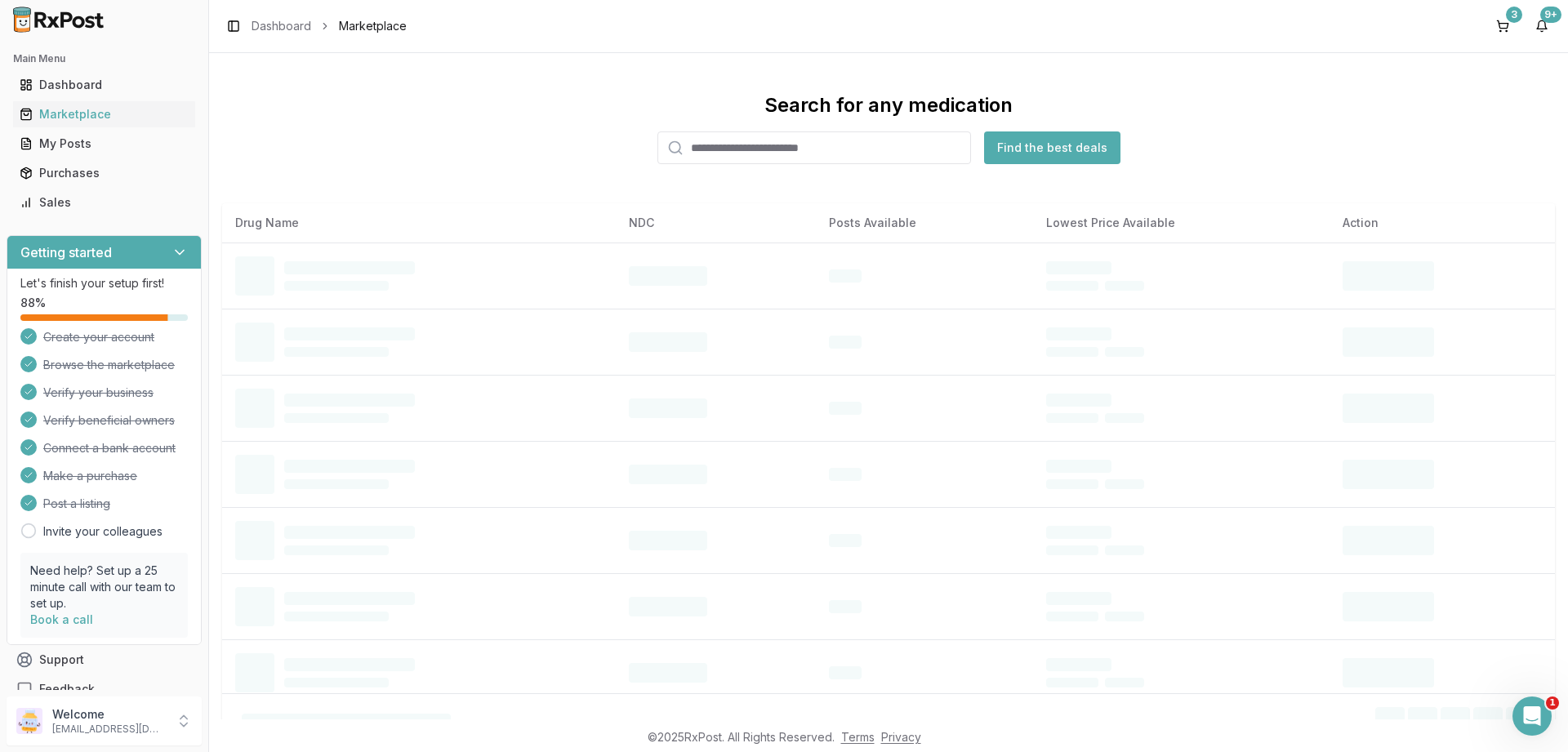
click at [745, 157] on input "search" at bounding box center [813, 148] width 314 height 33
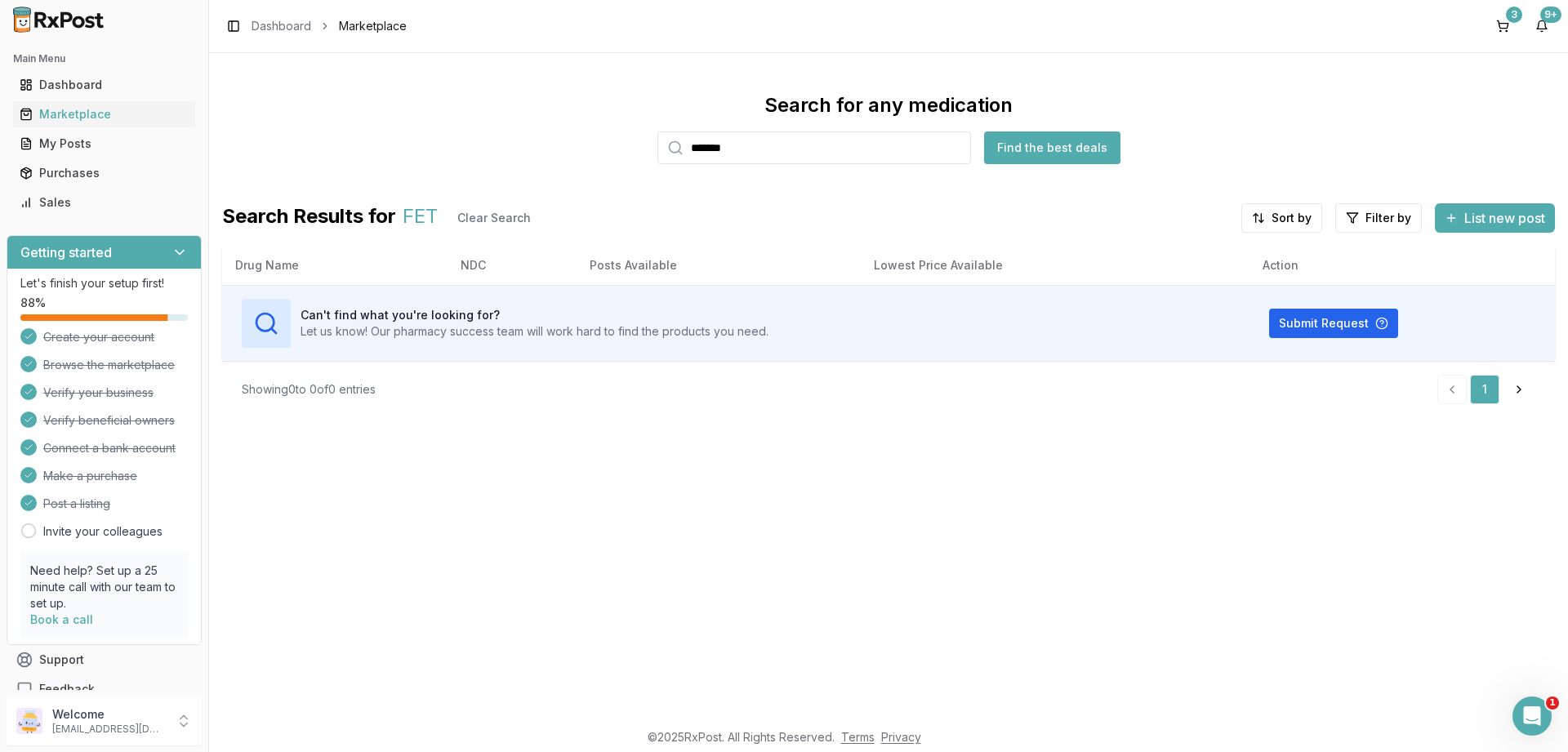
type input "*******"
click at [72, 176] on div "Purchases" at bounding box center [104, 173] width 169 height 16
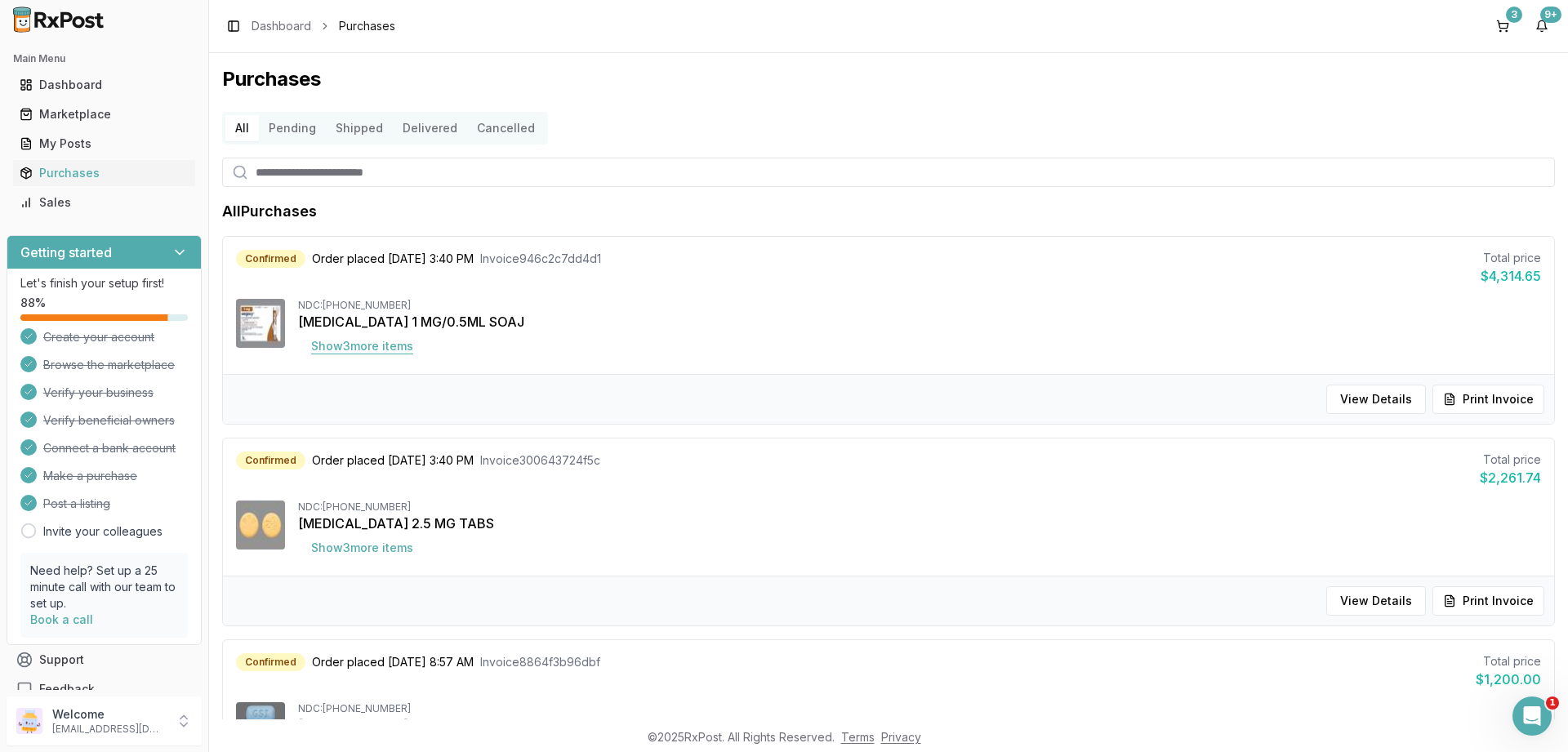
click at [388, 350] on button "Show 3 more item s" at bounding box center [363, 346] width 129 height 30
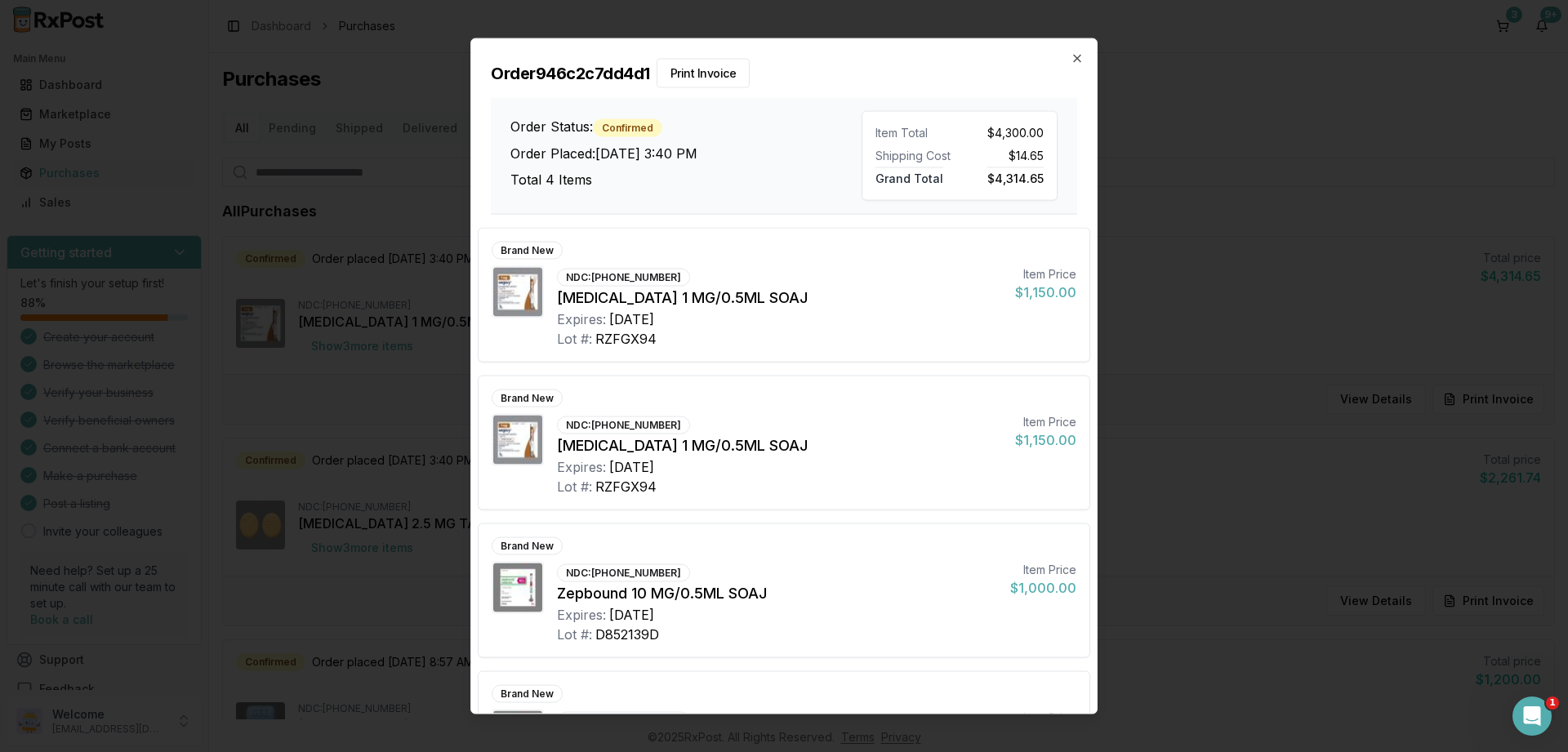
scroll to position [103, 0]
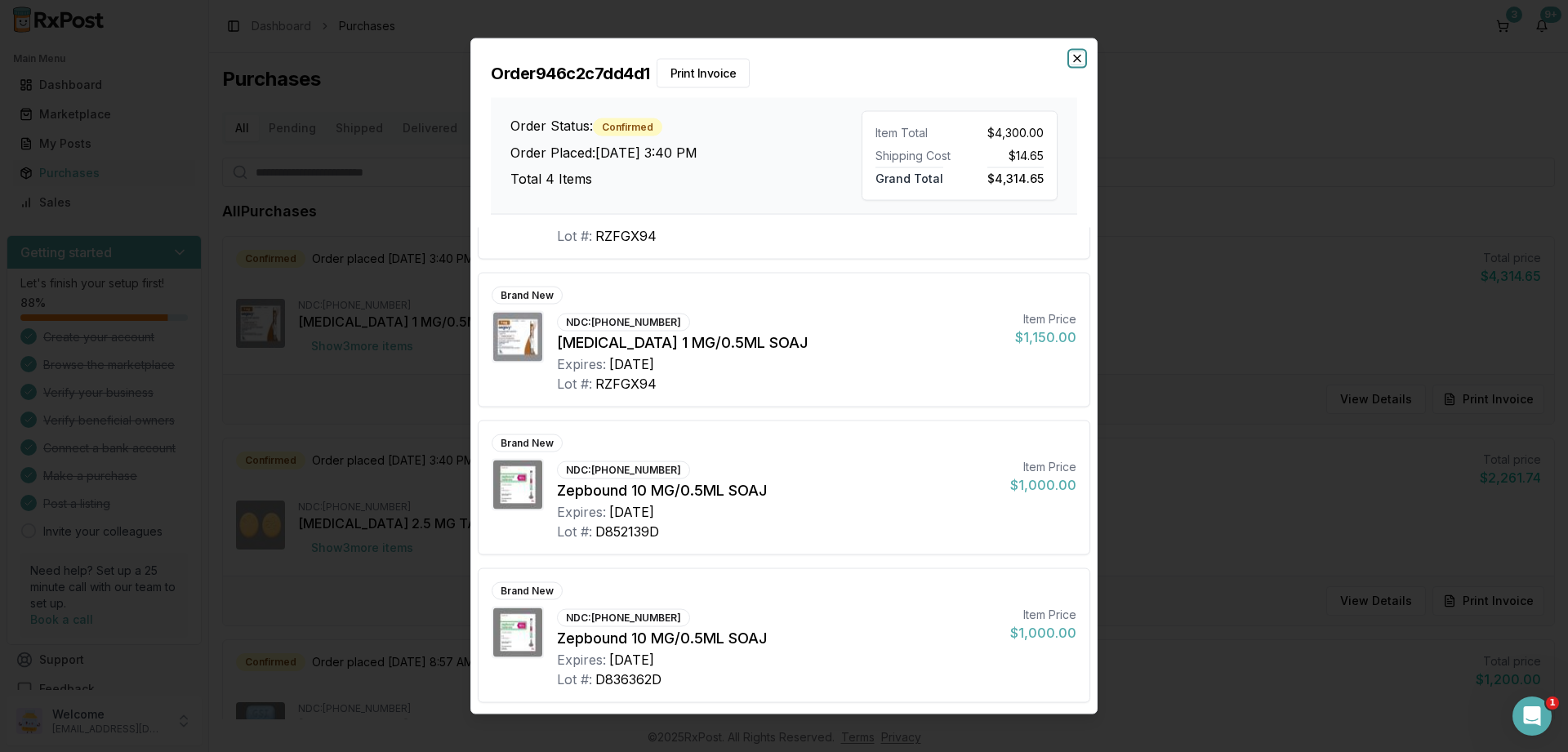
click at [1079, 58] on icon "button" at bounding box center [1077, 59] width 13 height 13
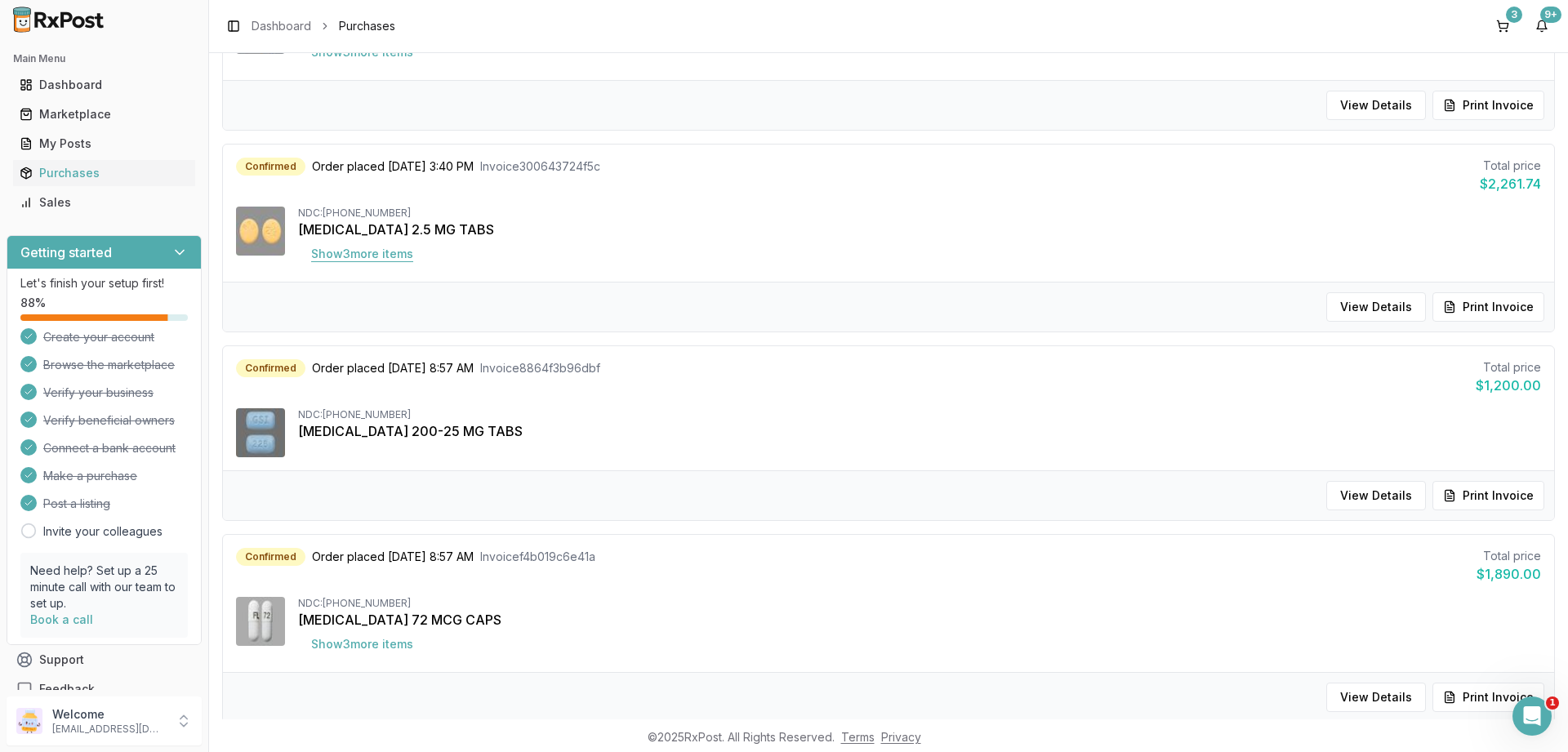
click at [354, 262] on button "Show 3 more item s" at bounding box center [363, 253] width 129 height 30
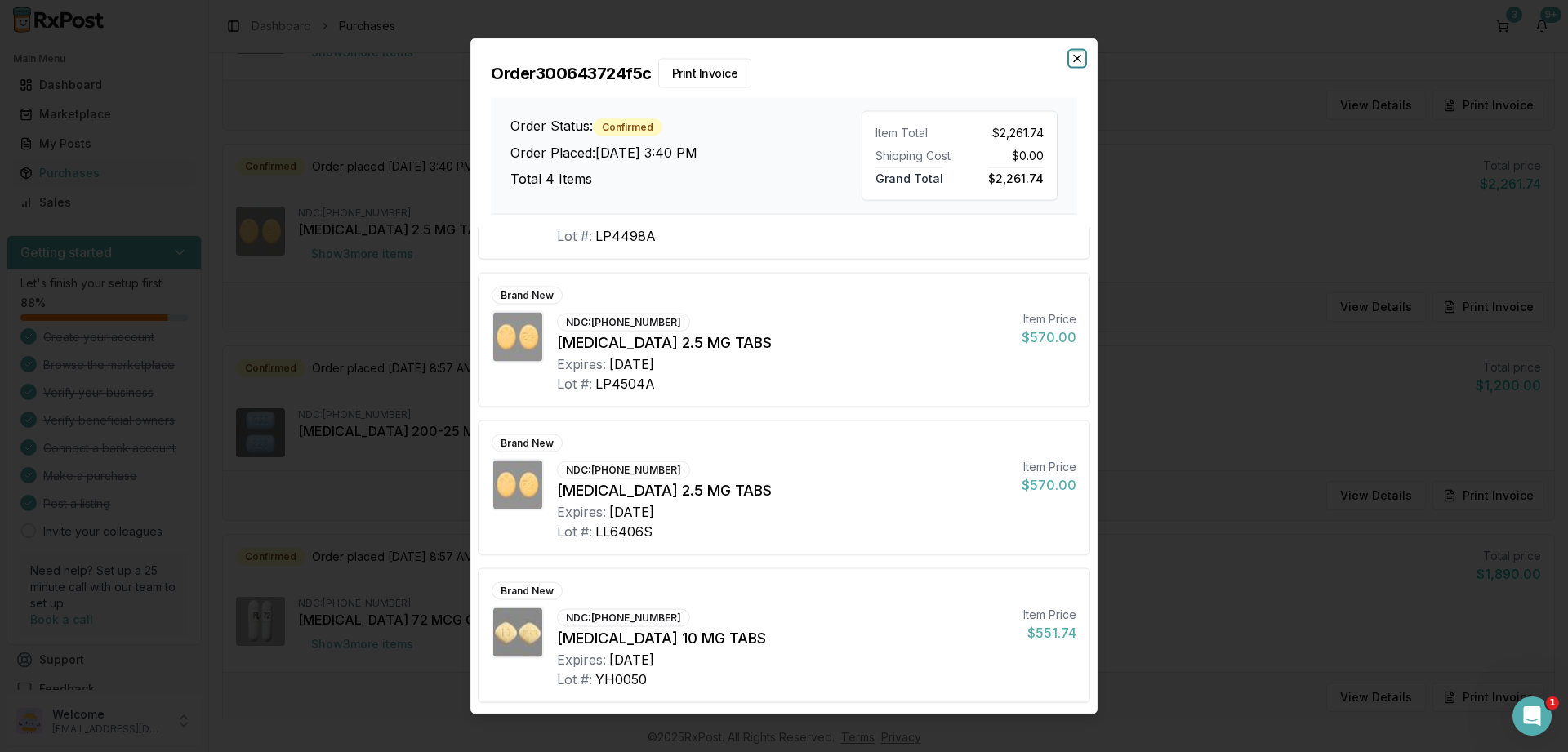
click at [1070, 60] on icon "button" at bounding box center [1077, 59] width 13 height 13
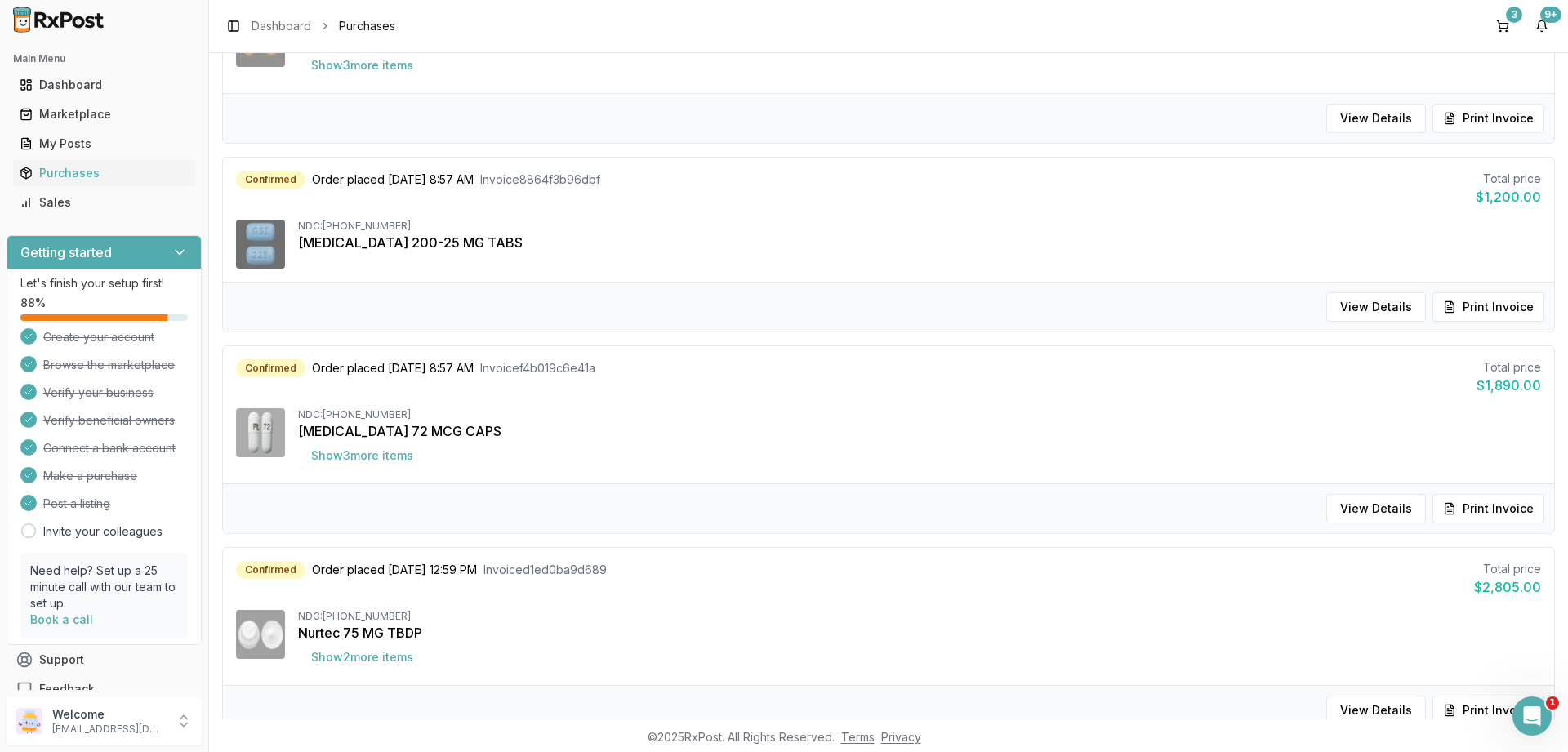
scroll to position [588, 0]
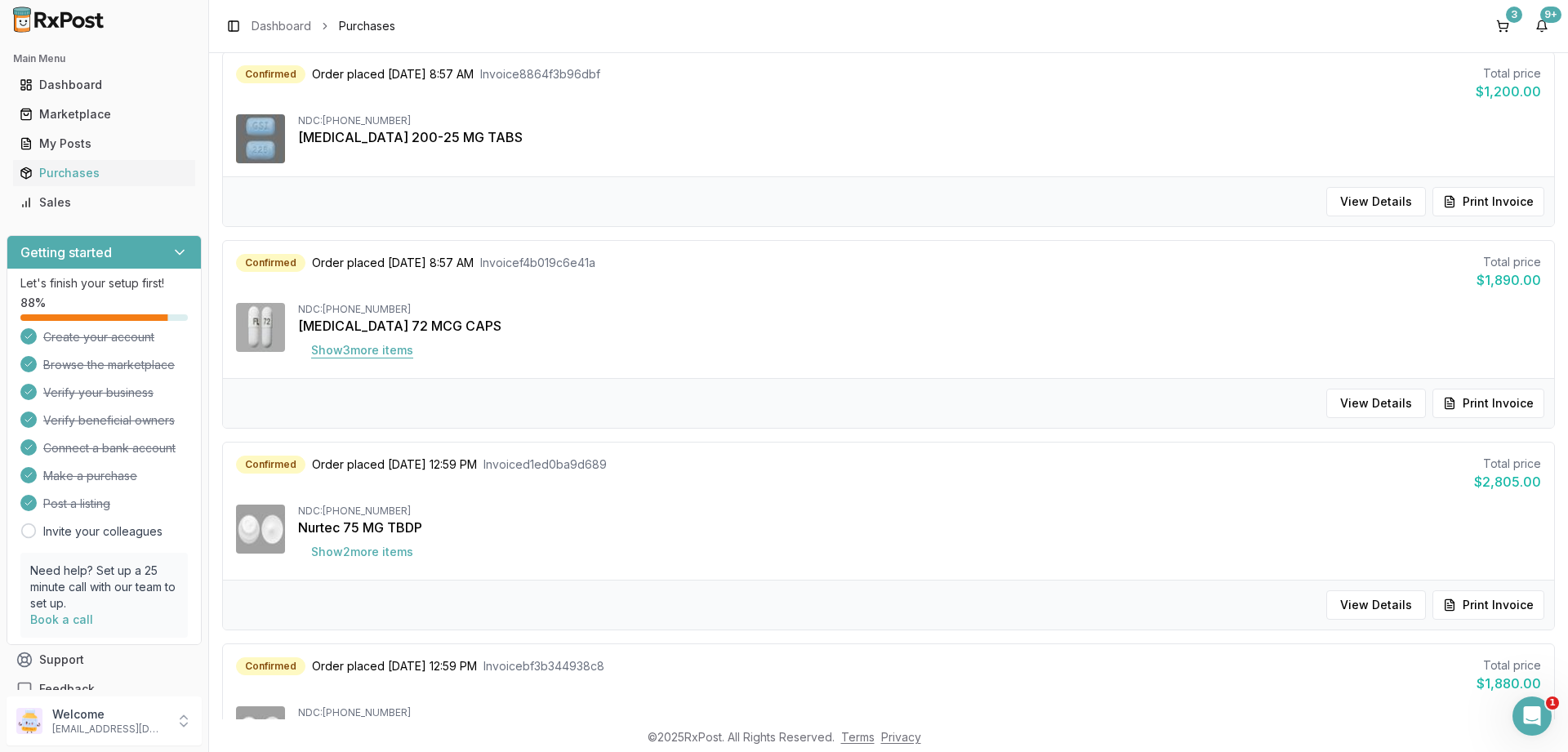
click at [354, 343] on button "Show 3 more item s" at bounding box center [363, 350] width 129 height 30
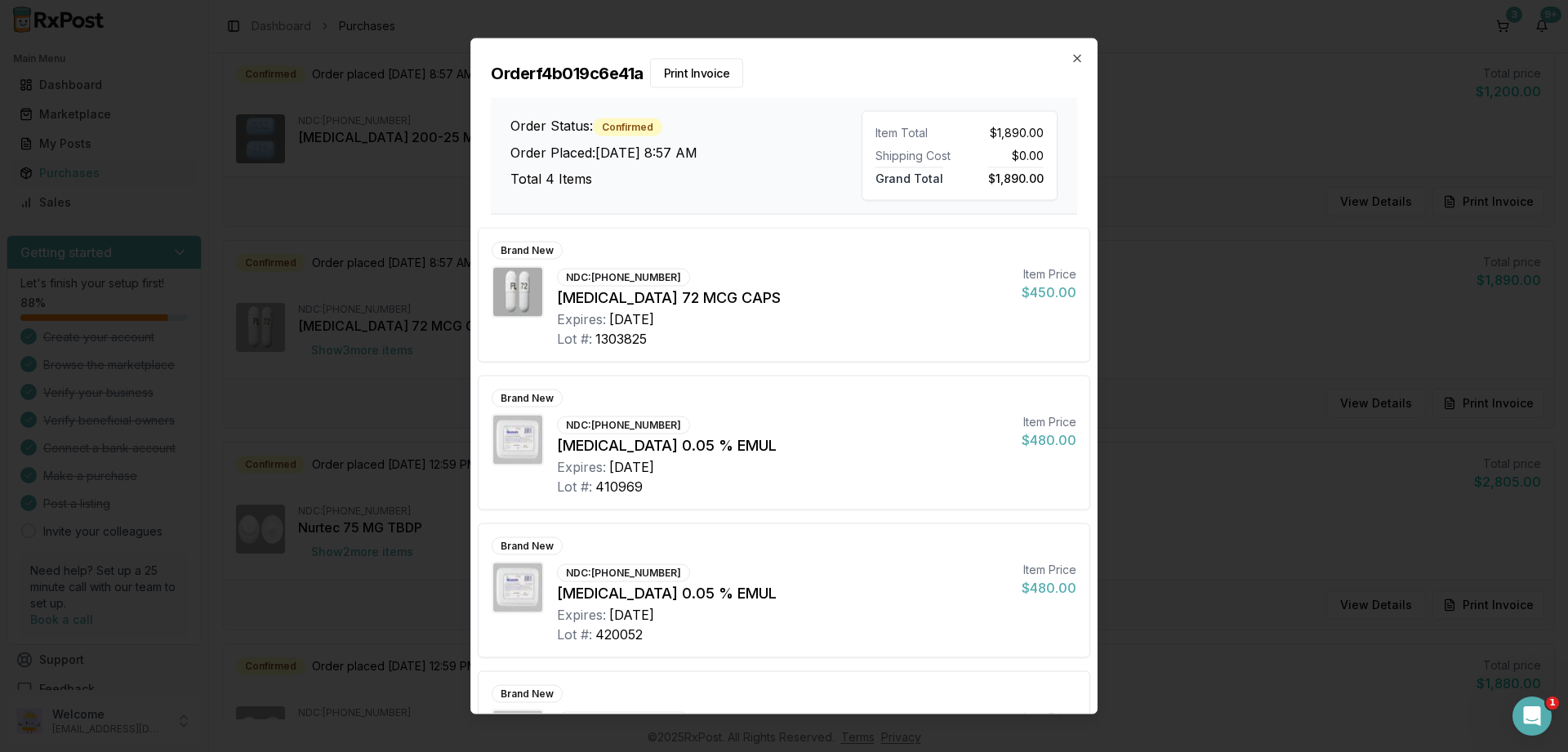
scroll to position [103, 0]
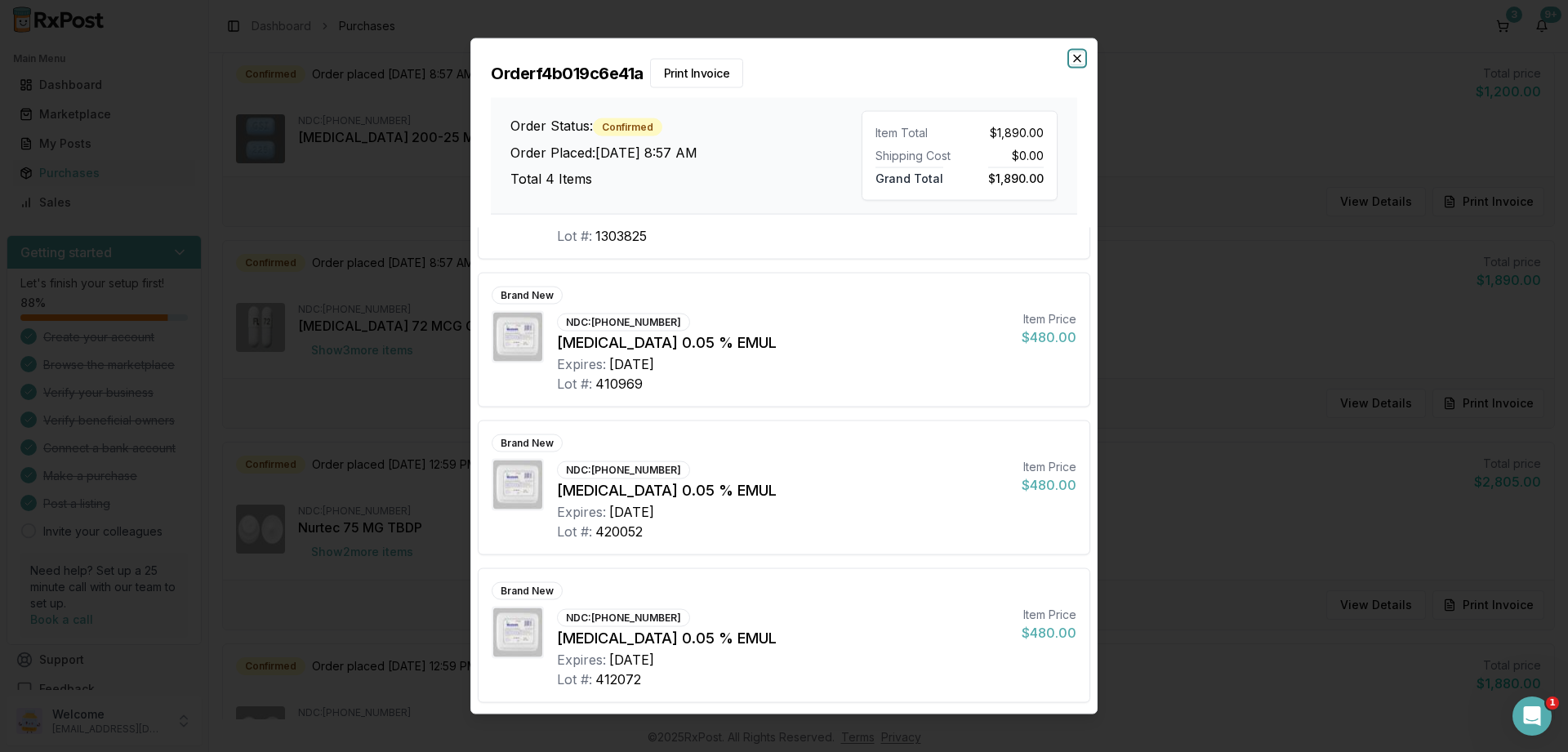
click at [1076, 59] on icon "button" at bounding box center [1077, 58] width 7 height 7
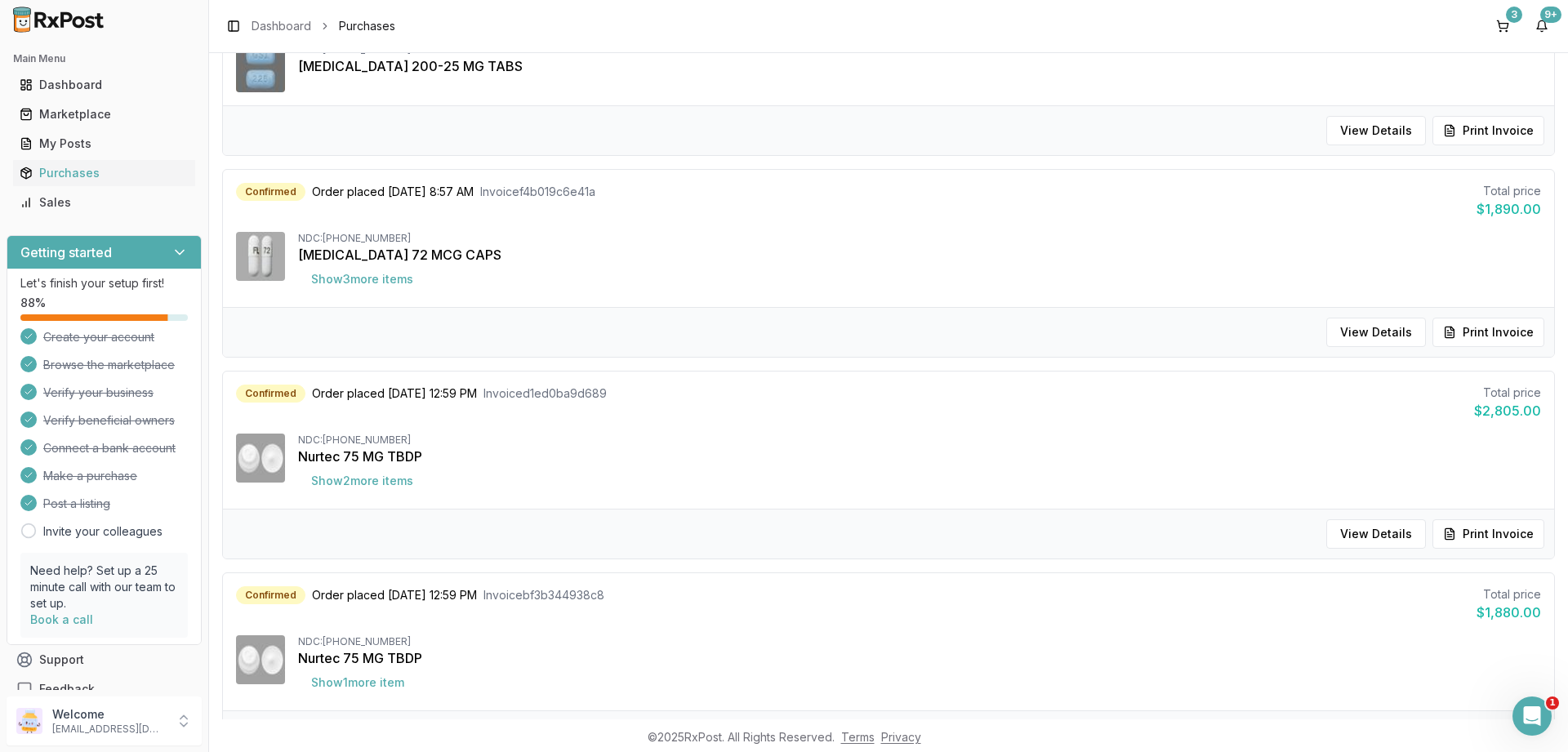
scroll to position [686, 0]
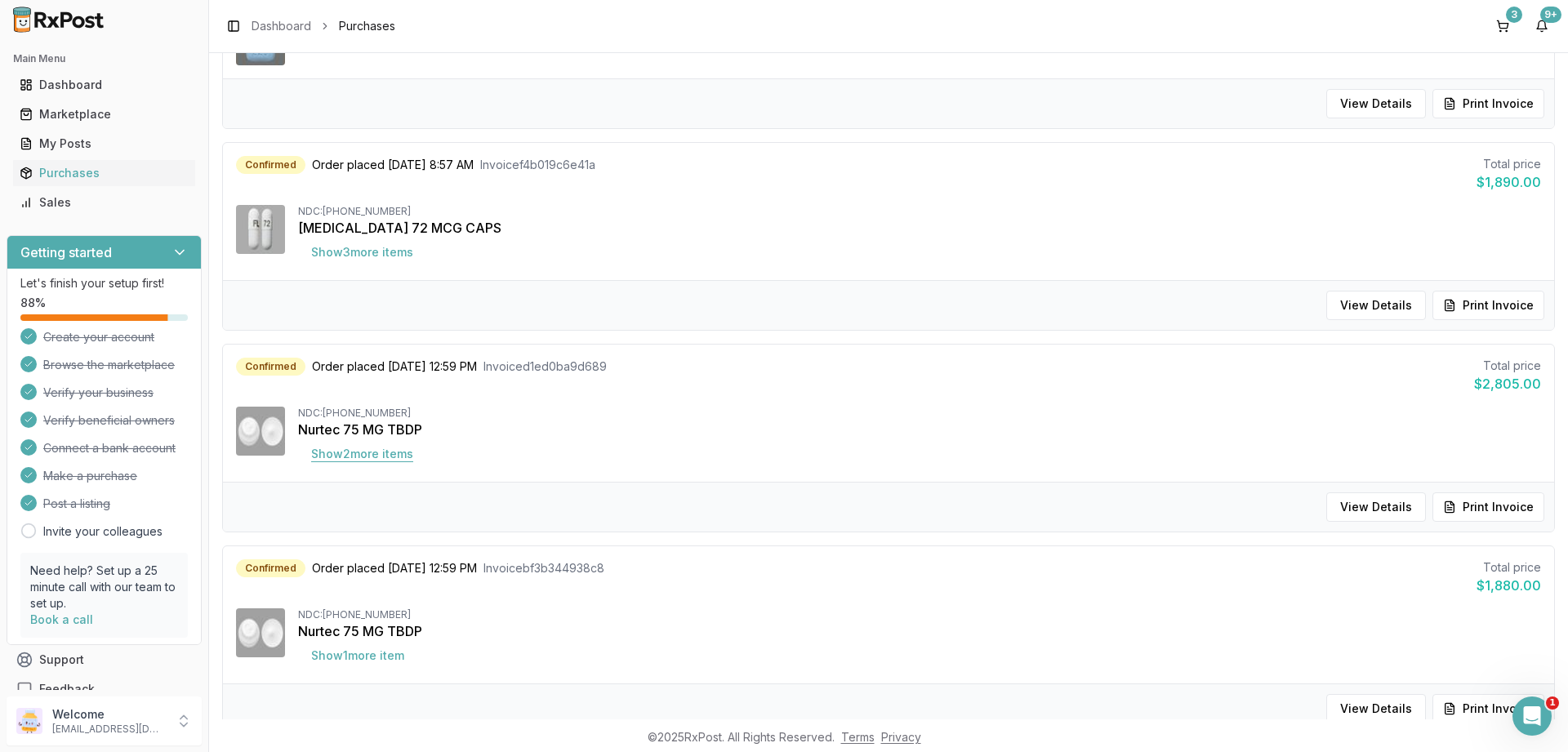
click at [349, 458] on button "Show 2 more item s" at bounding box center [363, 454] width 129 height 30
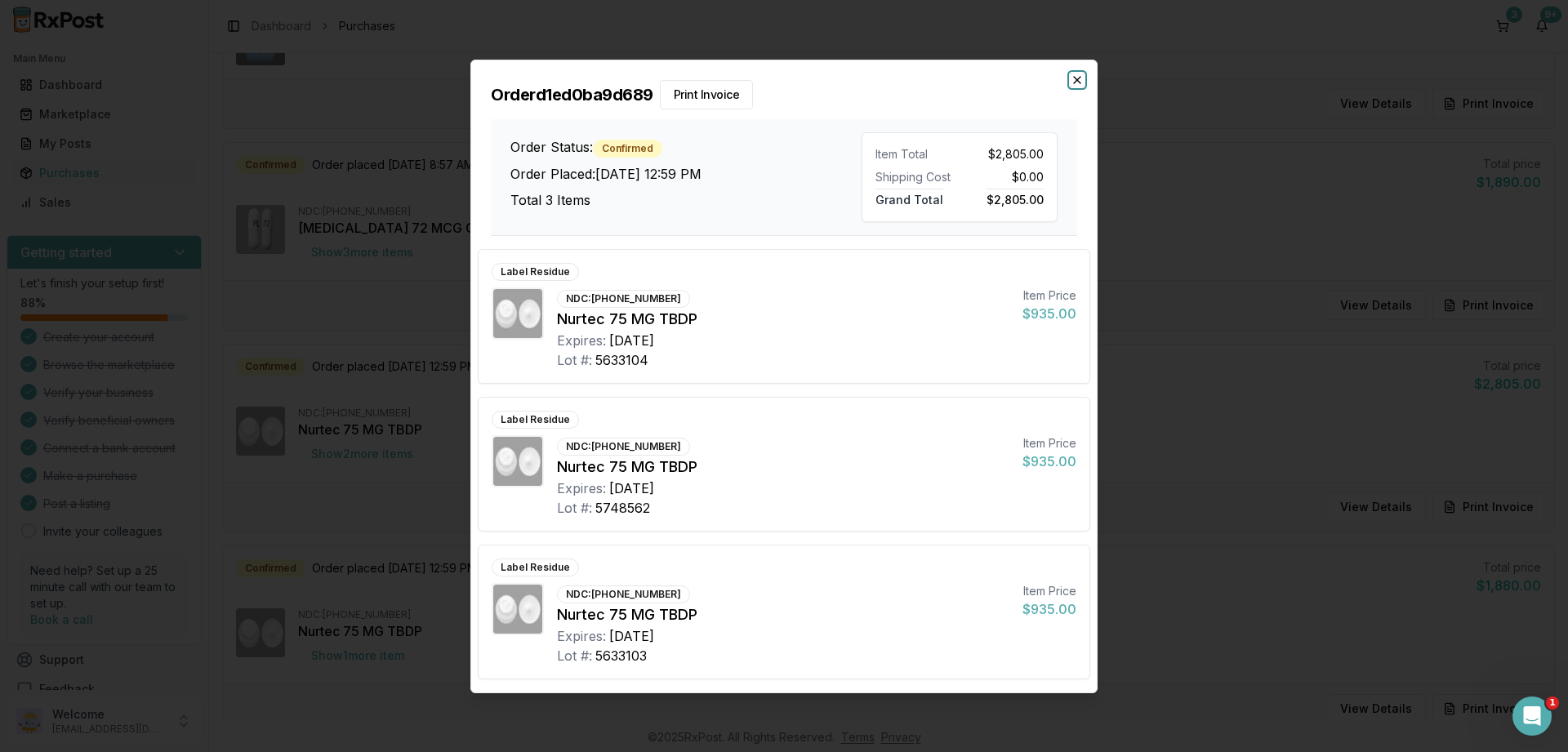
click at [1071, 83] on icon "button" at bounding box center [1077, 81] width 13 height 13
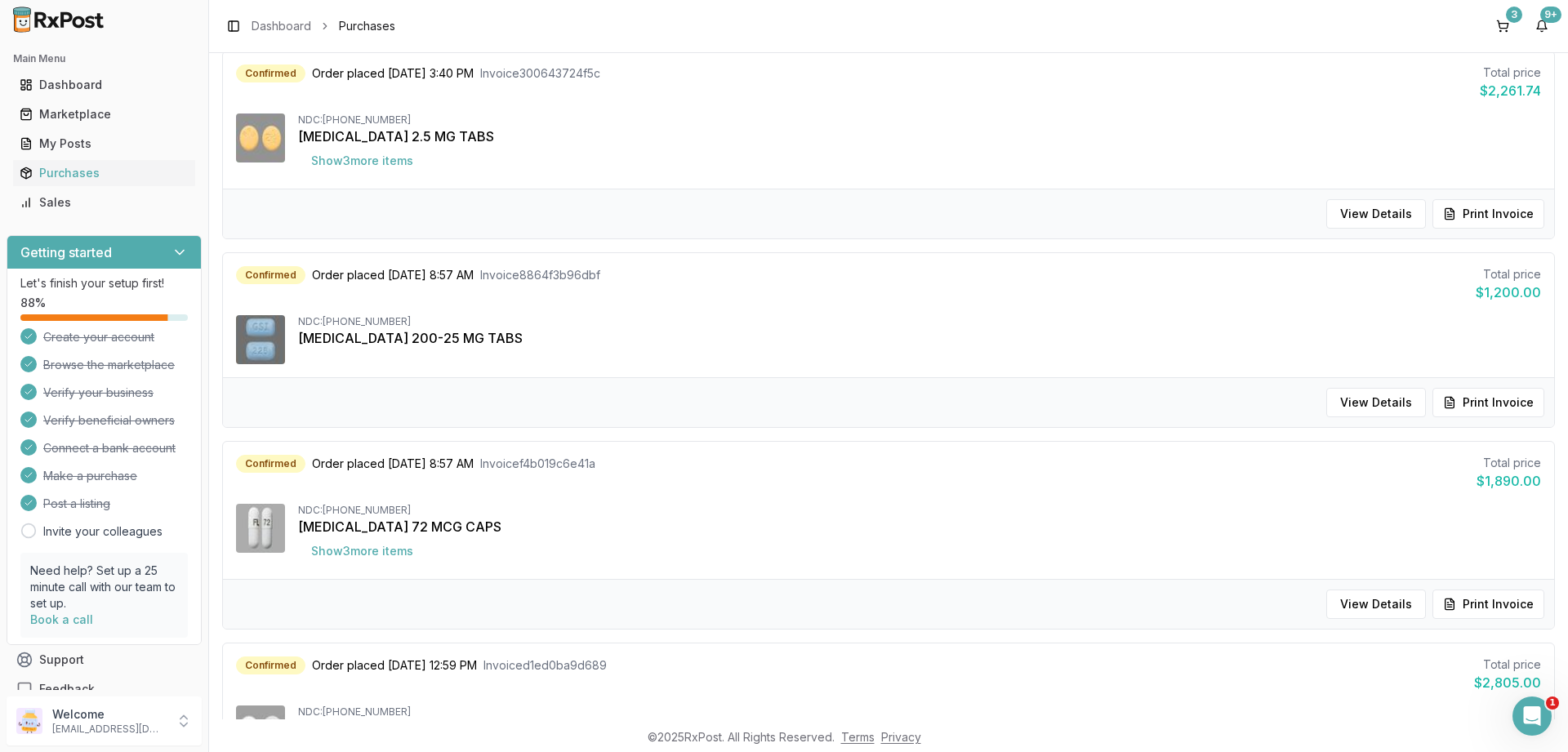
scroll to position [0, 0]
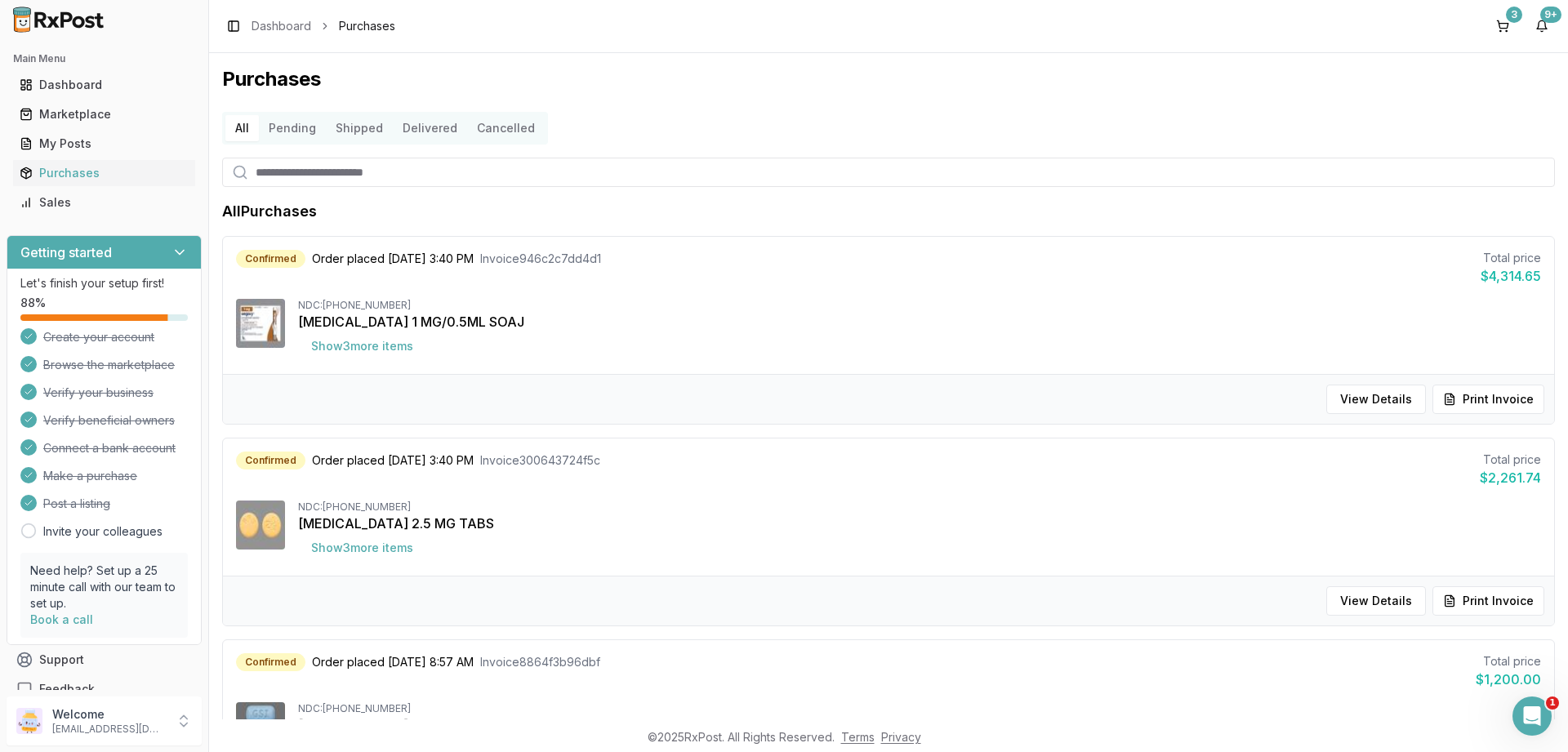
click at [310, 122] on button "Pending" at bounding box center [293, 128] width 67 height 26
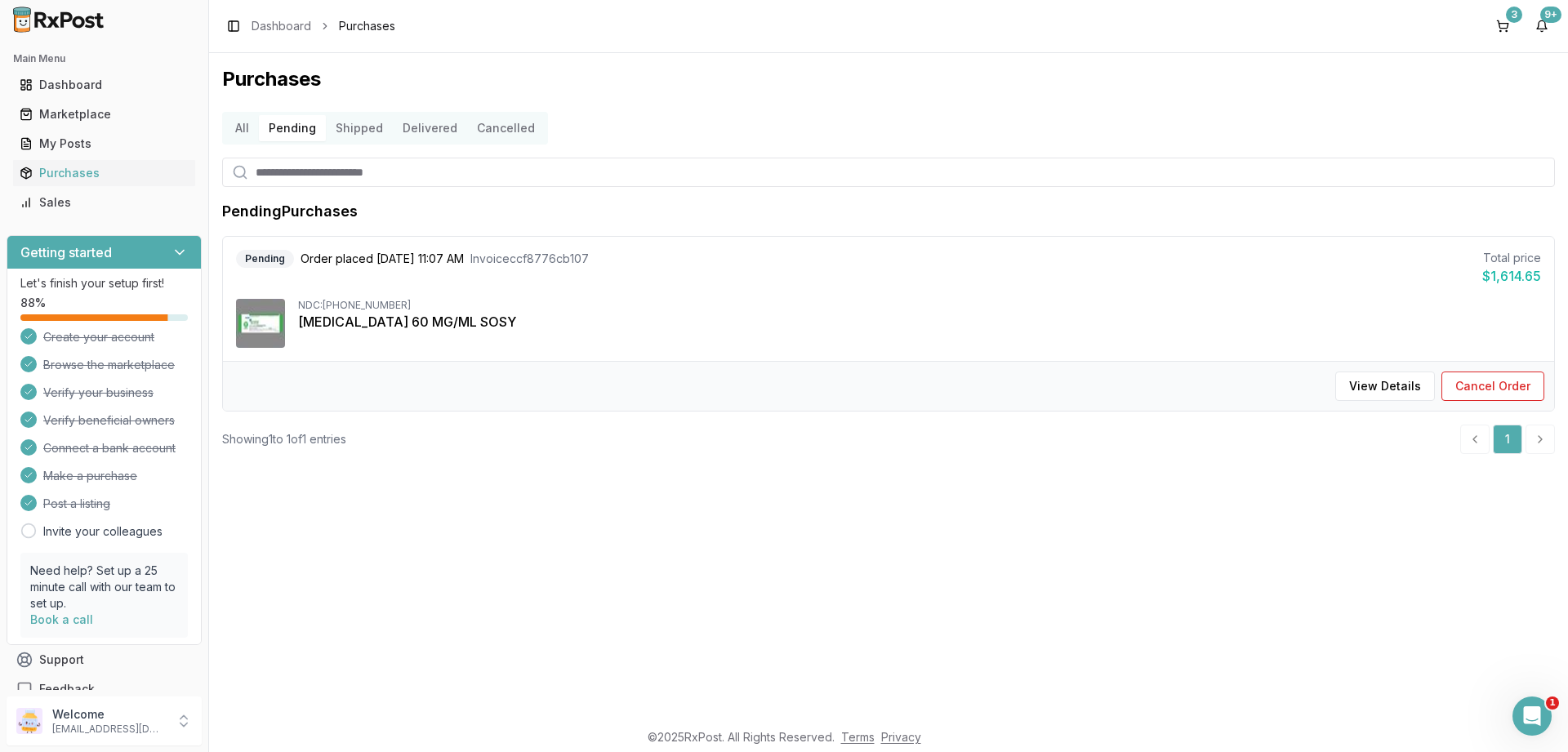
click at [354, 119] on button "Shipped" at bounding box center [360, 128] width 67 height 26
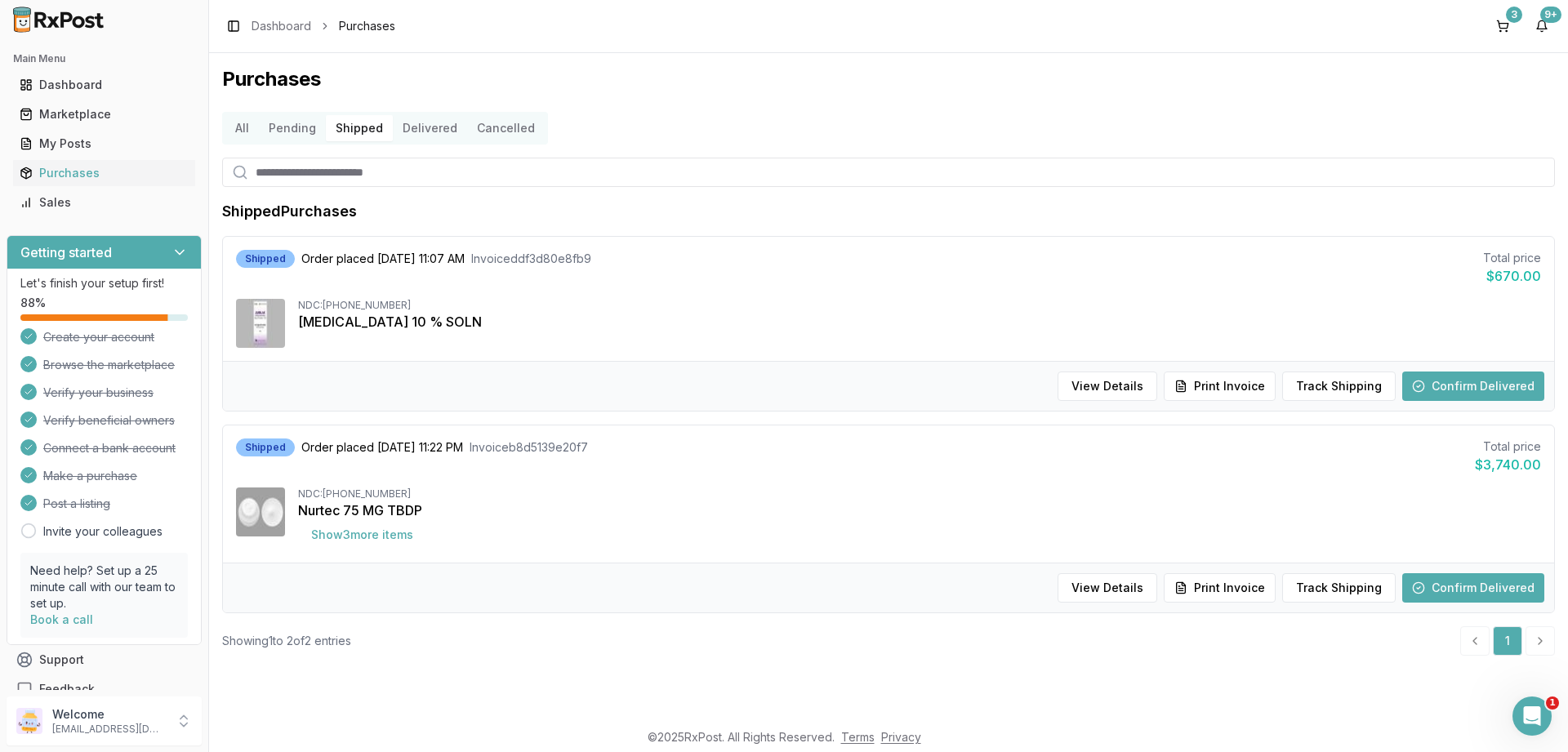
click at [398, 131] on button "Delivered" at bounding box center [429, 128] width 74 height 26
